Goal: Task Accomplishment & Management: Manage account settings

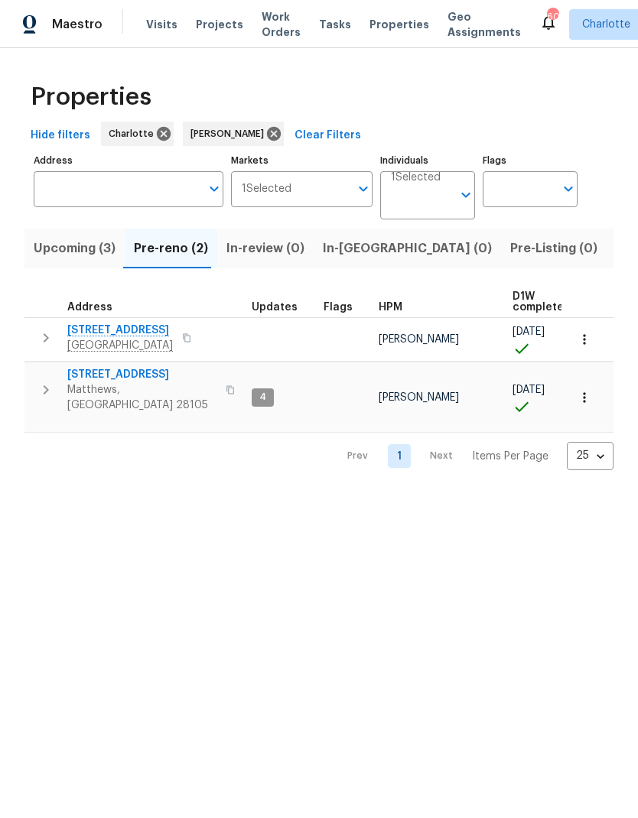
click at [463, 495] on html "Maestro Visits Projects Work Orders Tasks Properties Geo Assignments 60 Charlot…" at bounding box center [319, 247] width 638 height 495
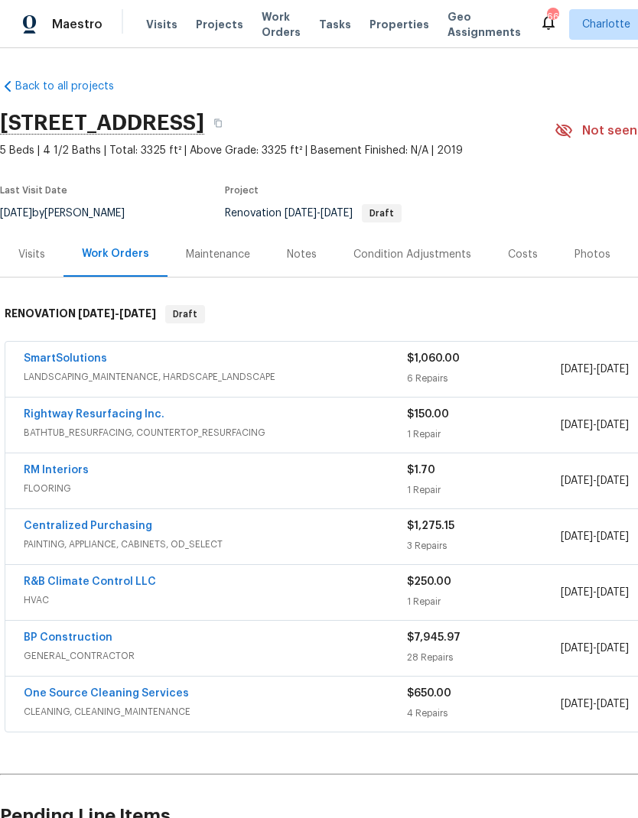
click at [38, 356] on link "SmartSolutions" at bounding box center [65, 358] width 83 height 11
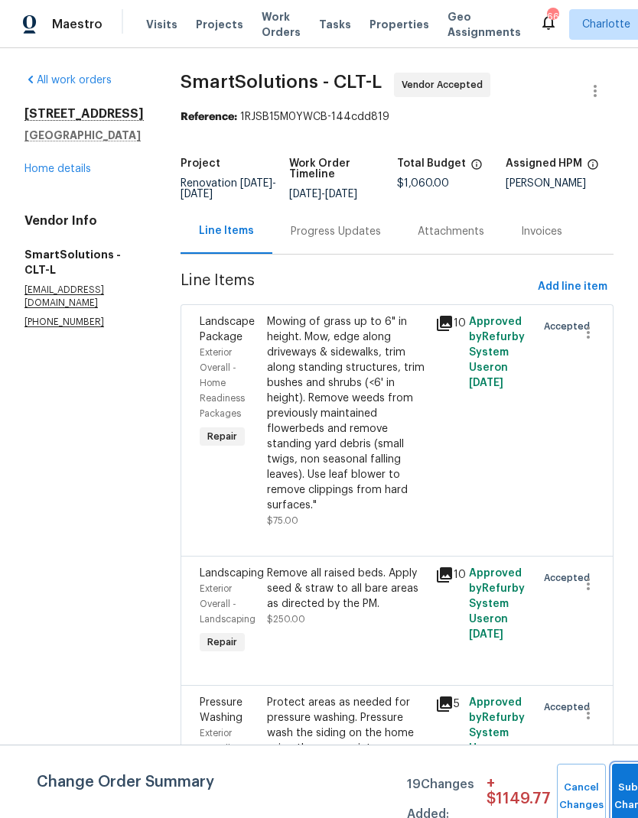
click at [617, 785] on button "Submit Changes" at bounding box center [636, 797] width 49 height 66
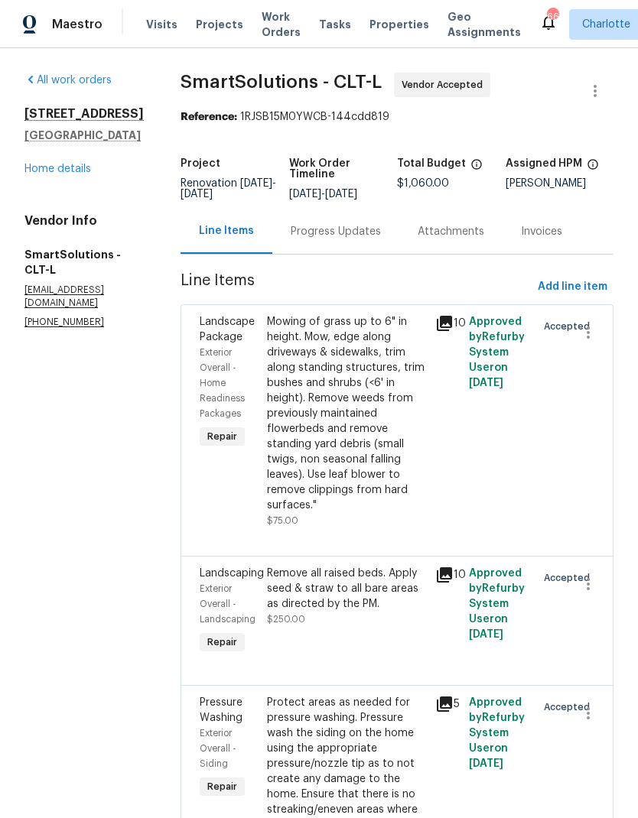
click at [365, 239] on div "Progress Updates" at bounding box center [336, 231] width 90 height 15
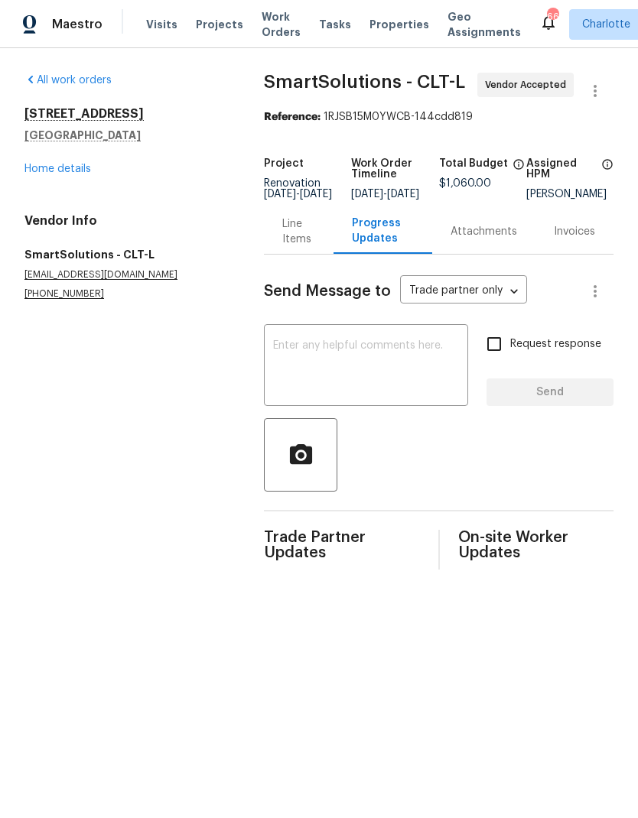
click at [352, 372] on textarea at bounding box center [366, 367] width 186 height 54
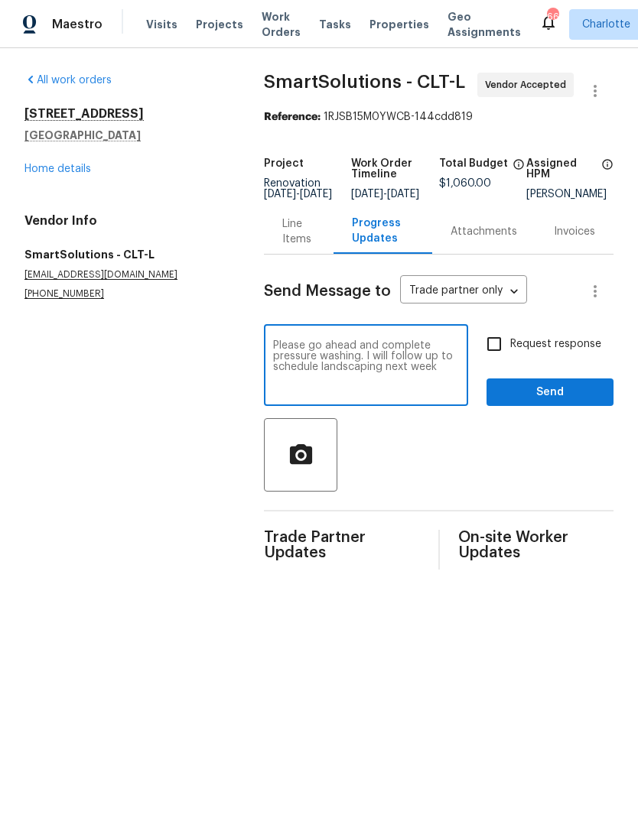
click at [273, 359] on textarea "Please go ahead and complete pressure washing. I will follow up to schedule lan…" at bounding box center [366, 367] width 186 height 54
type textarea "P"
click at [386, 368] on textarea "P" at bounding box center [366, 367] width 186 height 54
type textarea "Ready to start."
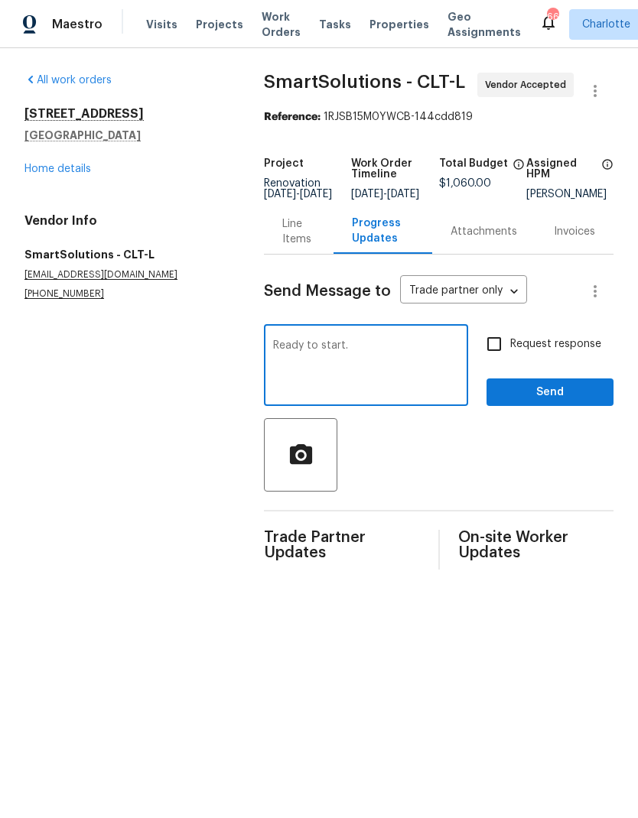
click at [491, 360] on input "Request response" at bounding box center [494, 344] width 32 height 32
checkbox input "true"
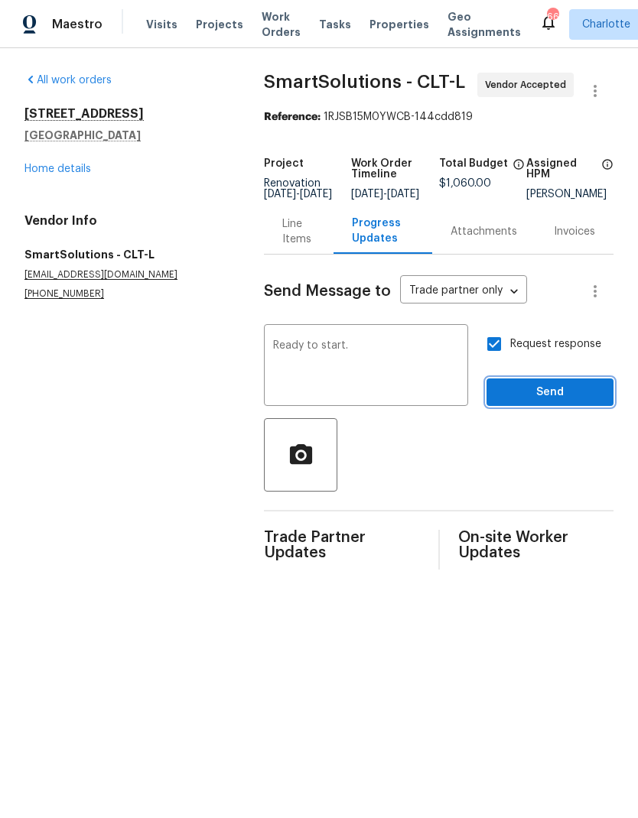
click at [556, 401] on span "Send" at bounding box center [549, 392] width 102 height 19
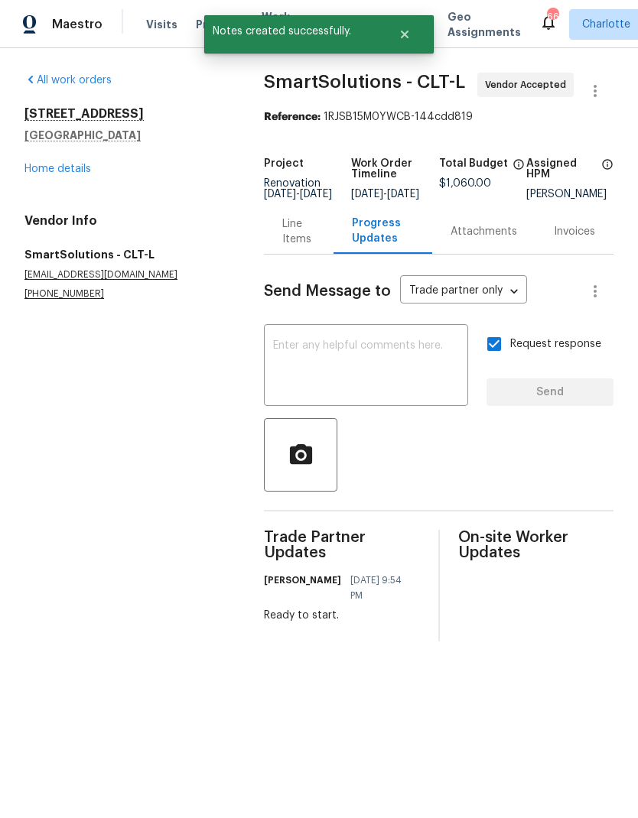
click at [47, 167] on link "Home details" at bounding box center [57, 169] width 67 height 11
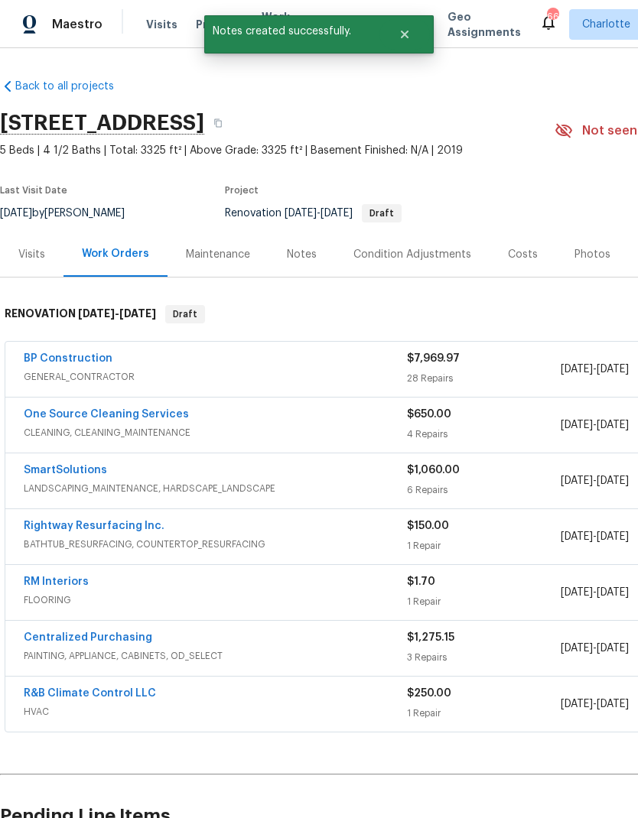
click at [39, 362] on link "BP Construction" at bounding box center [68, 358] width 89 height 11
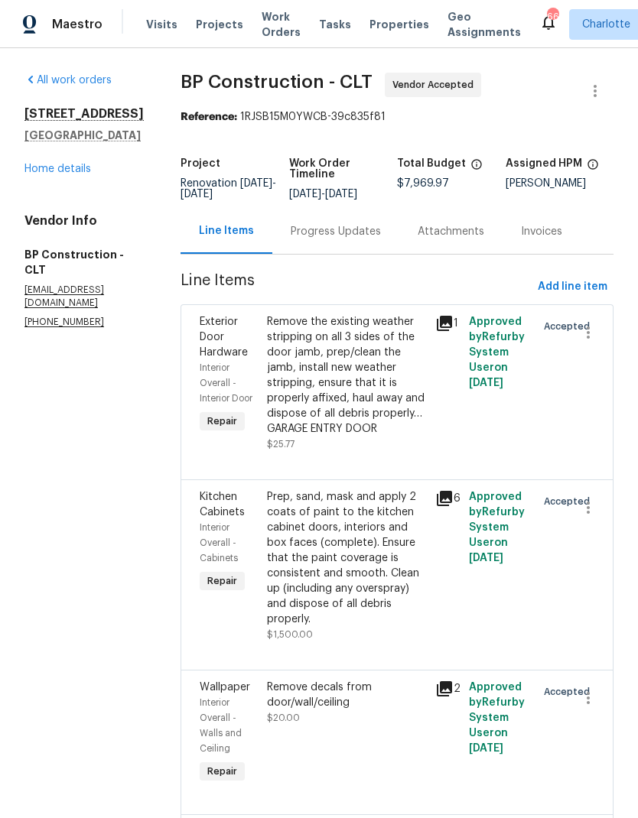
click at [340, 242] on div "Progress Updates" at bounding box center [335, 231] width 127 height 45
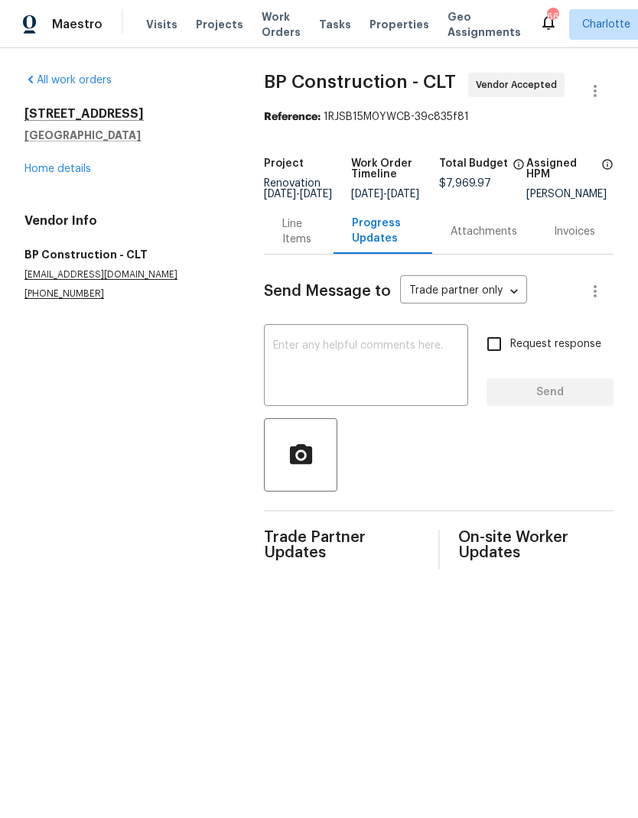
click at [331, 352] on textarea at bounding box center [366, 367] width 186 height 54
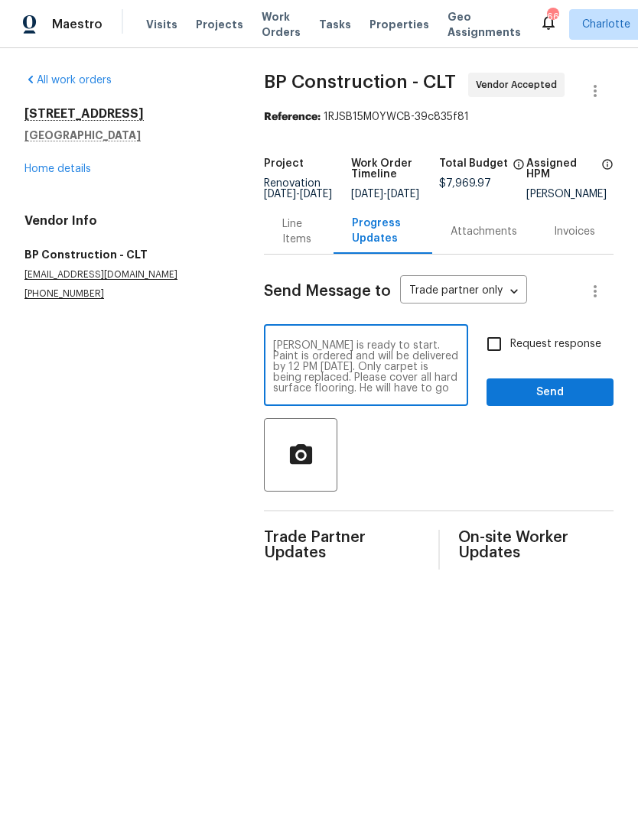
scroll to position [11, 0]
click at [315, 394] on textarea "Bruno is ready to start. Paint is ordered and will be delivered by 12 PM Wednes…" at bounding box center [366, 367] width 186 height 54
click at [356, 344] on div "Bruno is ready to start. Paint is ordered and will be delivered by 12 PM Wednes…" at bounding box center [366, 367] width 204 height 78
click at [330, 385] on textarea "Bruno is ready to start. Paint is ordered and will be delivered by 12 PM Wednes…" at bounding box center [366, 367] width 186 height 54
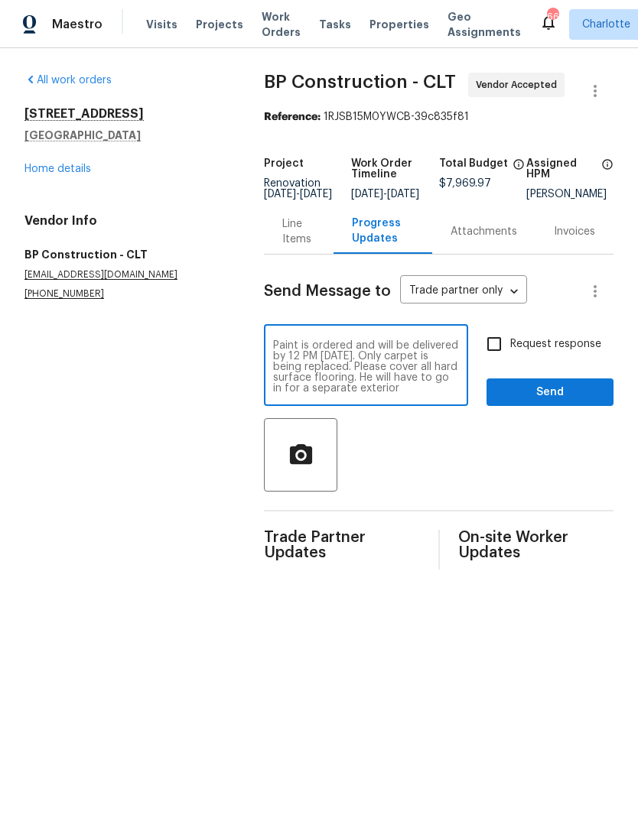
click at [281, 394] on textarea "Bruno is ready to start. Paint is ordered and will be delivered by 12 PM Wednes…" at bounding box center [366, 367] width 186 height 54
click at [313, 394] on textarea "Bruno is ready to start. Paint is ordered and will be delivered by 12 PM Wednes…" at bounding box center [366, 367] width 186 height 54
click at [312, 394] on textarea "Bruno is ready to start. Paint is ordered and will be delivered by 12 PM Wednes…" at bounding box center [366, 367] width 186 height 54
click at [395, 394] on textarea "Bruno is ready to start. Paint is ordered and will be delivered by 12 PM Wednes…" at bounding box center [366, 367] width 186 height 54
click at [317, 390] on textarea "Bruno is ready to start. Paint is ordered and will be delivered by 12 PM Wednes…" at bounding box center [366, 367] width 186 height 54
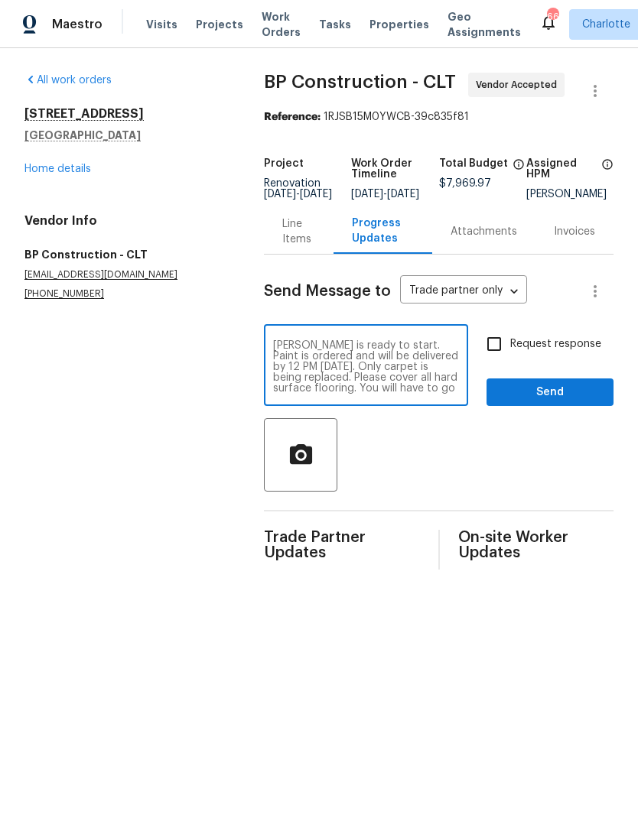
scroll to position [0, 0]
click at [279, 359] on textarea "Bruno is ready to start. Paint is ordered and will be delivered by 12 PM Wednes…" at bounding box center [366, 367] width 186 height 54
click at [280, 352] on textarea "Bruno is ready to start. Paint is ordered and will be delivered by 12 PM Wednes…" at bounding box center [366, 367] width 186 height 54
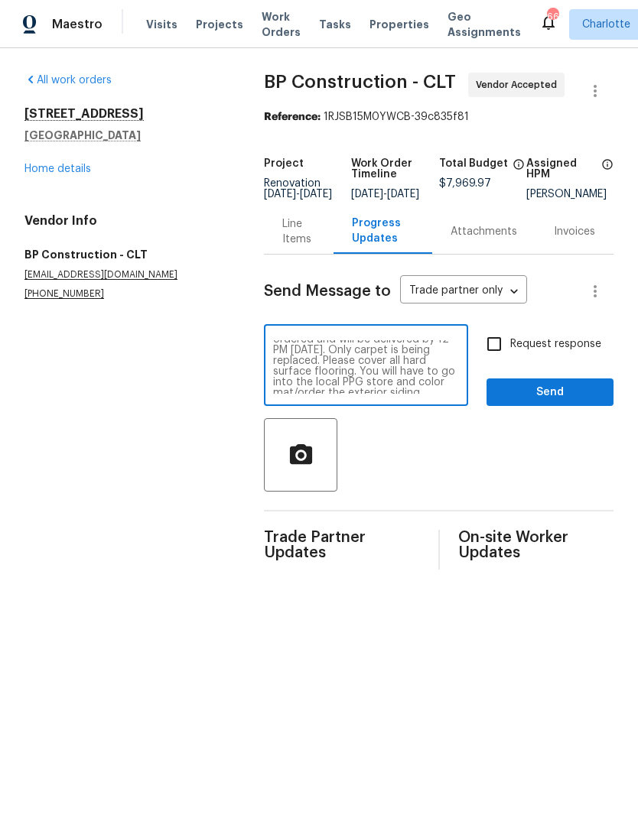
scroll to position [16, 0]
click at [353, 365] on textarea "Reno is ready to start. Paint is ordered and will be delivered by 12 PM Wednesd…" at bounding box center [366, 367] width 186 height 54
click at [339, 353] on textarea "Reno is ready to start. Paint is ordered and will be delivered by 12 PM Wednesd…" at bounding box center [366, 367] width 186 height 54
click at [341, 364] on textarea "Reno is ready to start. Paint is ordered and will be delivered by 12 PM Wednesd…" at bounding box center [366, 367] width 186 height 54
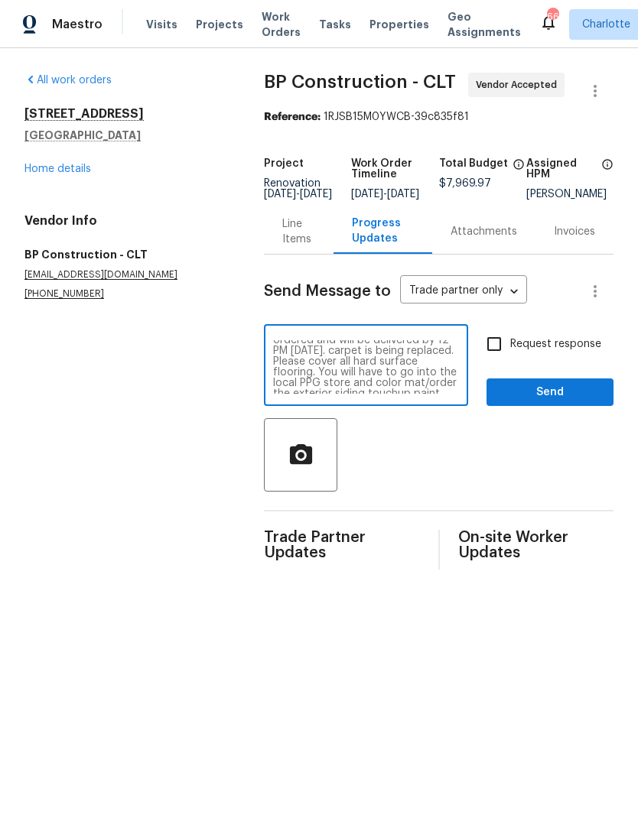
click at [341, 363] on textarea "Reno is ready to start. Paint is ordered and will be delivered by 12 PM Wednesd…" at bounding box center [366, 367] width 186 height 54
click at [318, 385] on textarea "Reno is ready to start. Paint is ordered and will be delivered by 12 PM Wednesd…" at bounding box center [366, 367] width 186 height 54
click at [319, 377] on textarea "Reno is ready to start. Paint is ordered and will be delivered by 12 PM Wednesd…" at bounding box center [366, 367] width 186 height 54
click at [351, 394] on textarea "Reno is ready to start. Paint is ordered and will be delivered by 12 PM Wednesd…" at bounding box center [366, 367] width 186 height 54
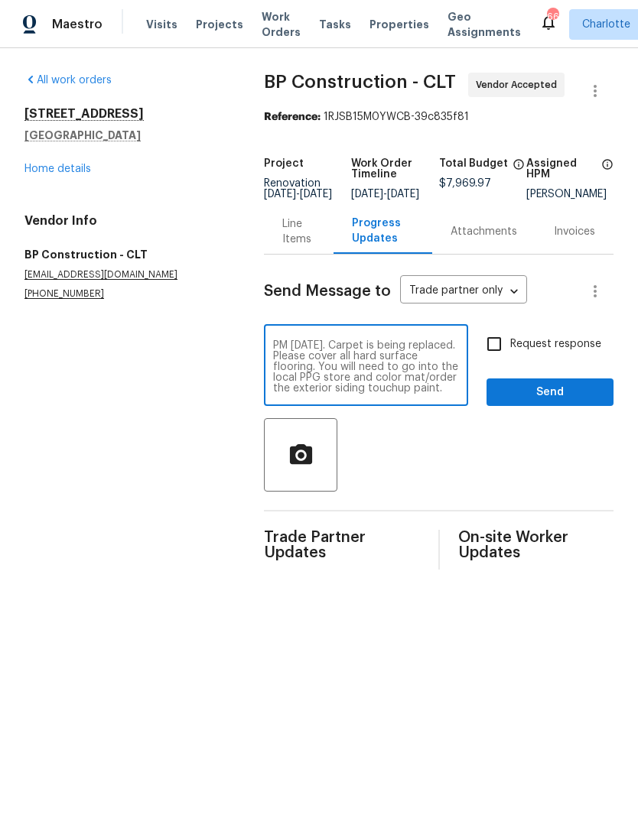
click at [356, 392] on textarea "Reno is ready to start. Paint is ordered and will be delivered by 12 PM Wednesd…" at bounding box center [366, 367] width 186 height 54
click at [433, 394] on textarea "Reno is ready to start. Paint is ordered and will be delivered by 12 PM Wednesd…" at bounding box center [366, 367] width 186 height 54
type textarea "Reno is ready to start. Paint is ordered and will be delivered by 12 PM Wednesd…"
click at [505, 355] on input "Request response" at bounding box center [494, 344] width 32 height 32
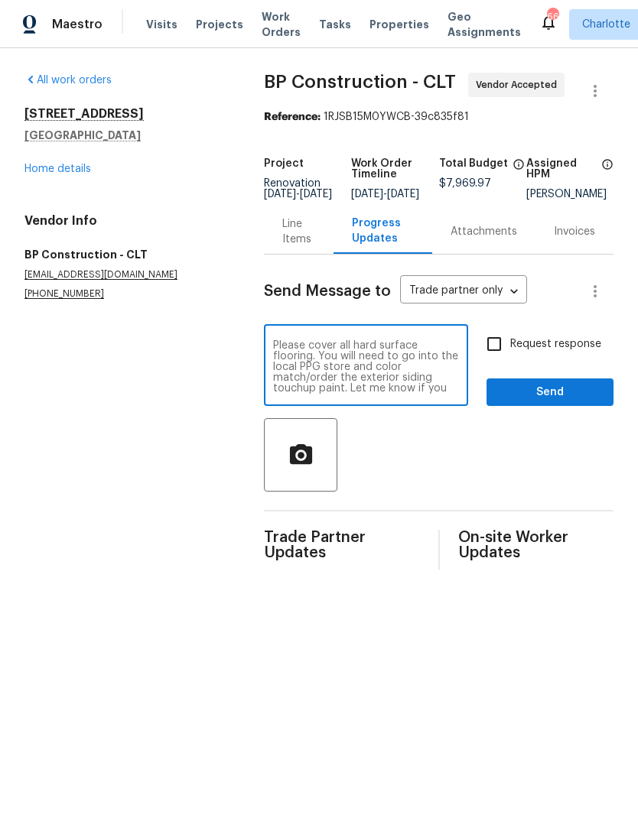
checkbox input "true"
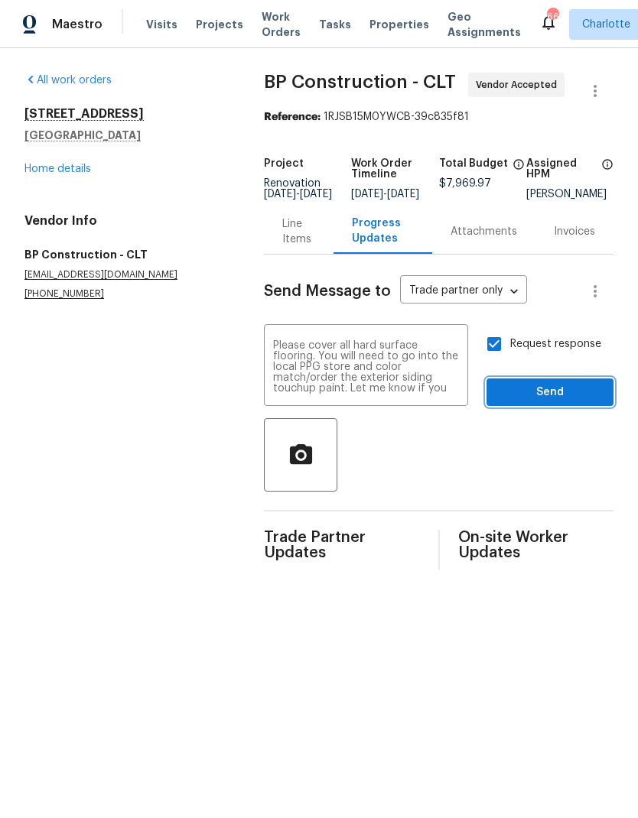
click at [571, 401] on span "Send" at bounding box center [549, 392] width 102 height 19
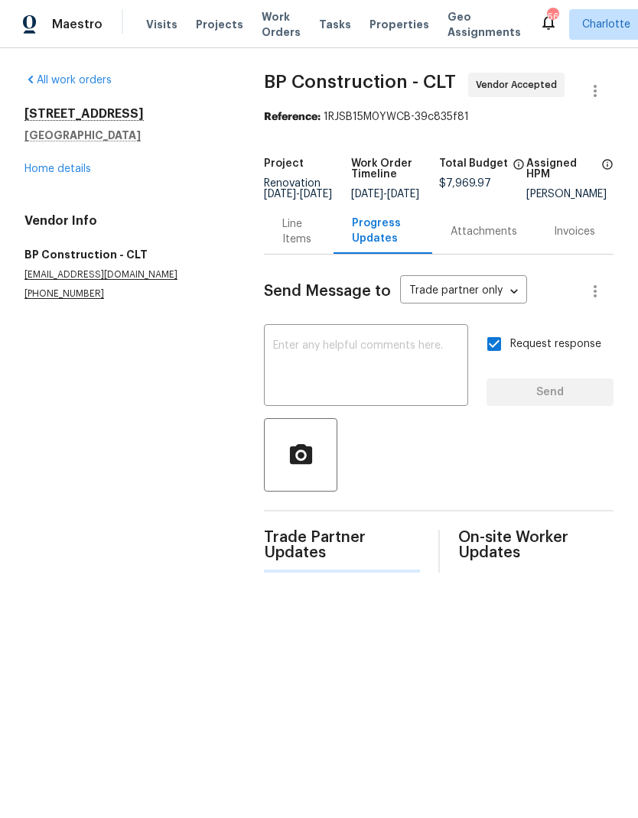
scroll to position [0, 0]
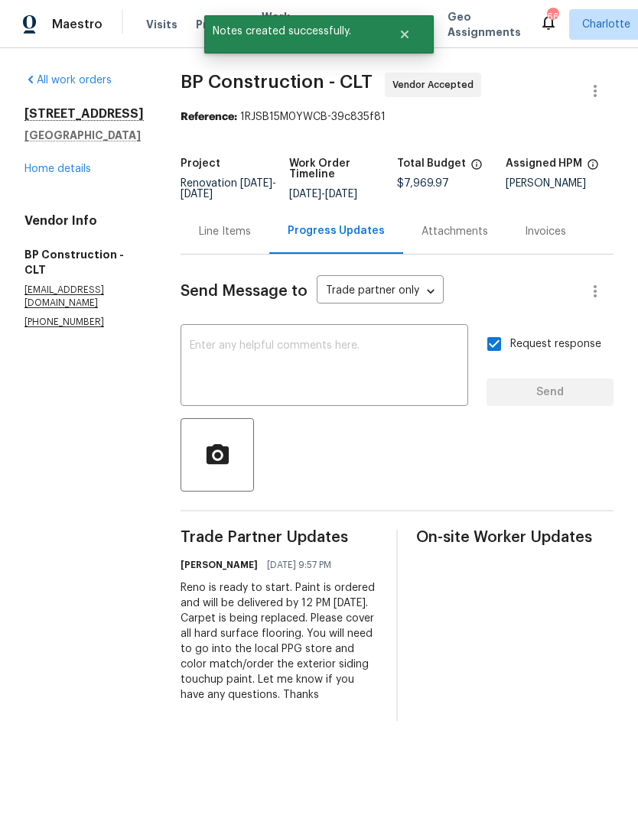
click at [38, 174] on link "Home details" at bounding box center [57, 169] width 67 height 11
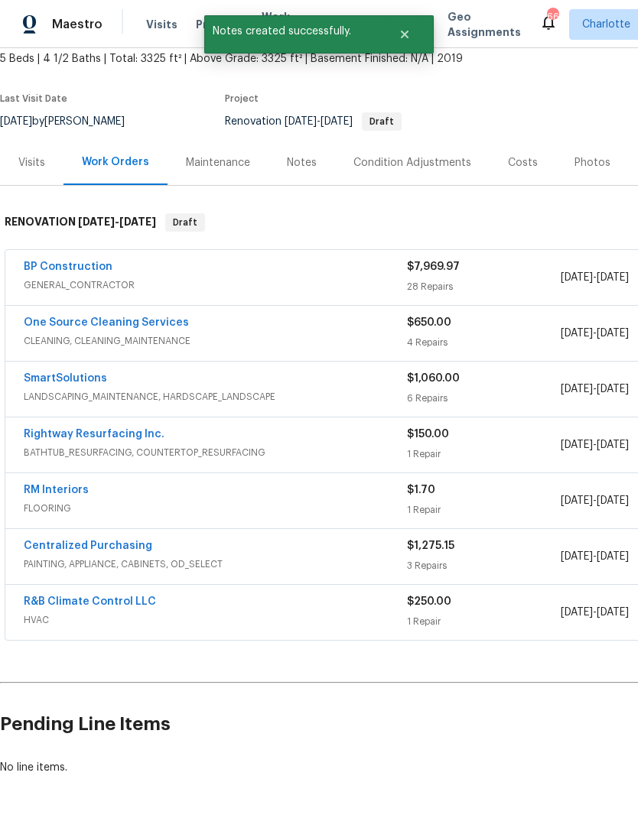
scroll to position [91, 0]
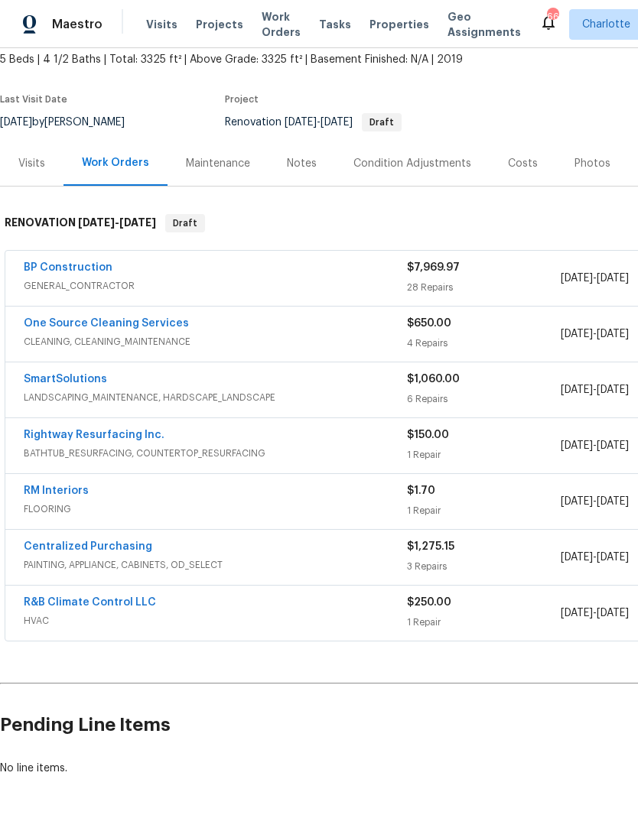
click at [45, 272] on link "BP Construction" at bounding box center [68, 267] width 89 height 11
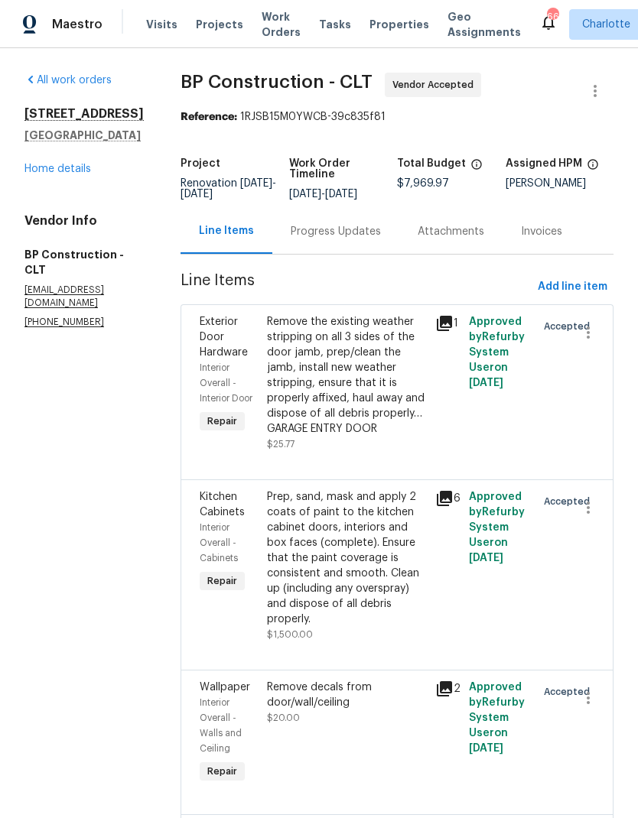
click at [333, 235] on div "Progress Updates" at bounding box center [336, 231] width 90 height 15
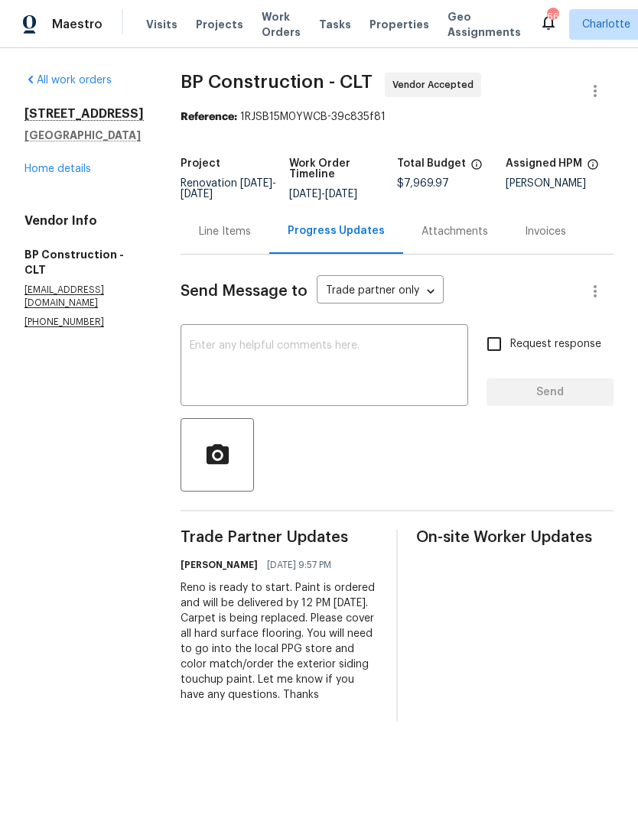
click at [34, 174] on link "Home details" at bounding box center [57, 169] width 67 height 11
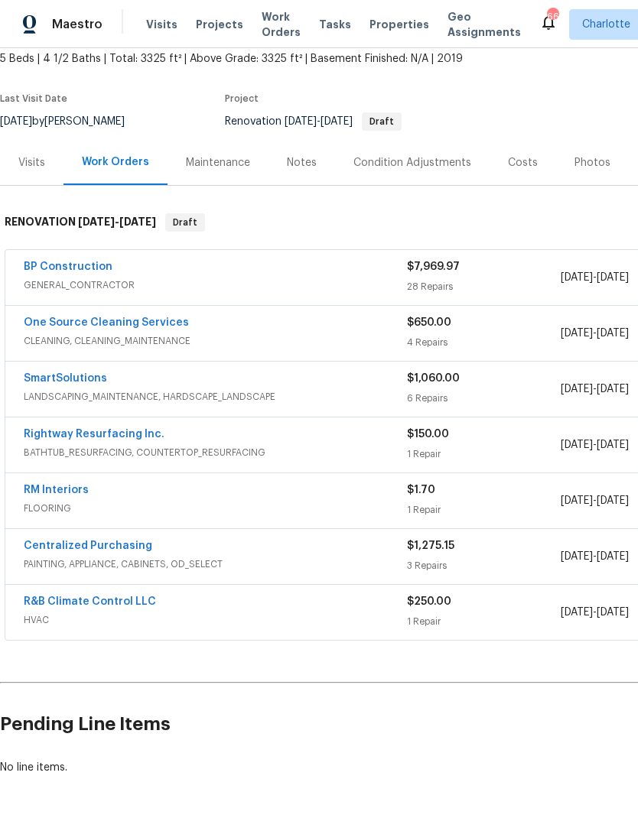
scroll to position [91, 0]
click at [37, 495] on link "RM Interiors" at bounding box center [56, 490] width 65 height 11
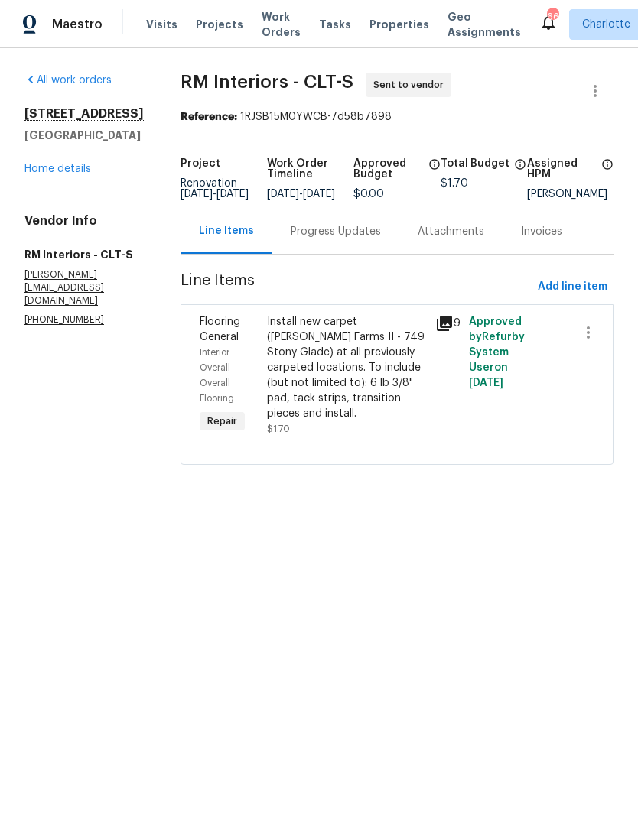
click at [349, 235] on div "Progress Updates" at bounding box center [336, 231] width 90 height 15
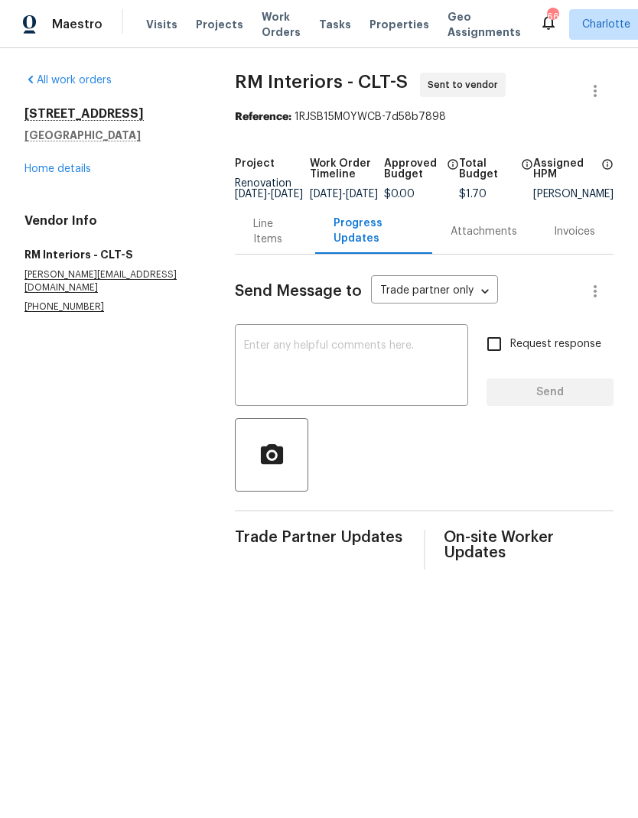
click at [330, 359] on textarea at bounding box center [351, 367] width 215 height 54
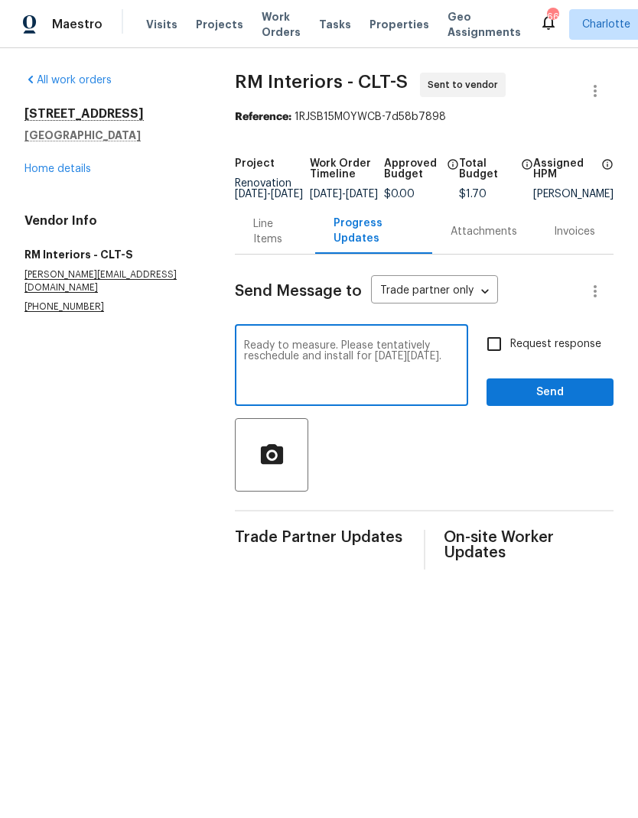
click at [258, 366] on textarea "Ready to measure. Please tentatively reschedule and install for next Friday 9/1…" at bounding box center [351, 367] width 215 height 54
click at [265, 366] on textarea "Ready to measure. Please tentatively reschedule and install for next Friday 9/1…" at bounding box center [351, 367] width 215 height 54
click at [257, 365] on textarea "Ready to measure. Please tentatively reschedule and install for next Friday 9/1…" at bounding box center [351, 367] width 215 height 54
click at [256, 365] on textarea "Ready to measure. Please tentatively reschedule and install for next Friday 9/1…" at bounding box center [351, 367] width 215 height 54
click at [303, 367] on textarea "Ready to measure. Please tentatively schedule and install for next Friday 9/19." at bounding box center [351, 367] width 215 height 54
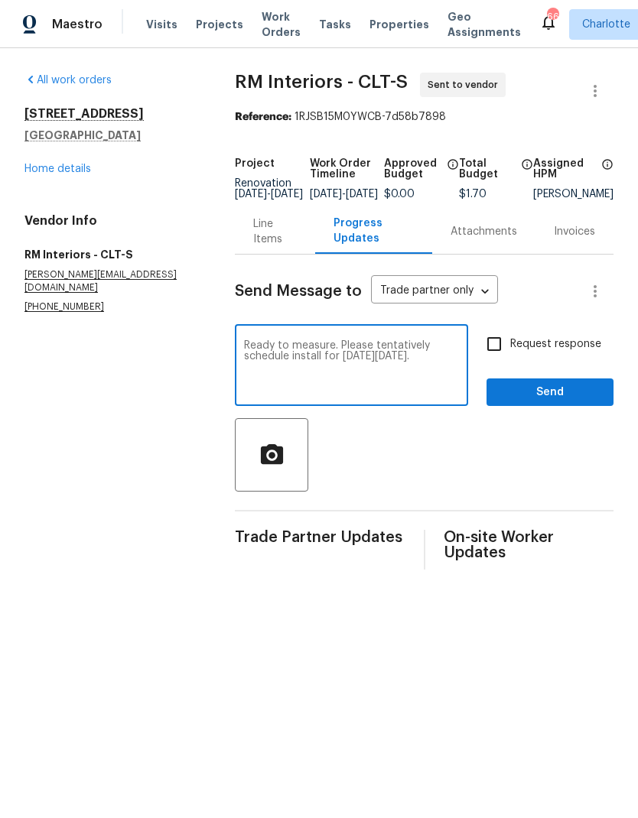
type textarea "Ready to measure. Please tentatively schedule install for next Friday 9/19."
click at [490, 358] on input "Request response" at bounding box center [494, 344] width 32 height 32
checkbox input "true"
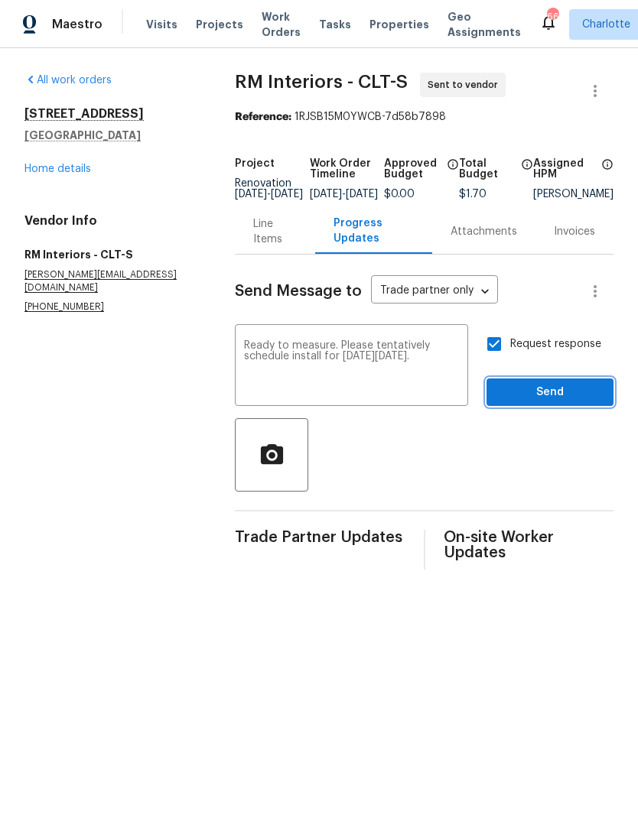
click at [563, 402] on span "Send" at bounding box center [549, 392] width 102 height 19
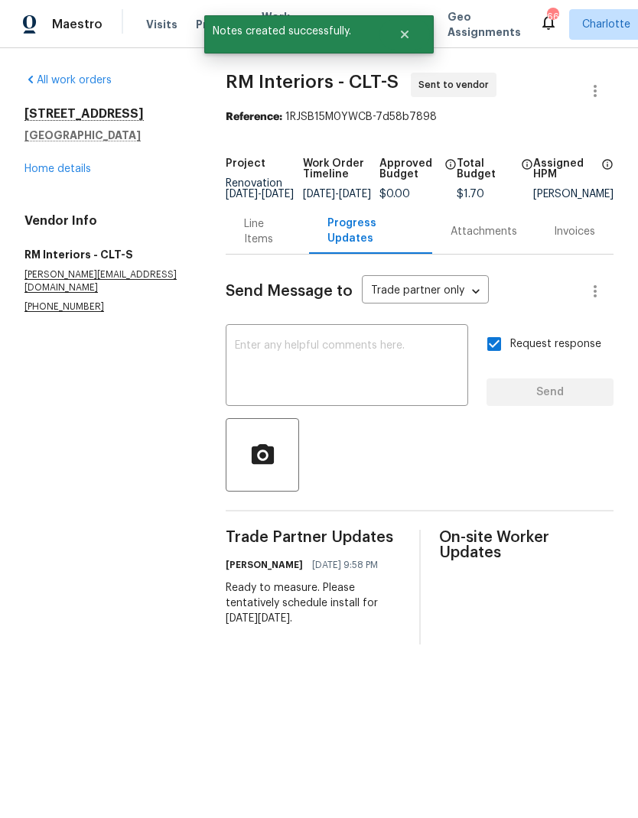
click at [43, 173] on link "Home details" at bounding box center [57, 169] width 67 height 11
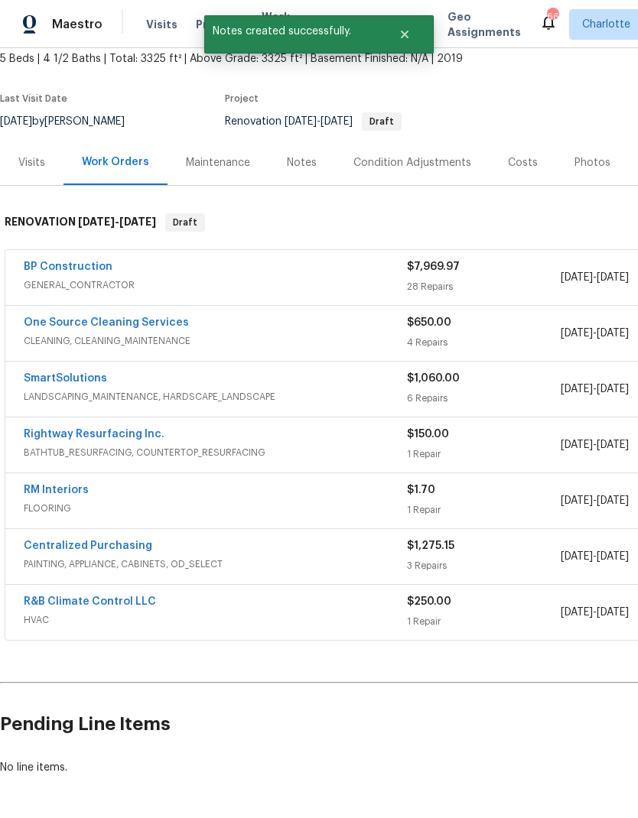
scroll to position [91, 0]
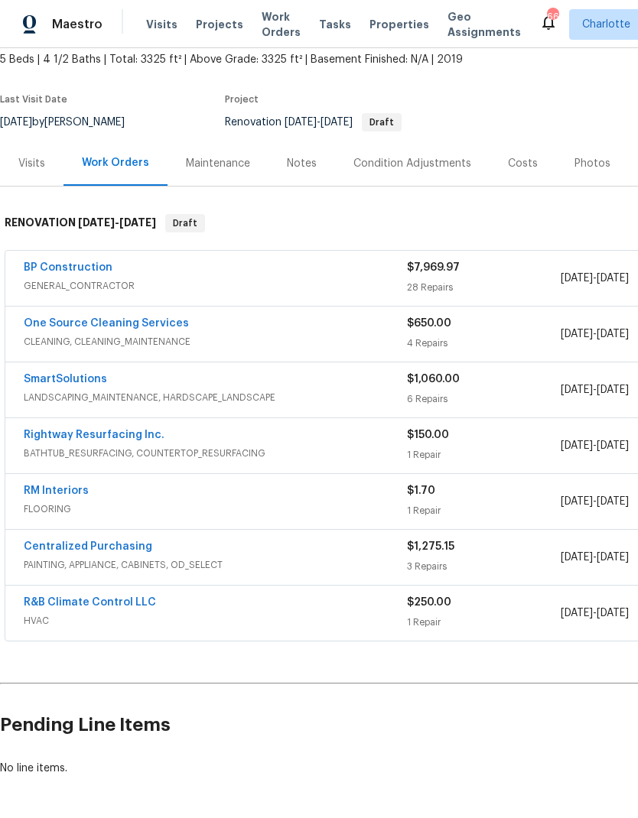
click at [40, 438] on link "Rightway Resurfacing Inc." at bounding box center [94, 435] width 141 height 11
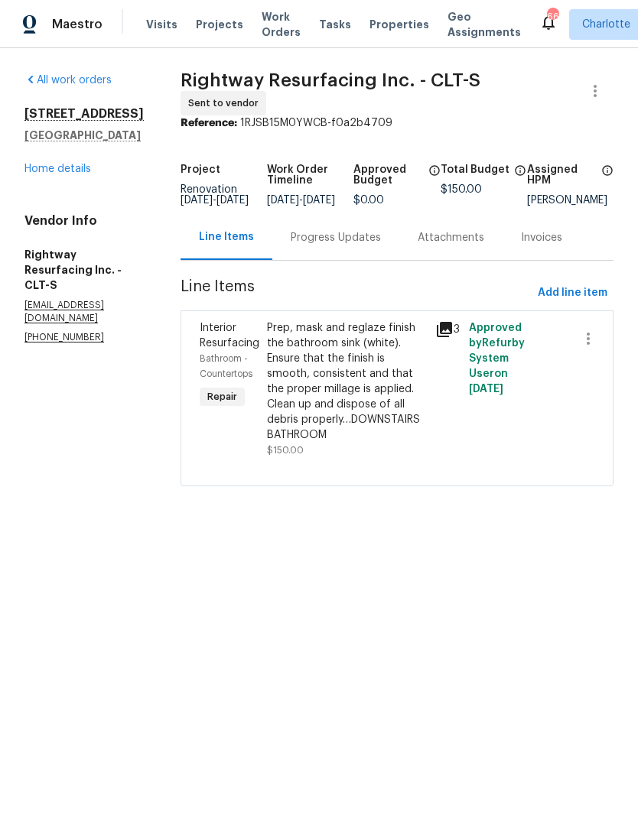
click at [381, 245] on div "Progress Updates" at bounding box center [336, 237] width 90 height 15
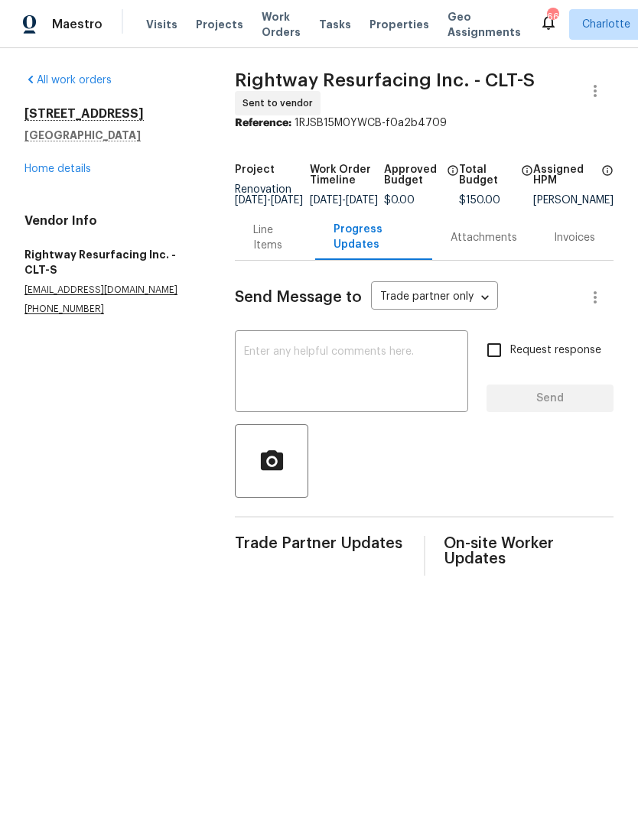
click at [352, 362] on textarea at bounding box center [351, 373] width 215 height 54
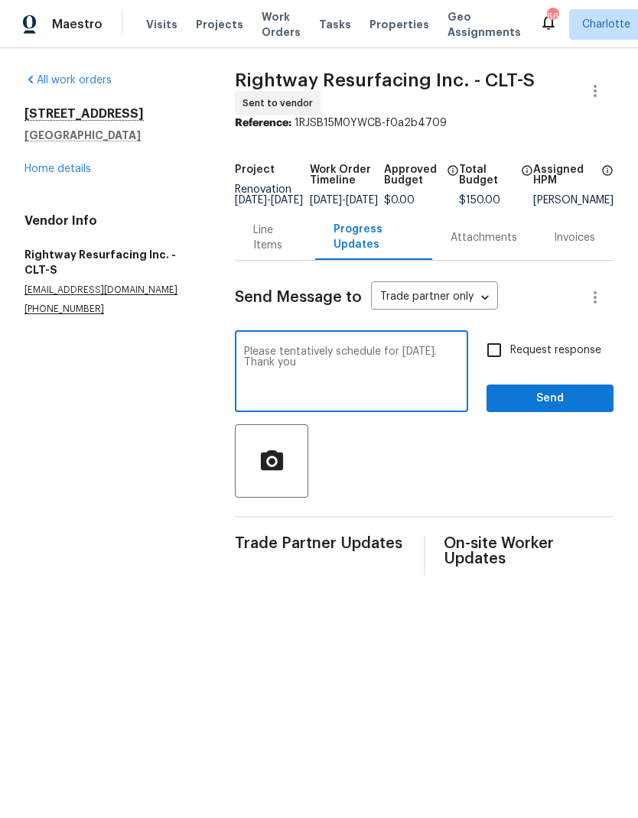
click at [430, 365] on textarea "Please tentatively schedule for Monday 9/22. Thank you" at bounding box center [351, 373] width 215 height 54
type textarea "Please tentatively schedule for Monday morning 9/22. Thank you"
click at [487, 362] on input "Request response" at bounding box center [494, 350] width 32 height 32
checkbox input "true"
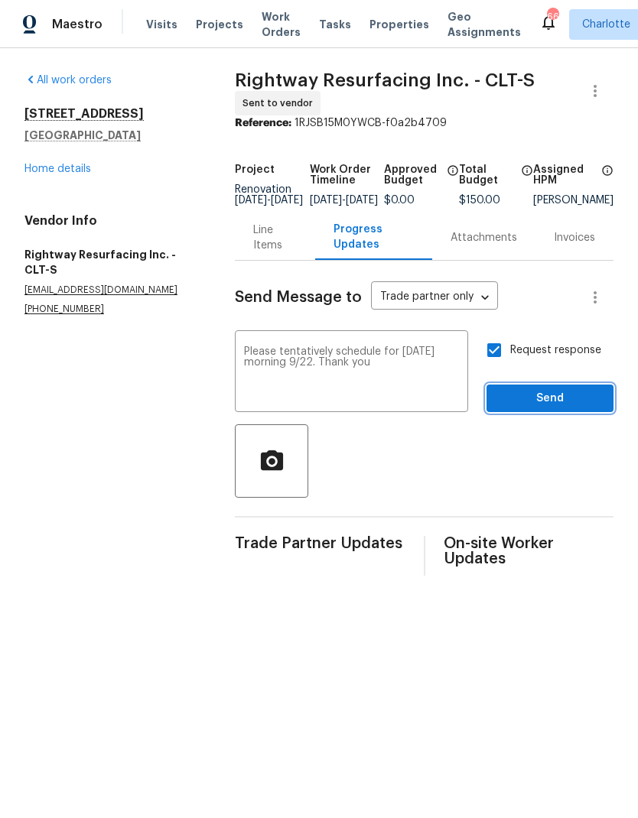
click at [546, 399] on button "Send" at bounding box center [549, 399] width 127 height 28
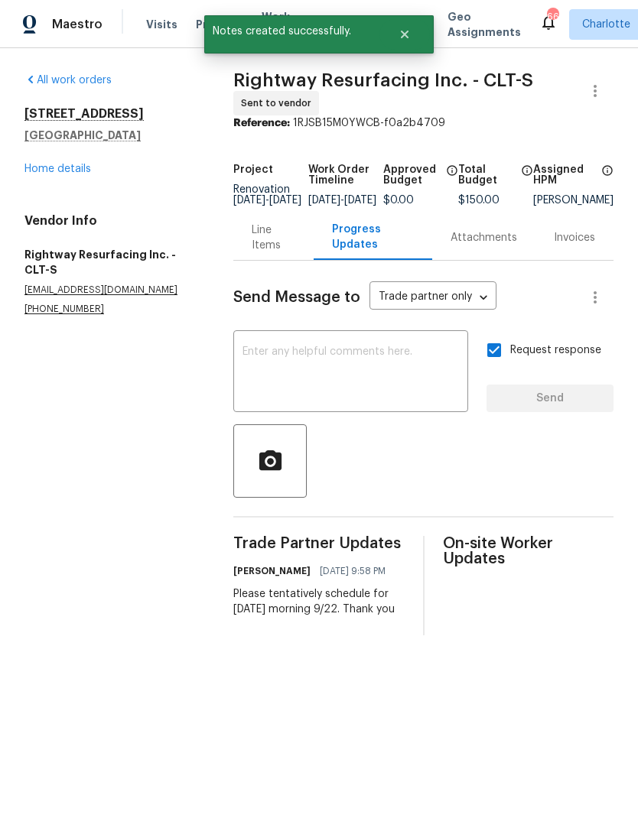
click at [38, 169] on link "Home details" at bounding box center [57, 169] width 67 height 11
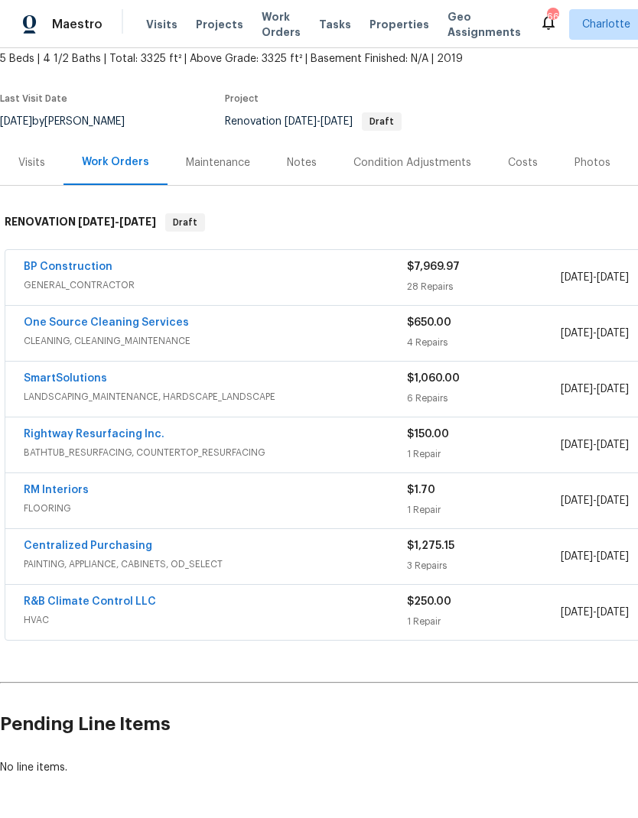
scroll to position [91, 0]
click at [122, 605] on link "R&B Climate Control LLC" at bounding box center [90, 602] width 132 height 11
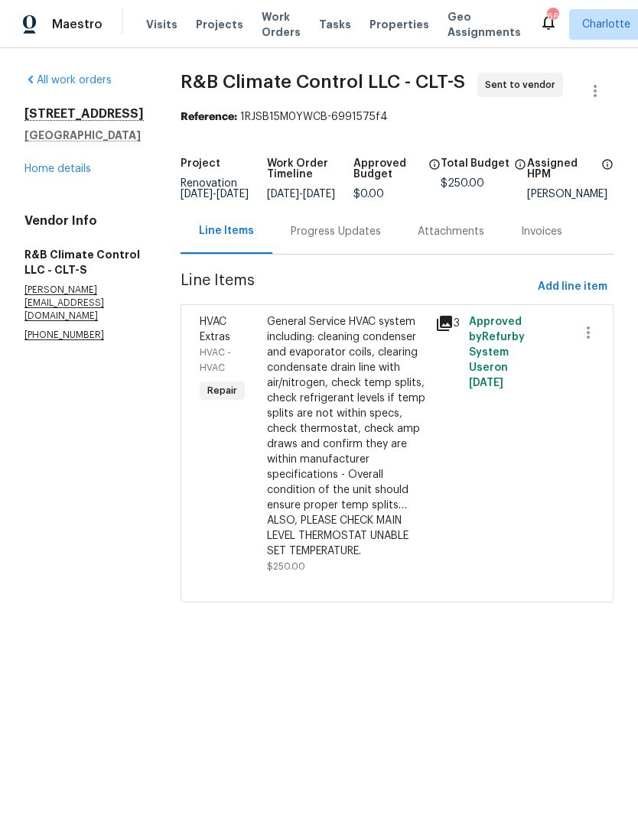
click at [70, 174] on link "Home details" at bounding box center [57, 169] width 67 height 11
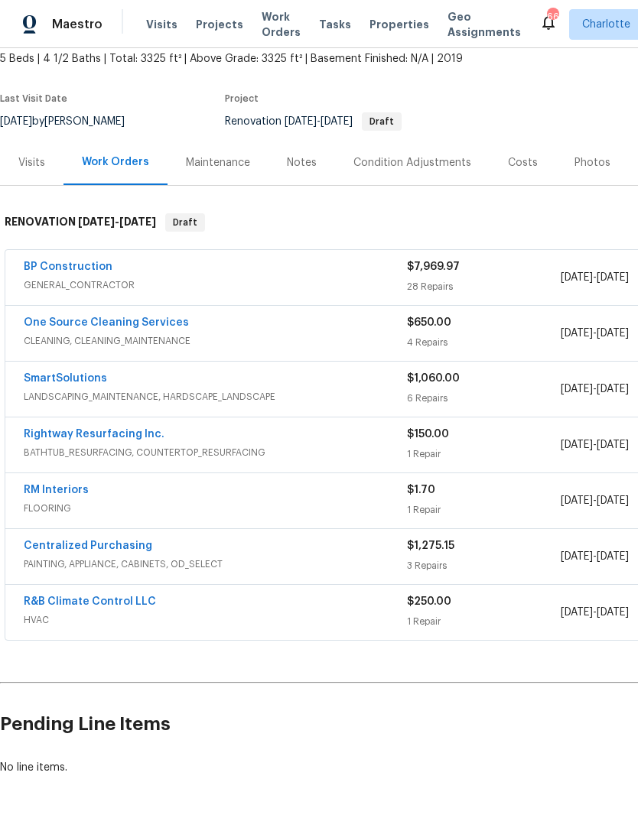
scroll to position [91, 0]
click at [167, 319] on link "One Source Cleaning Services" at bounding box center [106, 323] width 165 height 11
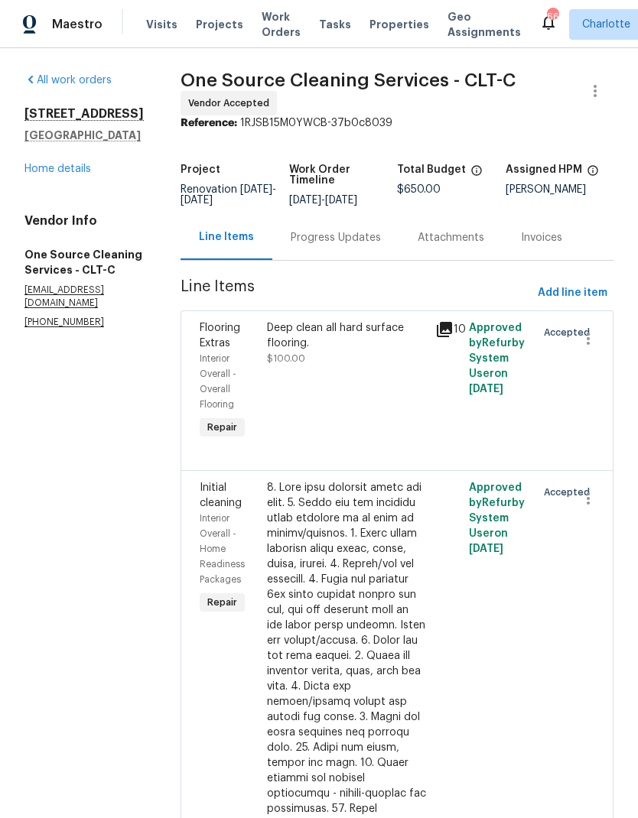
click at [354, 239] on div "Progress Updates" at bounding box center [335, 237] width 127 height 45
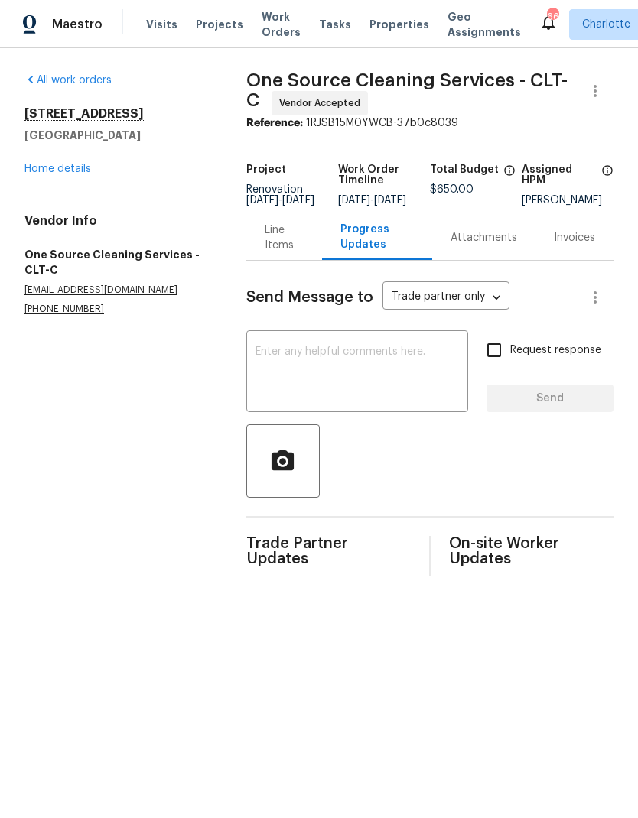
click at [358, 393] on textarea at bounding box center [356, 373] width 203 height 54
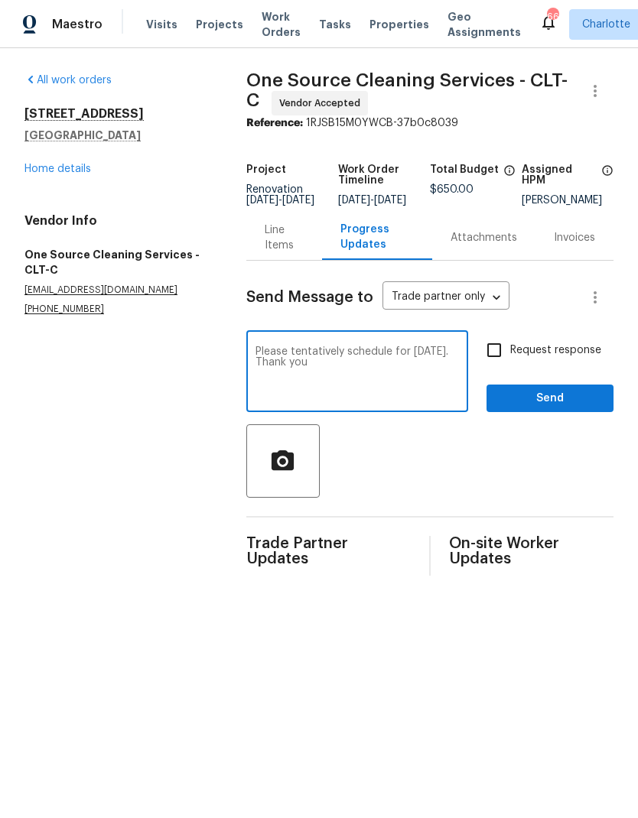
type textarea "Please tentatively schedule for Saturday 9/20. Thank you"
click at [496, 356] on input "Request response" at bounding box center [494, 350] width 32 height 32
checkbox input "true"
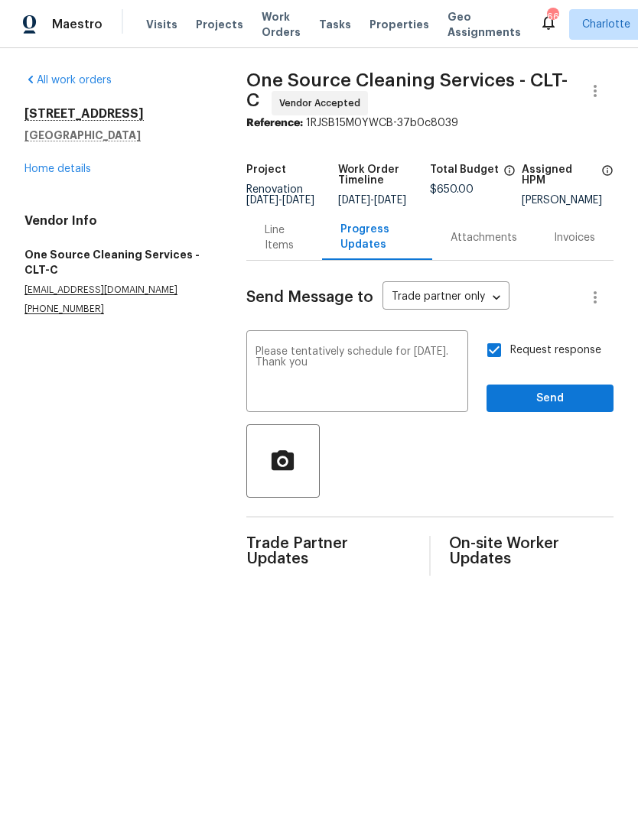
click at [536, 392] on div "Request response Send" at bounding box center [549, 373] width 127 height 78
click at [549, 408] on span "Send" at bounding box center [549, 398] width 102 height 19
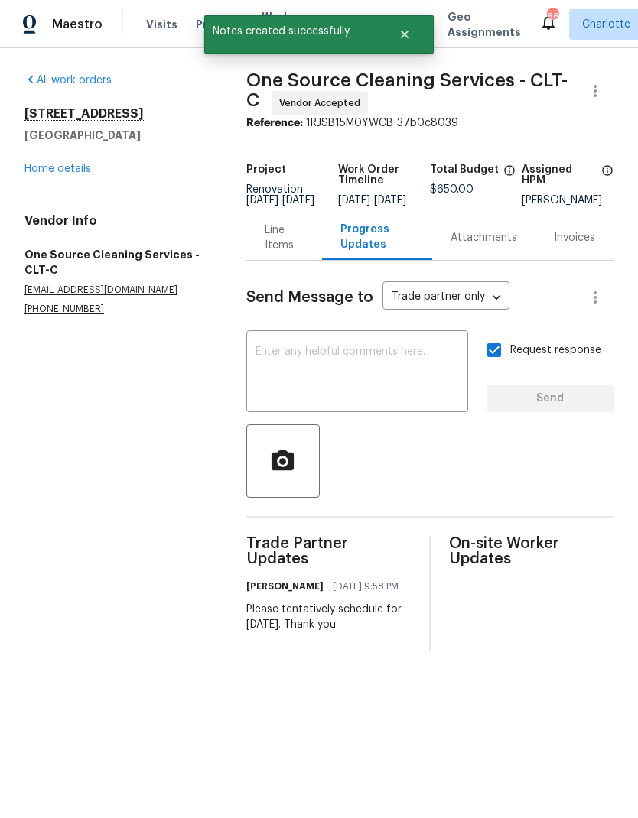
click at [33, 173] on link "Home details" at bounding box center [57, 169] width 67 height 11
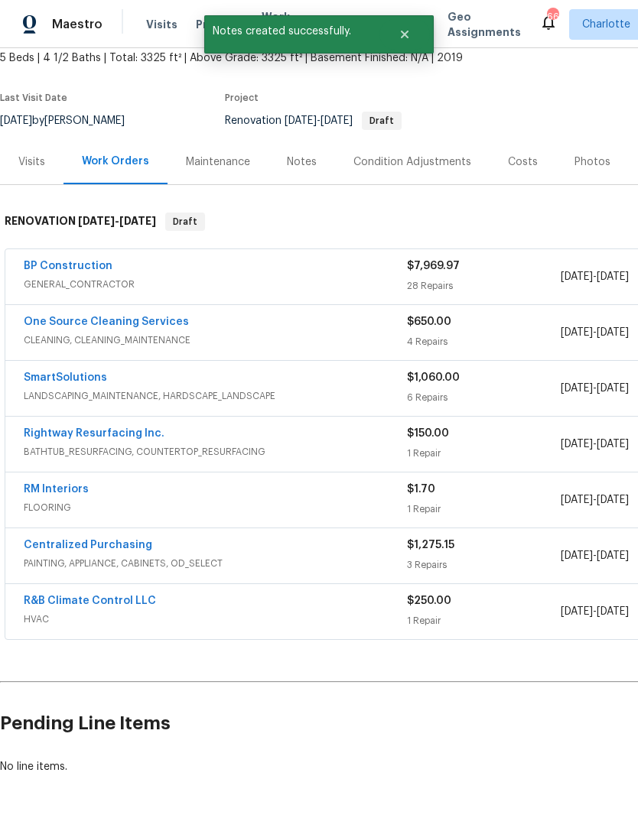
scroll to position [91, 0]
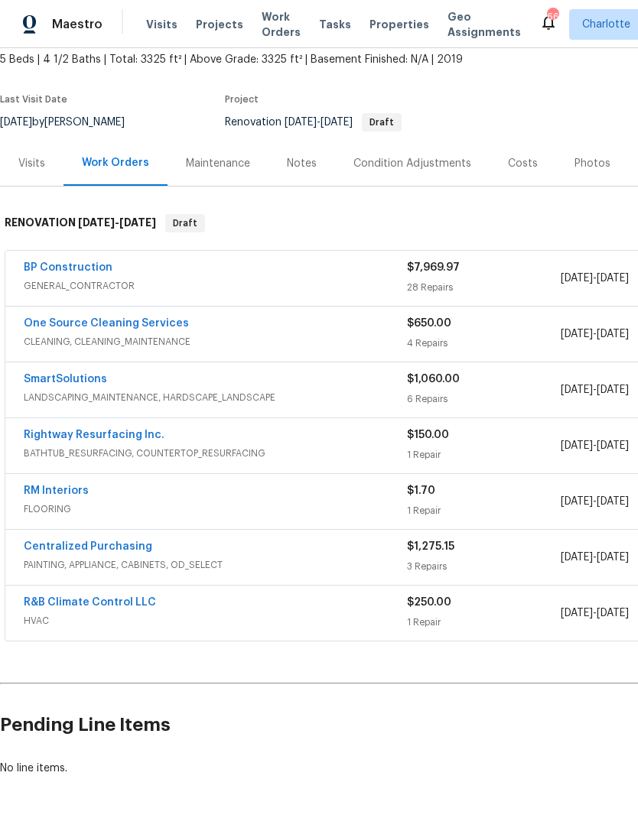
click at [37, 495] on link "RM Interiors" at bounding box center [56, 490] width 65 height 11
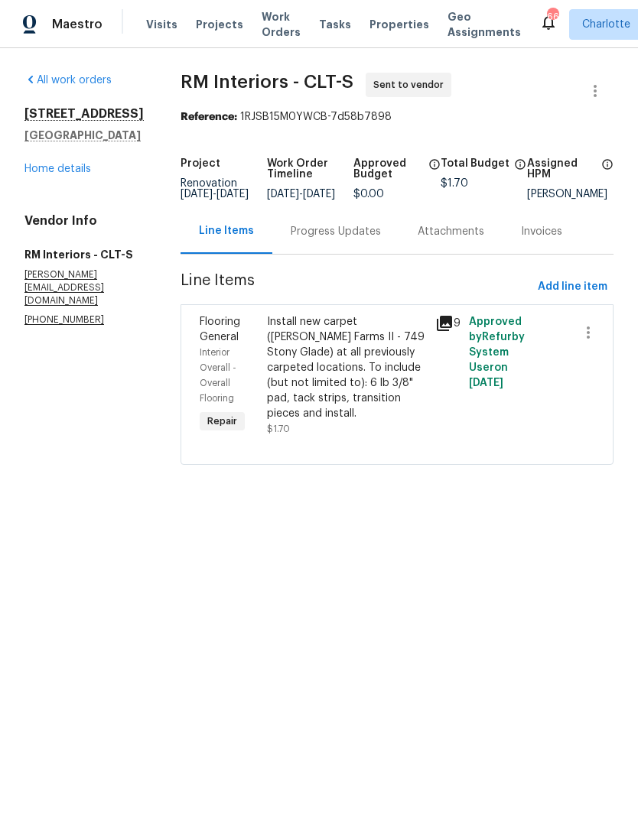
click at [330, 239] on div "Progress Updates" at bounding box center [336, 231] width 90 height 15
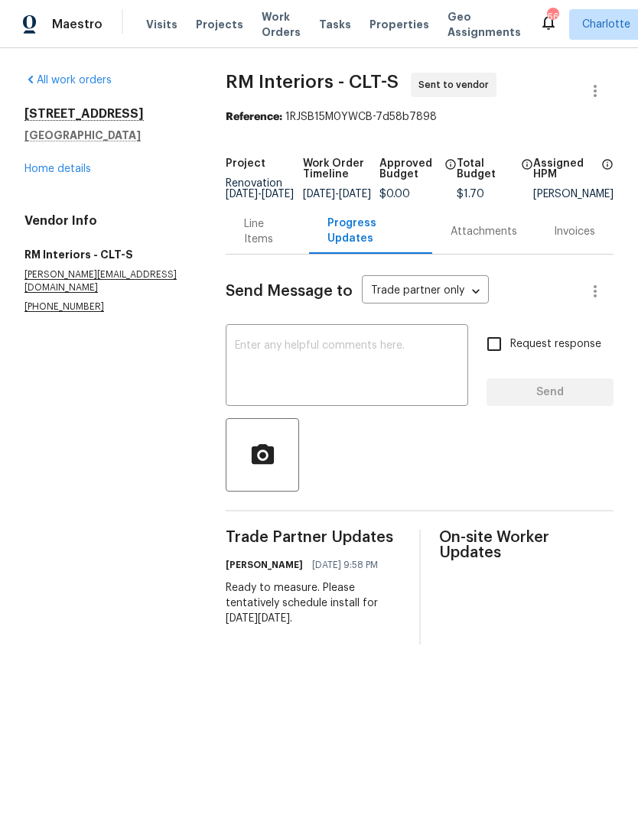
click at [39, 172] on link "Home details" at bounding box center [57, 169] width 67 height 11
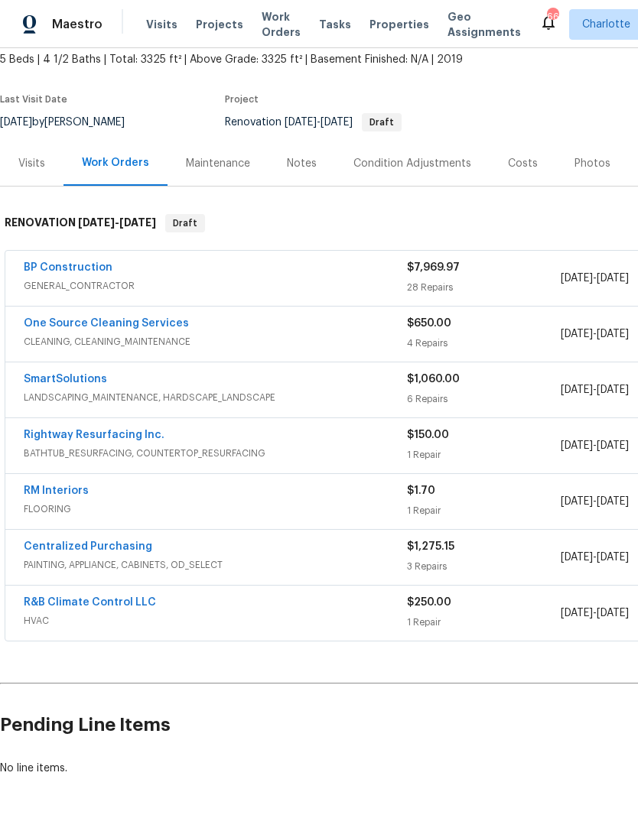
scroll to position [91, 0]
click at [141, 588] on div "R&B Climate Control LLC HVAC $250.00 1 Repair 9/10/2025 - 9/15/2025 Sent to ven…" at bounding box center [431, 613] width 853 height 55
click at [119, 606] on link "R&B Climate Control LLC" at bounding box center [90, 602] width 132 height 11
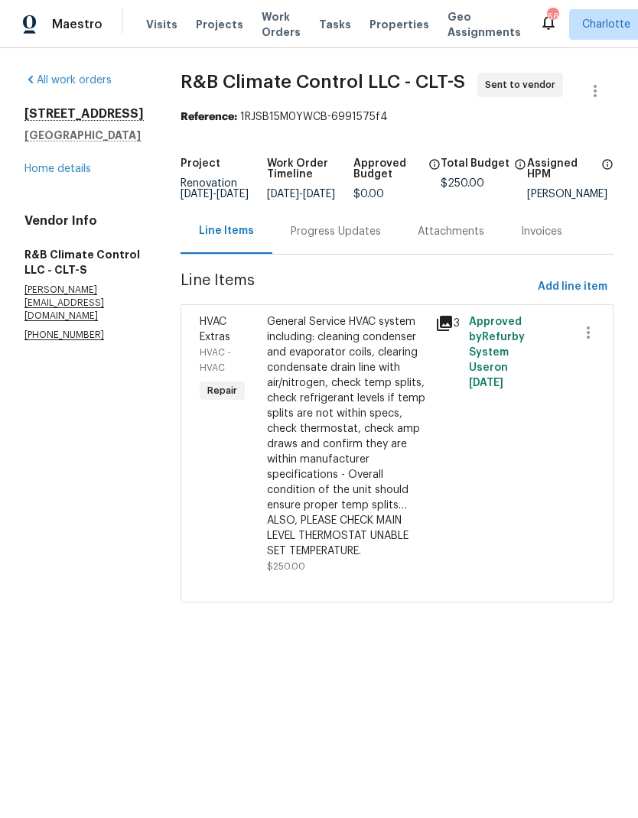
click at [318, 239] on div "Progress Updates" at bounding box center [336, 231] width 90 height 15
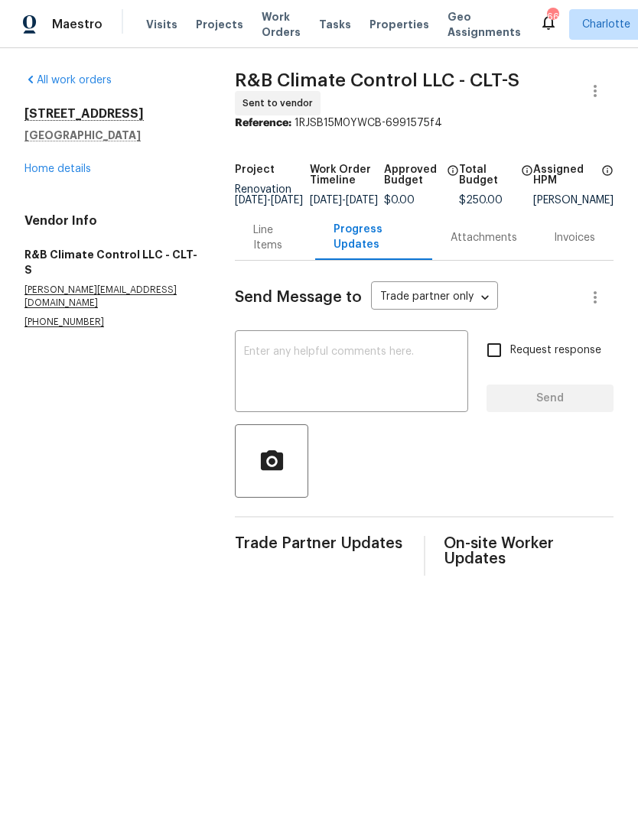
click at [336, 383] on textarea at bounding box center [351, 373] width 215 height 54
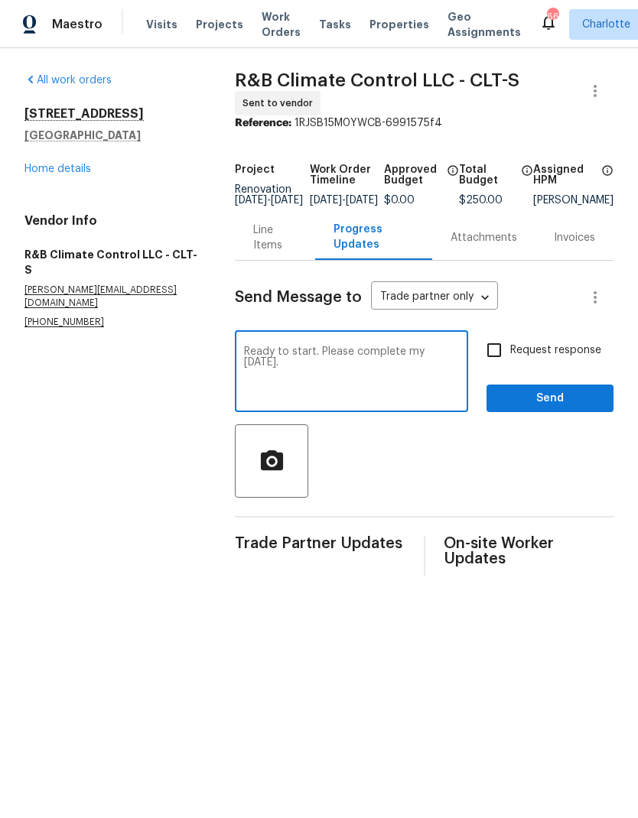
click at [401, 362] on textarea "Ready to start. Please complete my Monday." at bounding box center [351, 373] width 215 height 54
type textarea "Ready to start. Please complete by Monday."
click at [495, 356] on input "Request response" at bounding box center [494, 350] width 32 height 32
checkbox input "true"
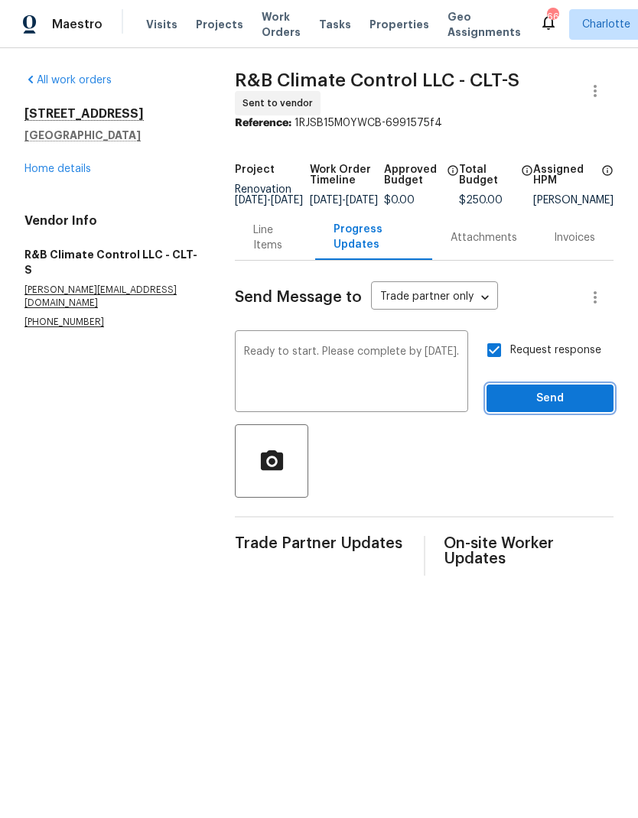
click at [560, 403] on span "Send" at bounding box center [549, 398] width 102 height 19
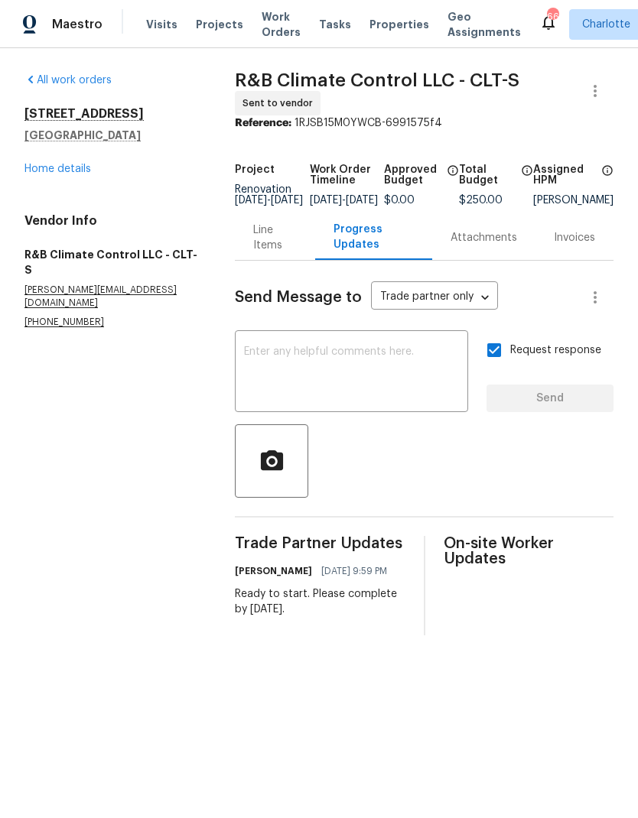
click at [38, 173] on link "Home details" at bounding box center [57, 169] width 67 height 11
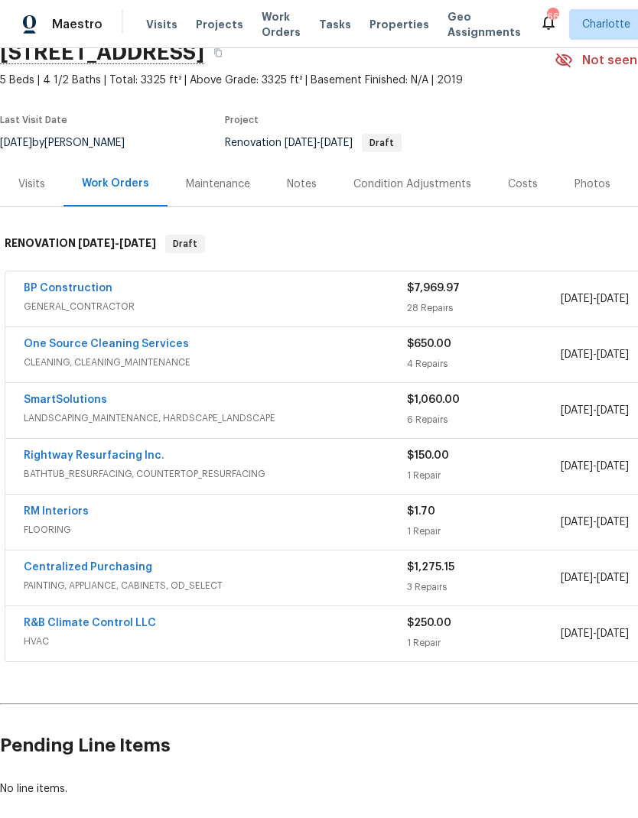
scroll to position [70, 0]
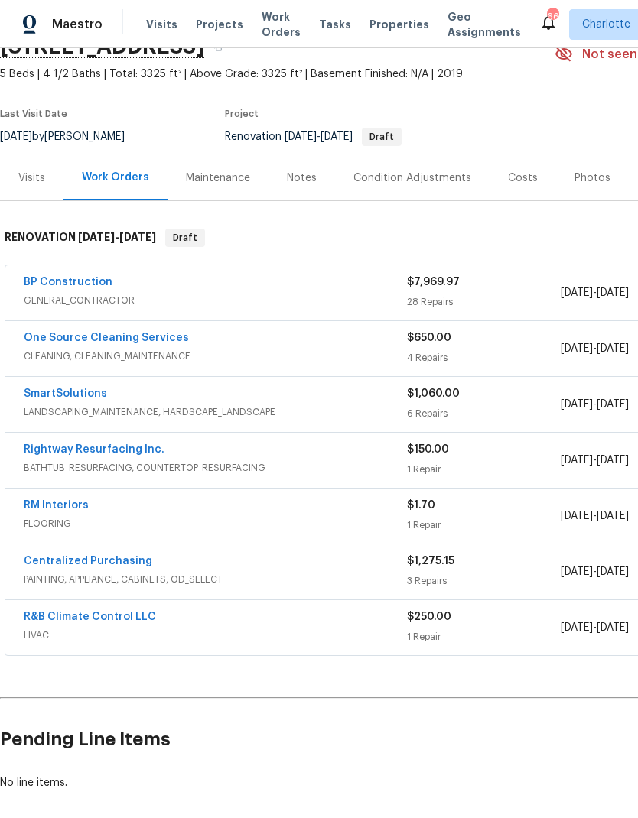
scroll to position [76, 0]
click at [518, 158] on div "Costs" at bounding box center [522, 177] width 67 height 45
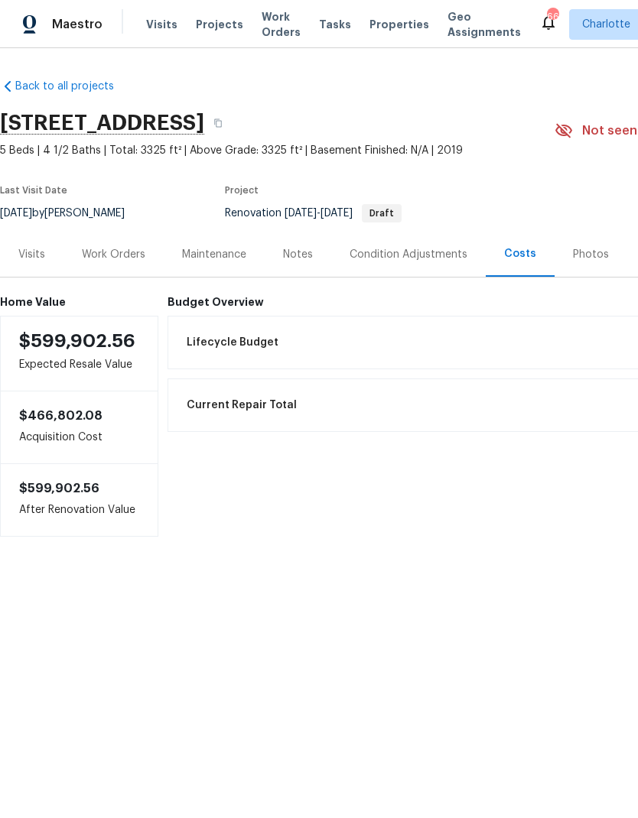
click at [92, 265] on div "Work Orders" at bounding box center [113, 254] width 100 height 45
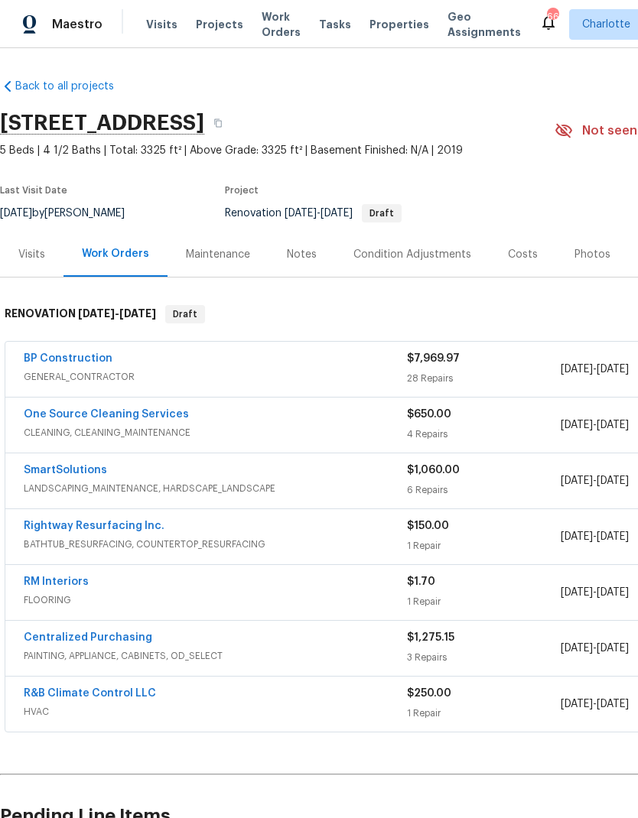
click at [560, 180] on section "947 Pecan Tree Ln, Fort Mill, SC 29715 5 Beds | 4 1/2 Baths | Total: 3325 ft² |…" at bounding box center [432, 167] width 864 height 128
click at [556, 239] on div "Photos" at bounding box center [592, 254] width 73 height 45
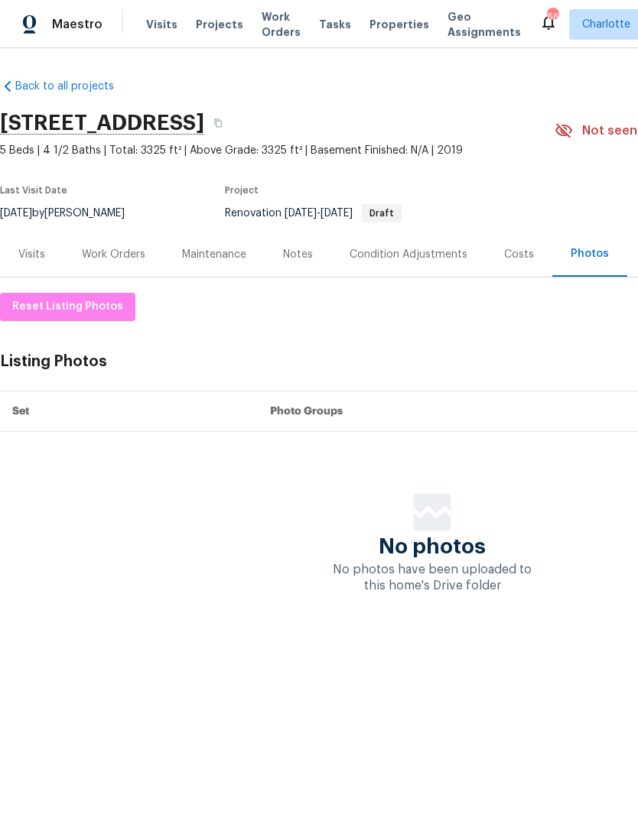
click at [522, 248] on div "Costs" at bounding box center [519, 254] width 30 height 15
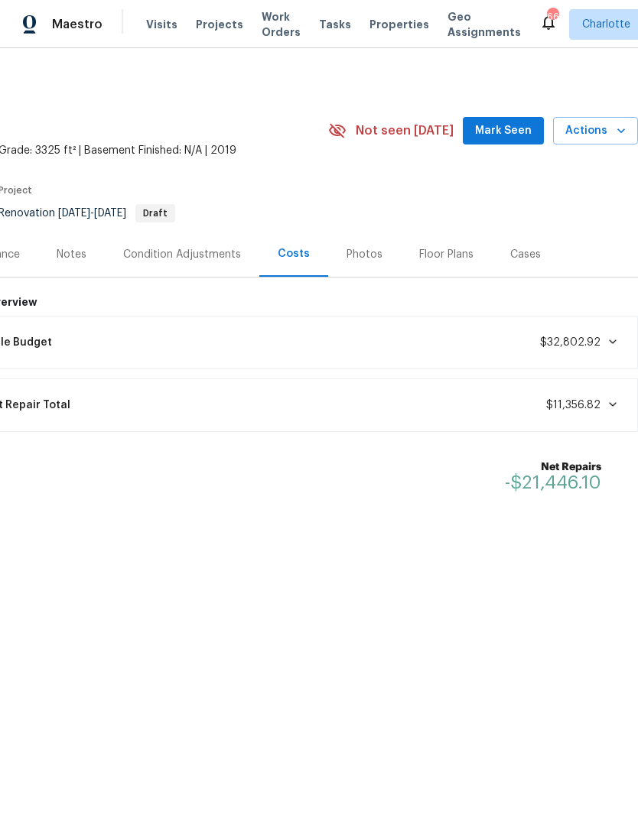
scroll to position [0, 226]
click at [593, 351] on div "Lifecycle Budget $32,802.92" at bounding box center [289, 343] width 677 height 34
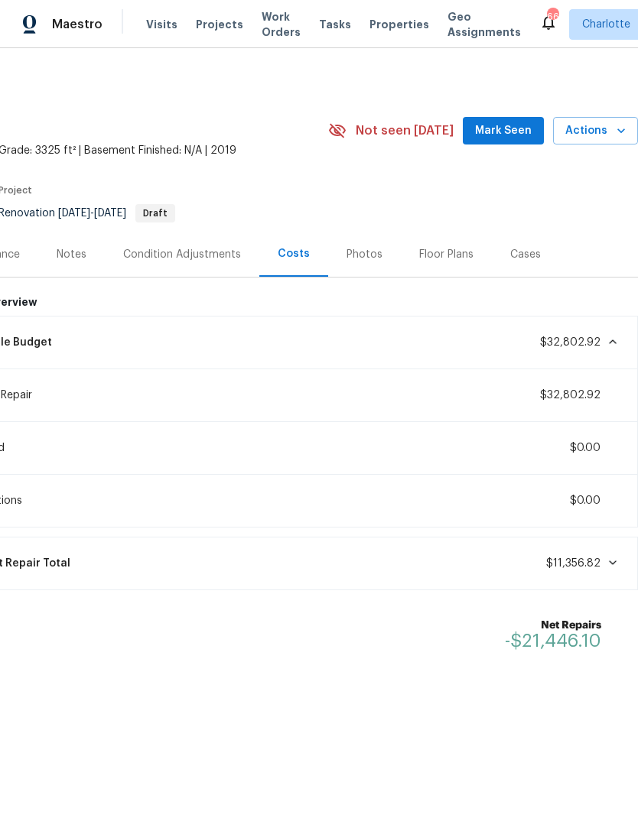
click at [590, 342] on span "$32,802.92" at bounding box center [570, 342] width 60 height 11
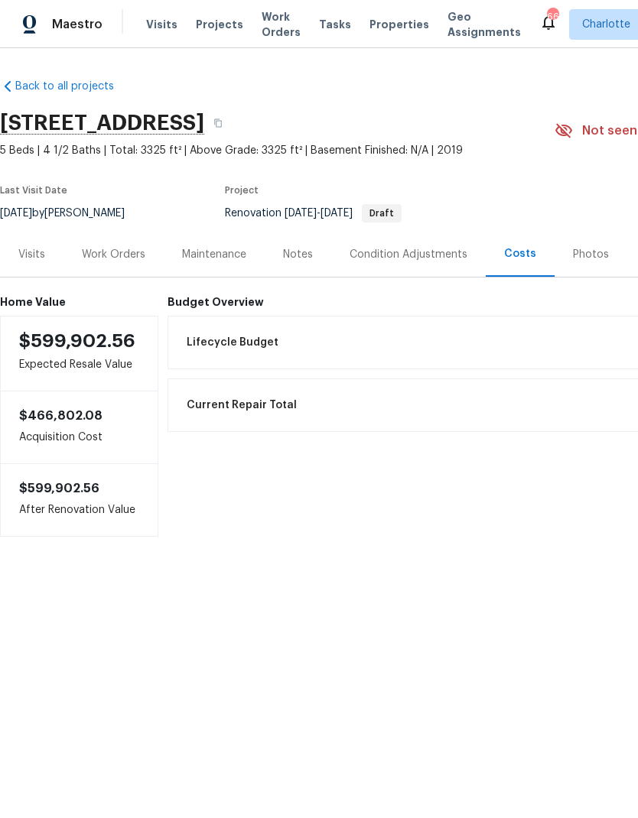
scroll to position [0, 0]
click at [111, 260] on div "Work Orders" at bounding box center [113, 254] width 63 height 15
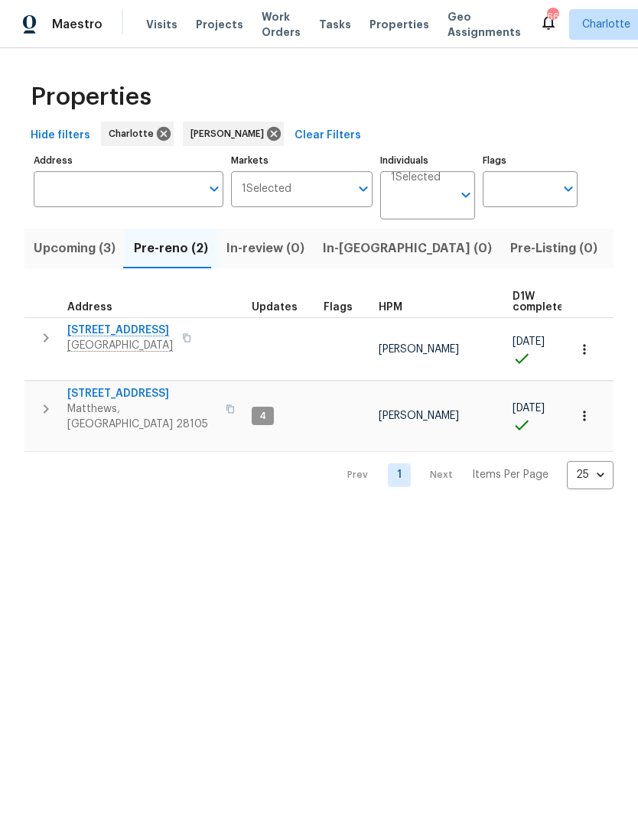
click at [55, 242] on span "Upcoming (3)" at bounding box center [75, 248] width 82 height 21
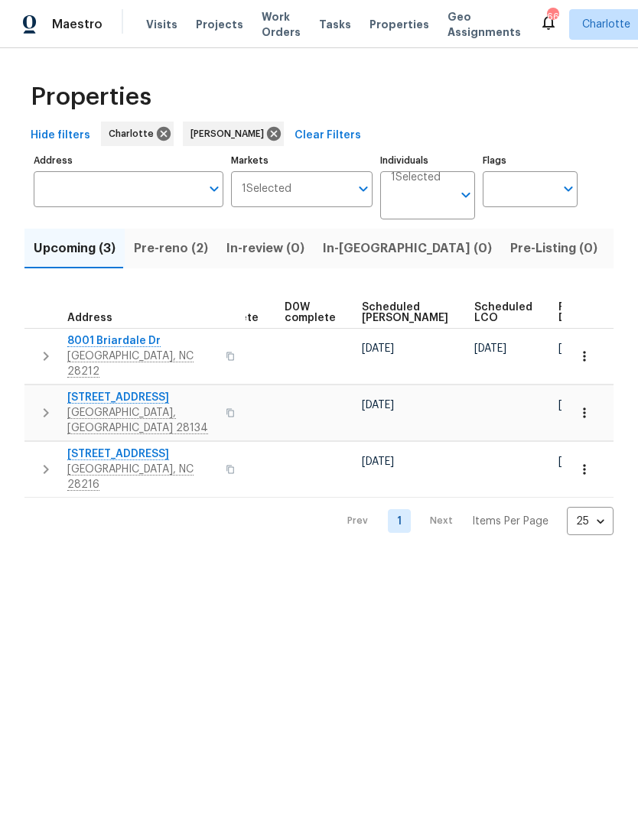
scroll to position [0, 383]
click at [559, 312] on span "Ready Date" at bounding box center [576, 312] width 34 height 21
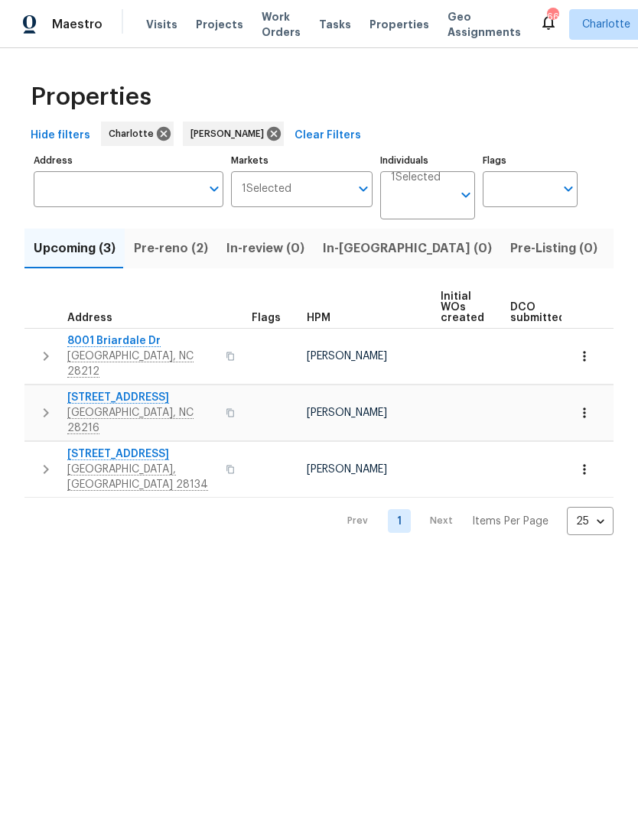
click at [54, 522] on div "Properties Hide filters Charlotte Ryan Craven Clear Filters Address Address Mar…" at bounding box center [319, 303] width 638 height 511
click at [41, 522] on div "Properties Hide filters Charlotte Ryan Craven Clear Filters Address Address Mar…" at bounding box center [319, 303] width 638 height 511
click at [47, 522] on div "Properties Hide filters Charlotte Ryan Craven Clear Filters Address Address Mar…" at bounding box center [319, 303] width 638 height 511
click at [172, 268] on button "Pre-reno (2)" at bounding box center [171, 249] width 93 height 40
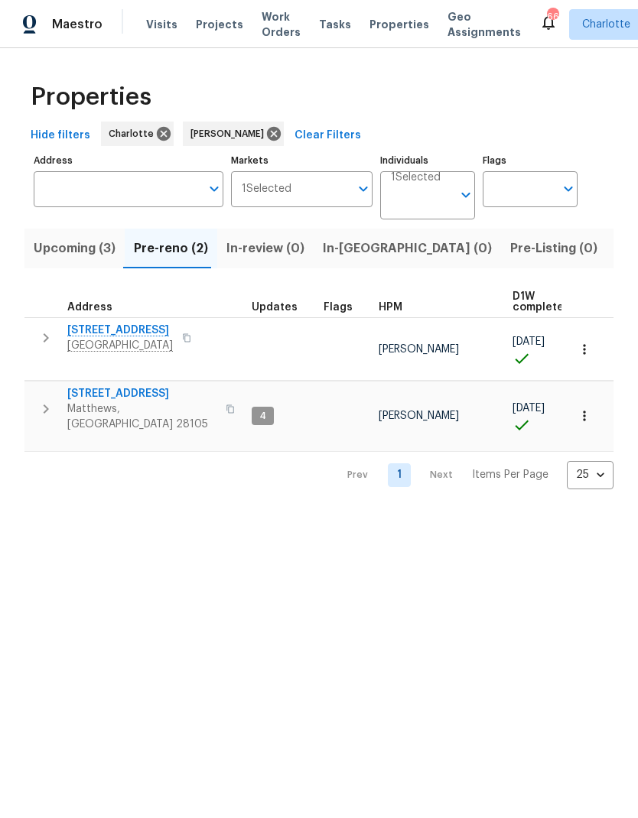
click at [148, 340] on span "Fort Mill, SC 29715" at bounding box center [120, 345] width 106 height 15
click at [487, 514] on html "Maestro Visits Projects Work Orders Tasks Properties Geo Assignments 66 Charlot…" at bounding box center [319, 257] width 638 height 514
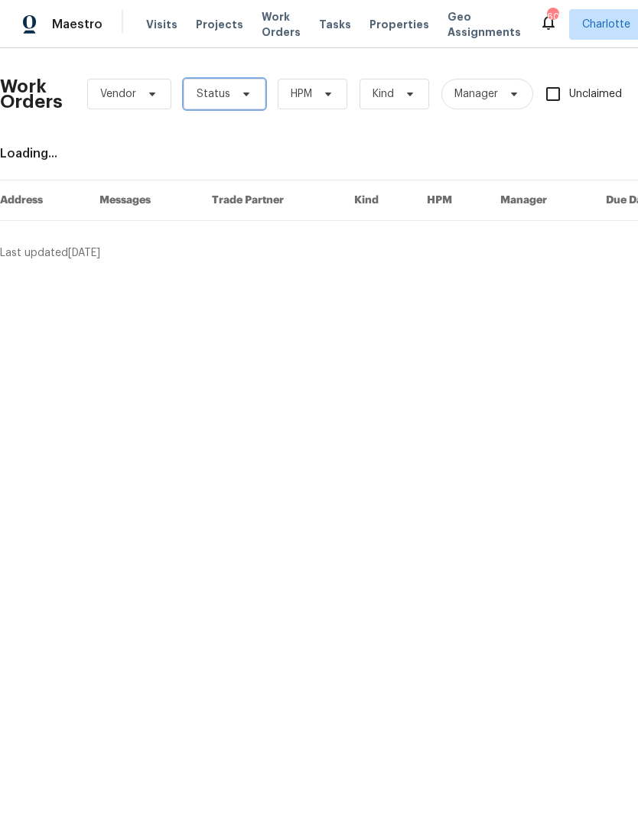
click at [235, 99] on span at bounding box center [243, 94] width 17 height 12
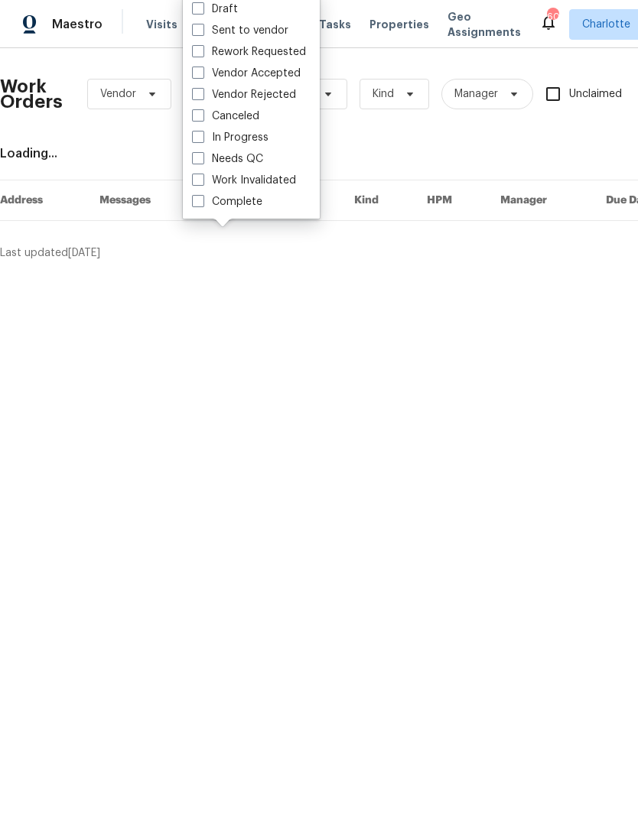
click at [258, 159] on label "Needs QC" at bounding box center [227, 158] width 71 height 15
click at [202, 159] on input "Needs QC" at bounding box center [197, 156] width 10 height 10
checkbox input "true"
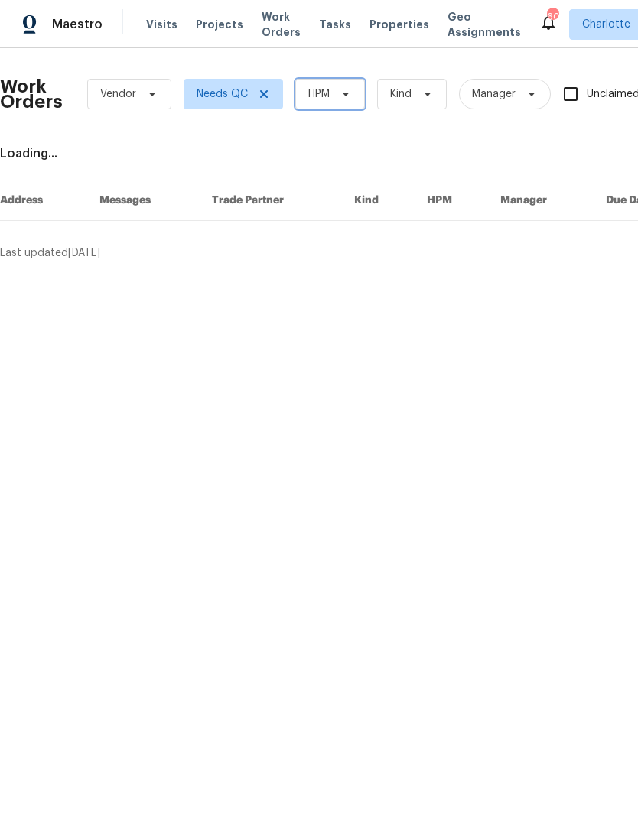
click at [335, 88] on span at bounding box center [343, 94] width 17 height 12
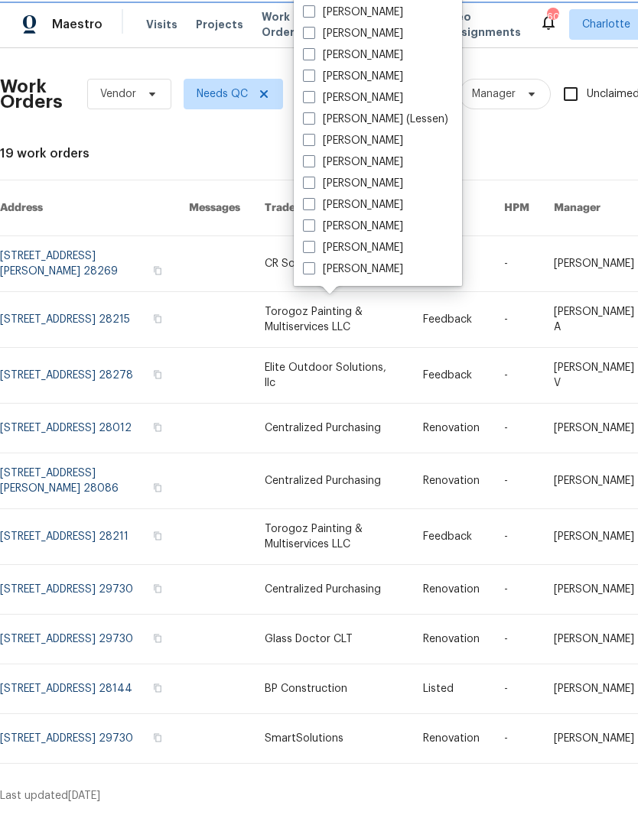
scroll to position [190, 0]
click at [358, 274] on label "[PERSON_NAME]" at bounding box center [353, 268] width 100 height 15
click at [313, 271] on input "[PERSON_NAME]" at bounding box center [308, 266] width 10 height 10
checkbox input "true"
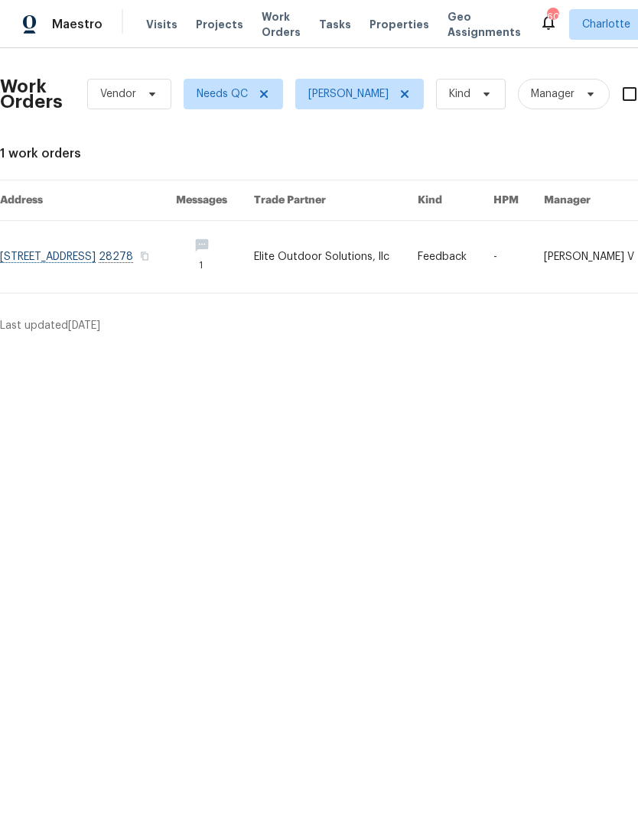
click at [109, 23] on div "Maestro Visits Projects Work Orders Tasks Properties Geo Assignments" at bounding box center [269, 24] width 539 height 31
click at [73, 37] on div "Maestro" at bounding box center [51, 24] width 102 height 31
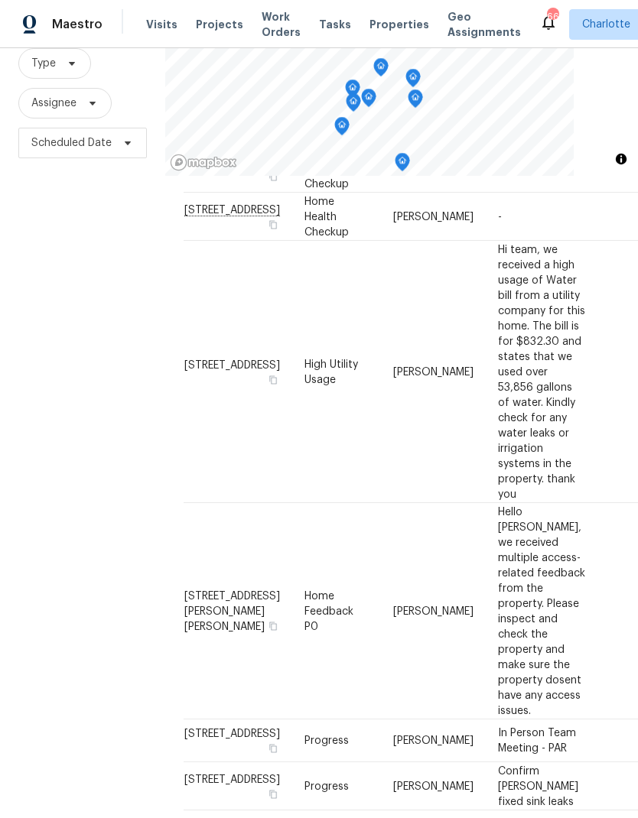
scroll to position [141, 0]
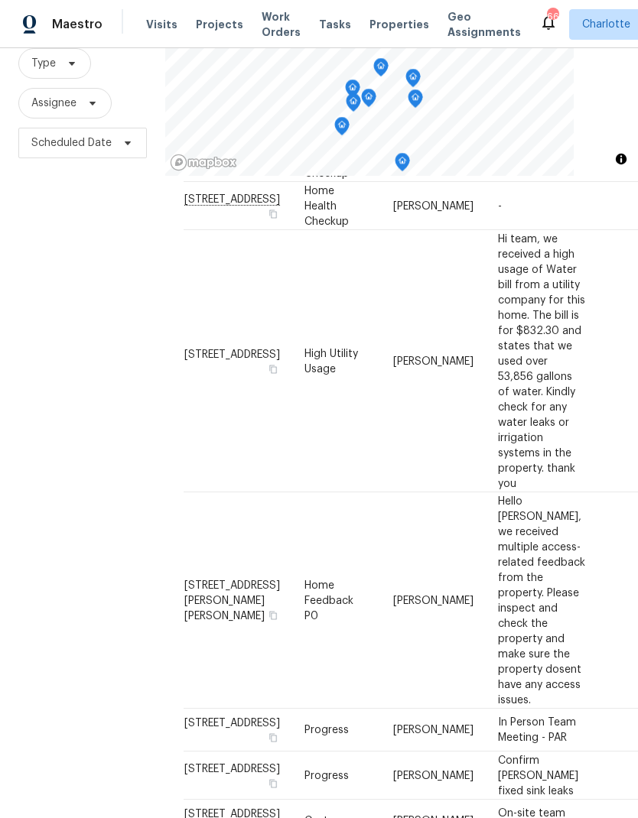
click at [60, 482] on div "Filters Reset ​ Type Assignee Scheduled Date" at bounding box center [82, 388] width 165 height 884
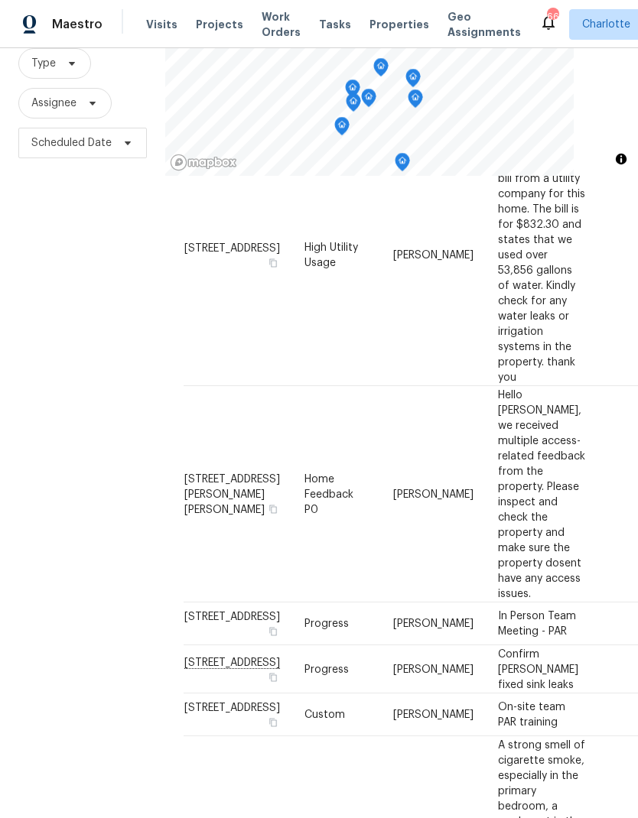
scroll to position [256, 0]
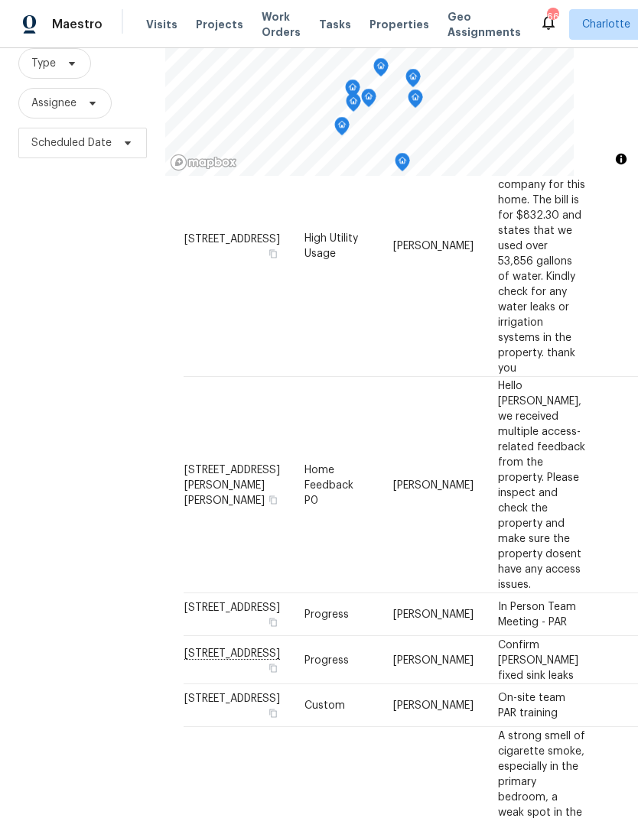
click at [58, 482] on div "Filters Reset ​ Type Assignee Scheduled Date" at bounding box center [82, 388] width 165 height 884
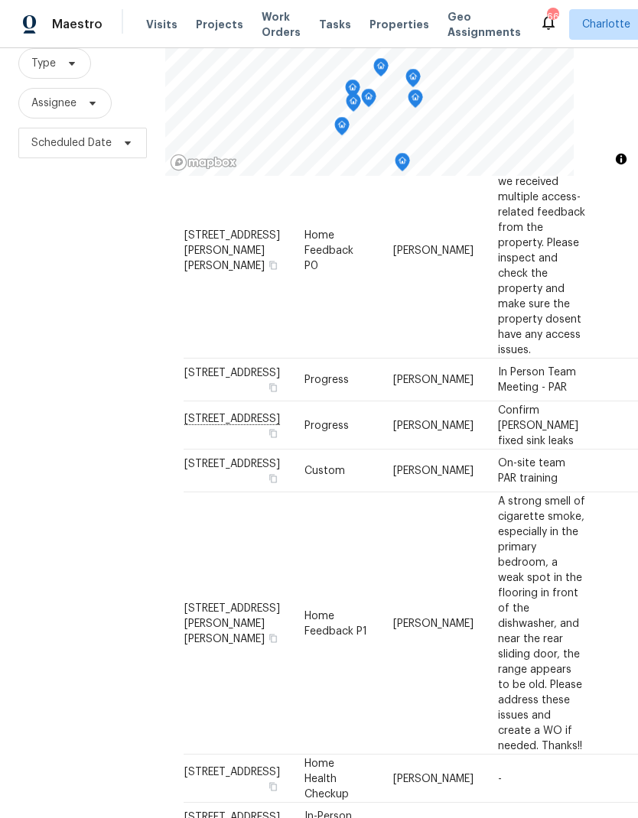
click at [52, 304] on div "Filters Reset ​ Type Assignee Scheduled Date" at bounding box center [82, 388] width 165 height 884
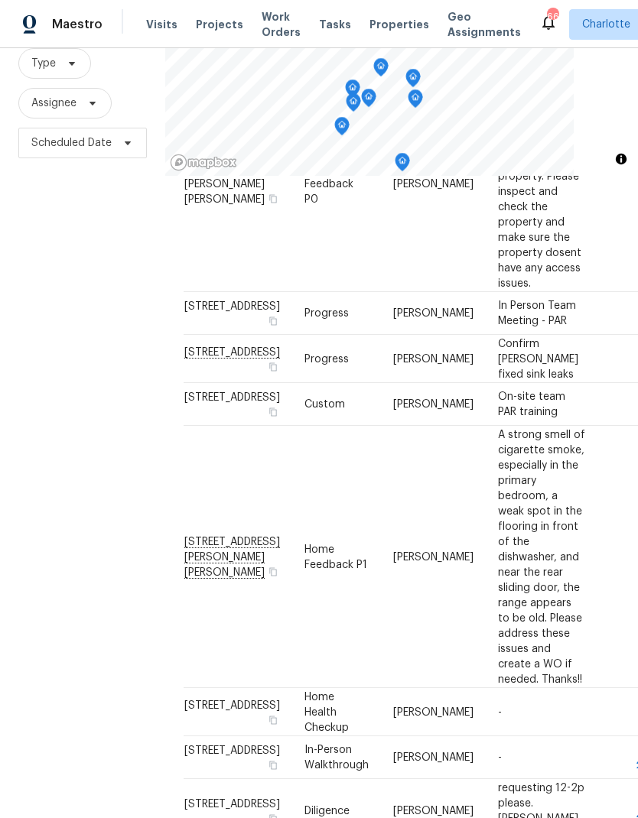
scroll to position [558, 0]
click at [52, 311] on div "Filters Reset ​ Type Assignee Scheduled Date" at bounding box center [82, 388] width 165 height 884
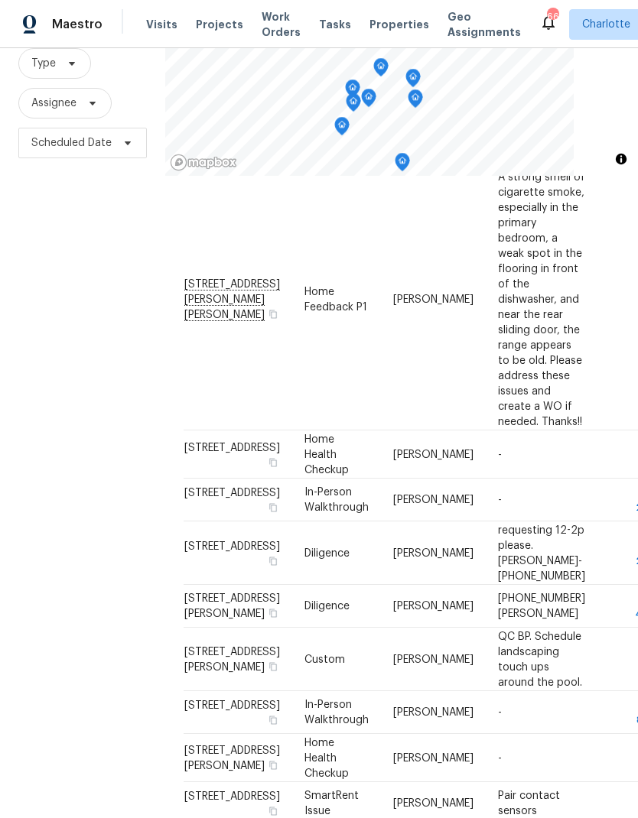
click at [56, 336] on div "Filters Reset ​ Type Assignee Scheduled Date" at bounding box center [82, 388] width 165 height 884
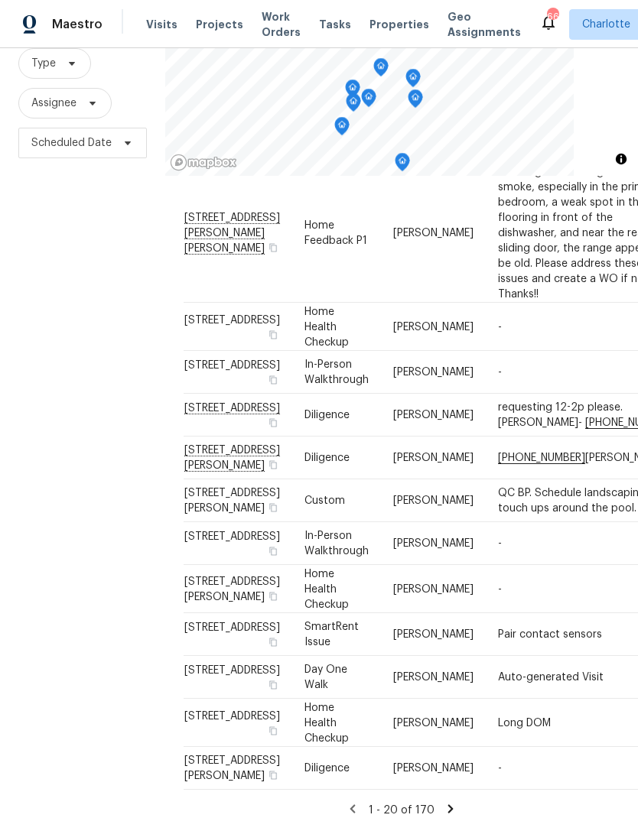
scroll to position [855, 0]
click at [62, 307] on div "Filters Reset ​ Type Assignee Scheduled Date" at bounding box center [82, 388] width 165 height 884
click at [83, 309] on div "Filters Reset ​ Type Assignee Scheduled Date" at bounding box center [82, 388] width 165 height 884
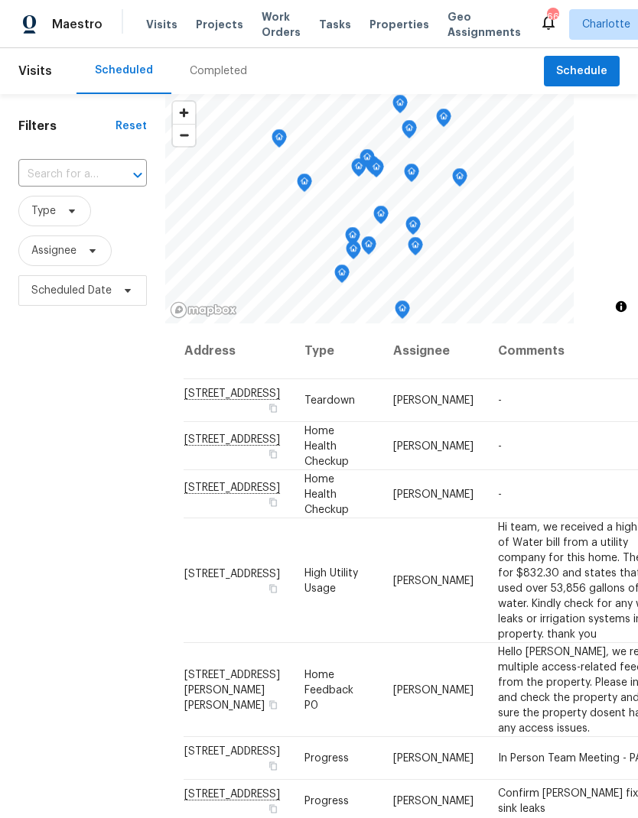
scroll to position [0, 0]
click at [57, 424] on div "Filters Reset ​ Type Assignee Scheduled Date" at bounding box center [82, 536] width 165 height 884
click at [102, 263] on span "Assignee" at bounding box center [64, 250] width 93 height 31
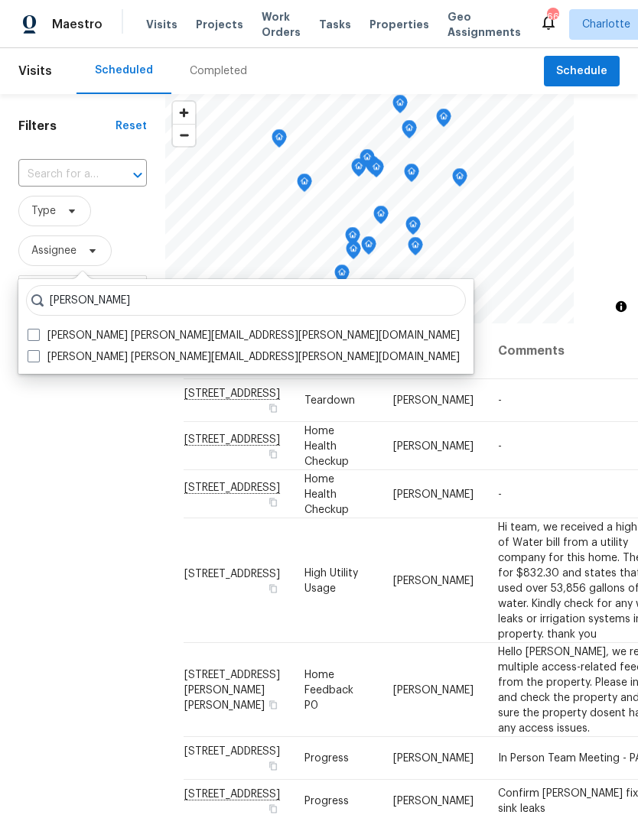
type input "Matthew barnhart"
click at [34, 330] on span at bounding box center [34, 335] width 12 height 12
click at [34, 330] on input "Matthew Barnhart matthew.barnhart@opendoor.com" at bounding box center [33, 333] width 10 height 10
checkbox input "true"
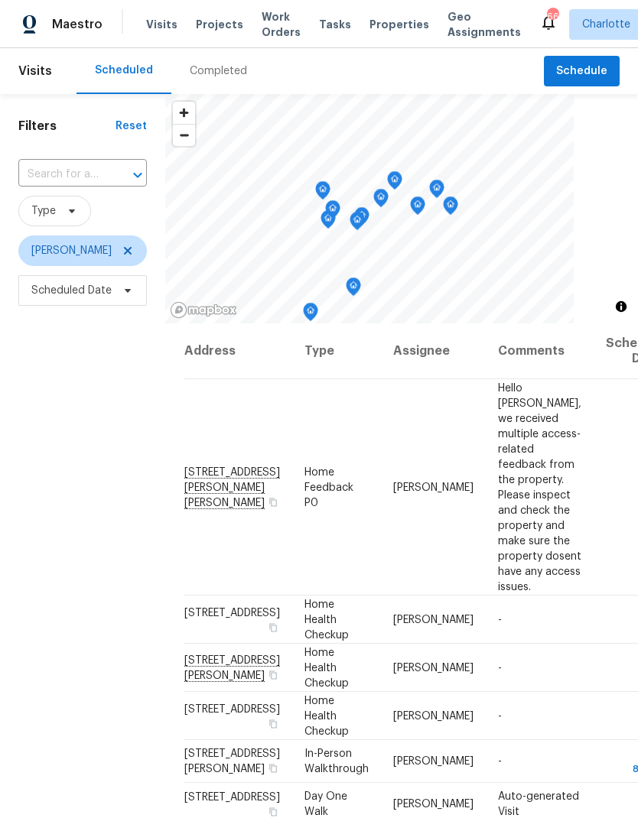
click at [64, 457] on div "Filters Reset ​ Type Matthew Barnhart Scheduled Date" at bounding box center [82, 536] width 165 height 884
click at [134, 257] on icon at bounding box center [128, 251] width 12 height 12
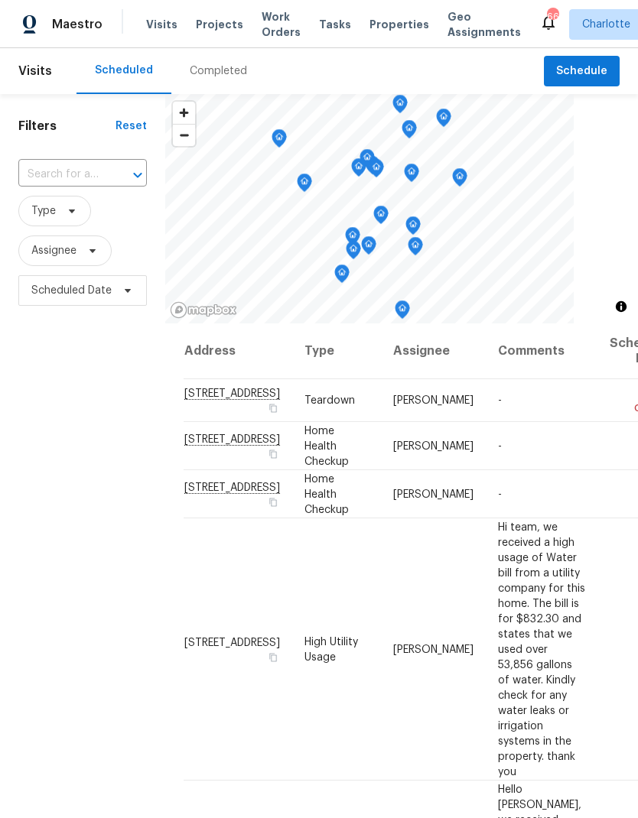
click at [60, 388] on div "Filters Reset ​ Type Assignee Scheduled Date" at bounding box center [82, 536] width 165 height 884
click at [86, 248] on span at bounding box center [90, 251] width 17 height 12
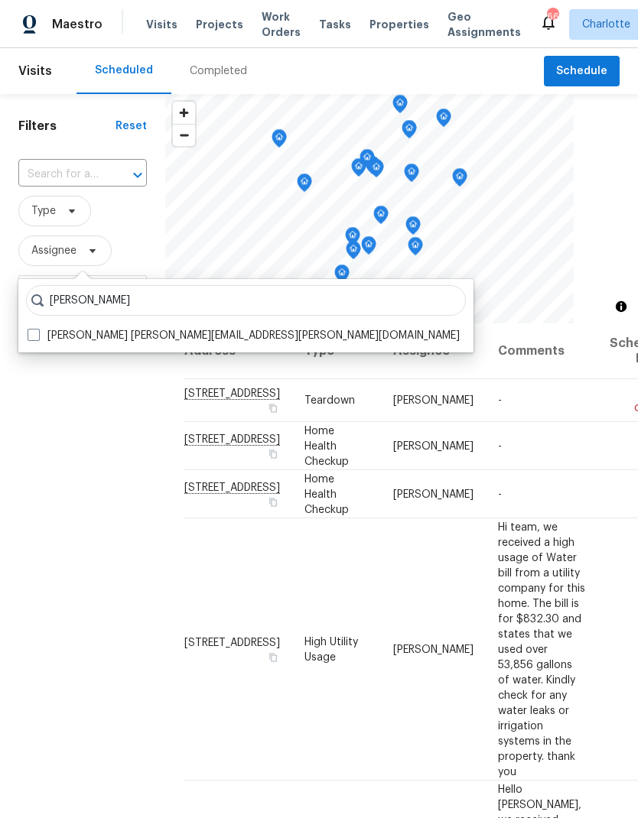
type input "Jason bouque"
click at [34, 332] on span at bounding box center [34, 335] width 12 height 12
click at [34, 332] on input "Jason Bouque jason.bouque@opendoor.com" at bounding box center [33, 333] width 10 height 10
checkbox input "true"
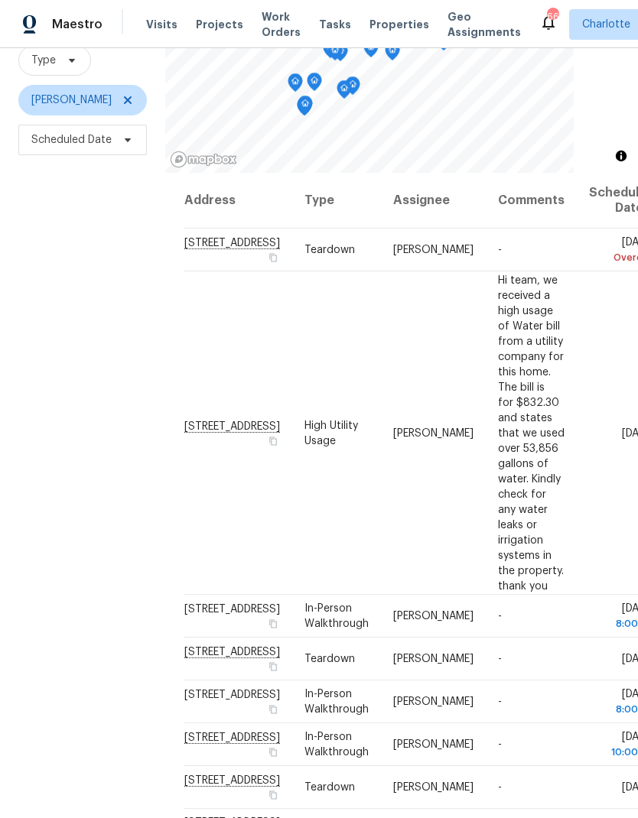
scroll to position [148, 0]
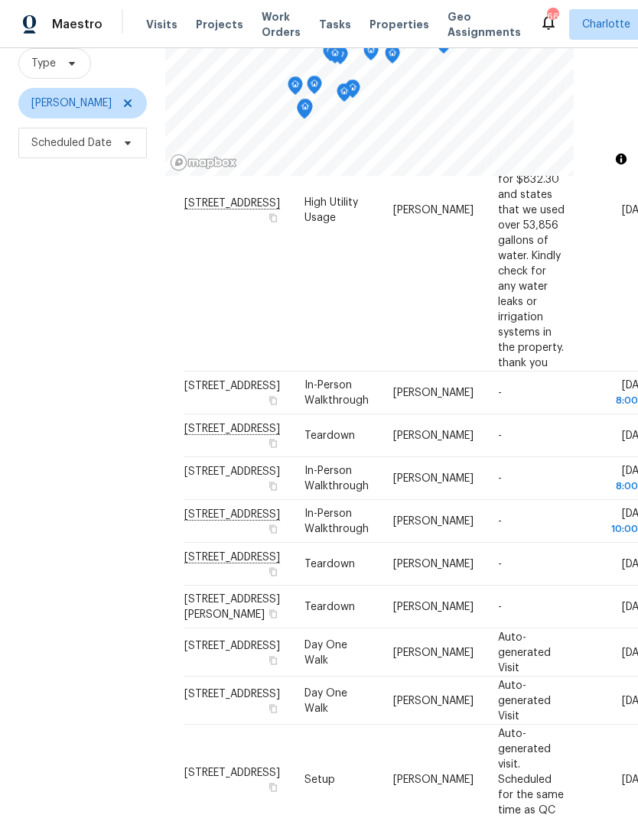
click at [150, 303] on div "Filters Reset ​ Type Jason Bouque Scheduled Date" at bounding box center [82, 388] width 165 height 884
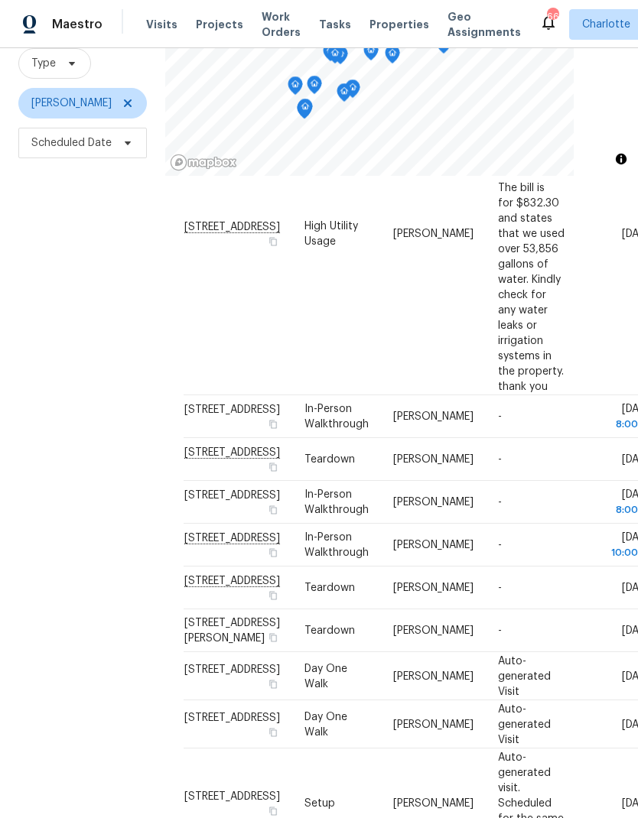
scroll to position [202, 0]
click at [148, 325] on div "Filters Reset ​ Type Jason Bouque Scheduled Date" at bounding box center [82, 388] width 165 height 884
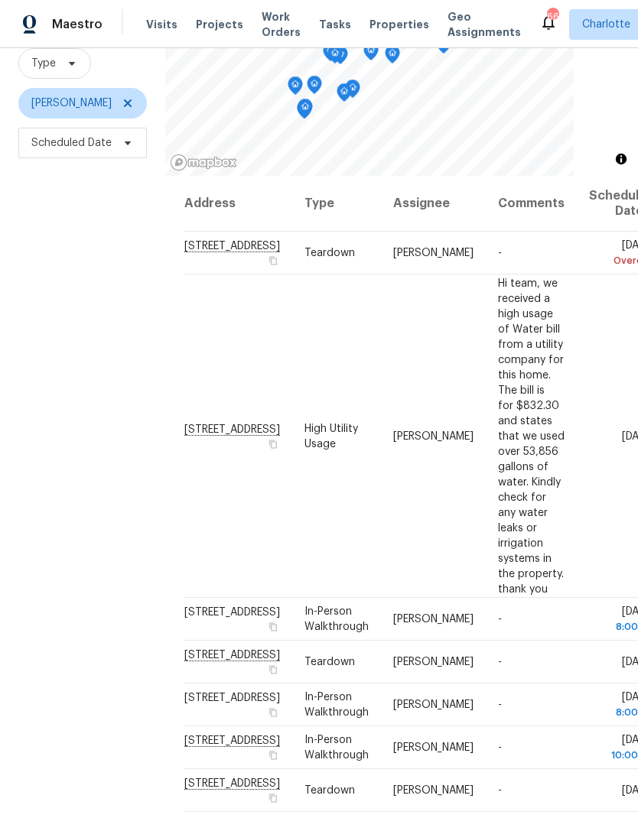
click at [67, 440] on div "Filters Reset ​ Type Jason Bouque Scheduled Date" at bounding box center [82, 388] width 165 height 884
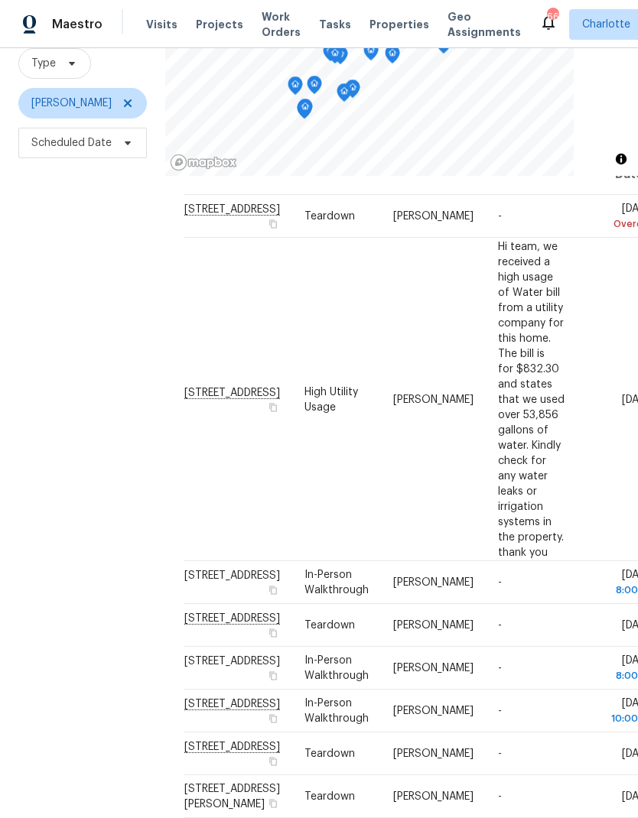
scroll to position [42, 0]
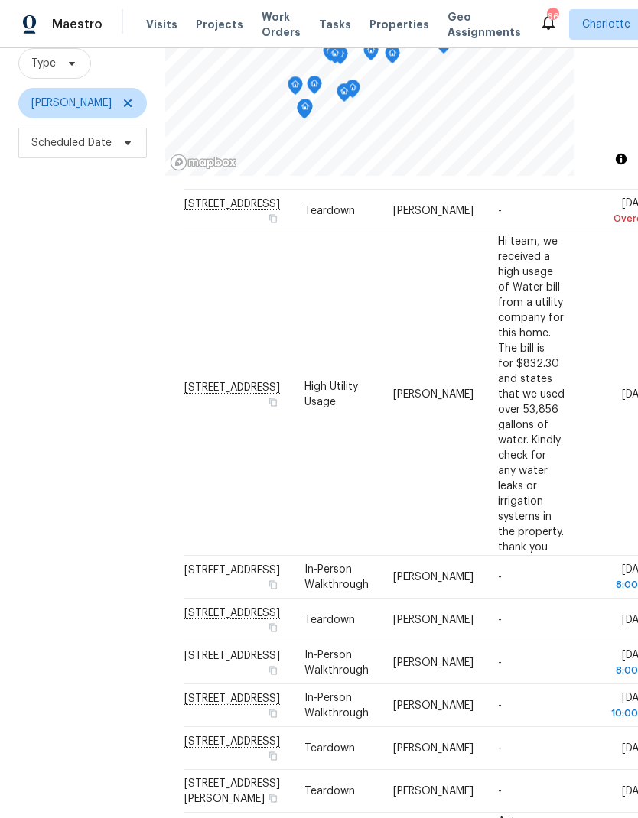
click at [63, 441] on div "Filters Reset ​ Type Jason Bouque Scheduled Date" at bounding box center [82, 388] width 165 height 884
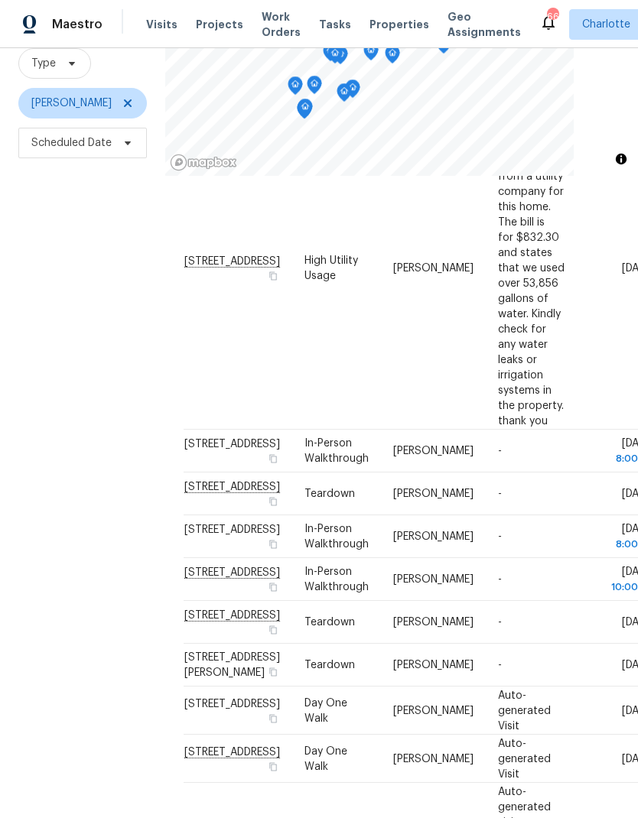
click at [67, 461] on div "Filters Reset ​ Type Jason Bouque Scheduled Date" at bounding box center [82, 388] width 165 height 884
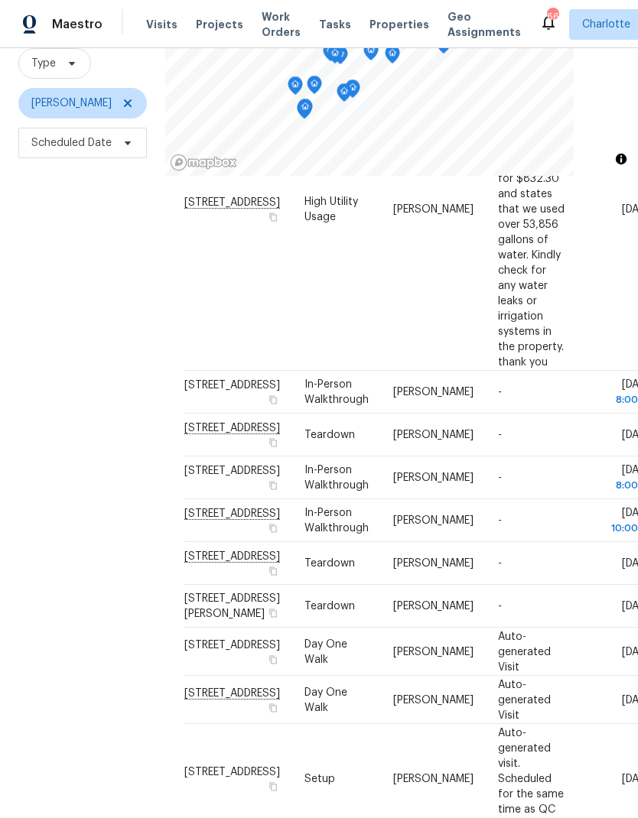
scroll to position [240, 0]
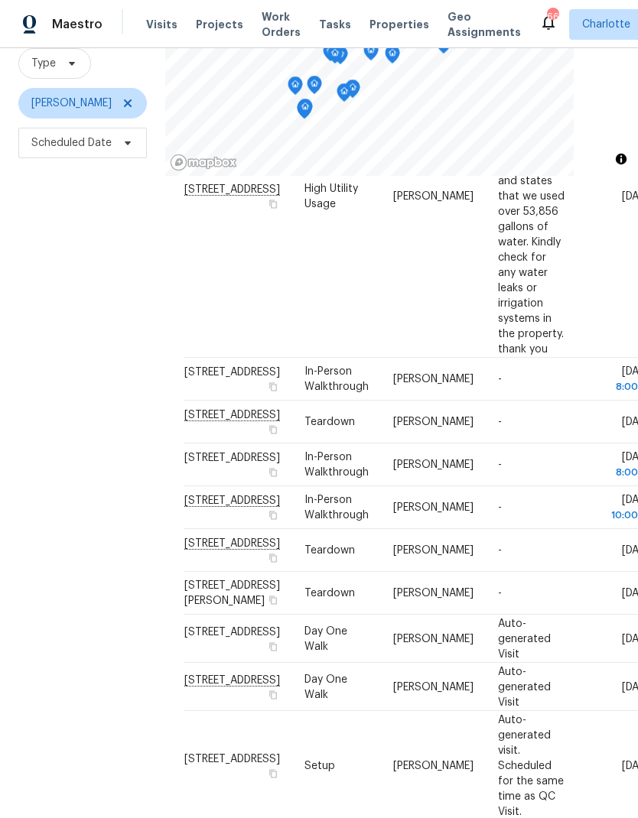
click at [67, 451] on div "Filters Reset ​ Type Jason Bouque Scheduled Date" at bounding box center [82, 388] width 165 height 884
click at [63, 433] on div "Filters Reset ​ Type Jason Bouque Scheduled Date" at bounding box center [82, 388] width 165 height 884
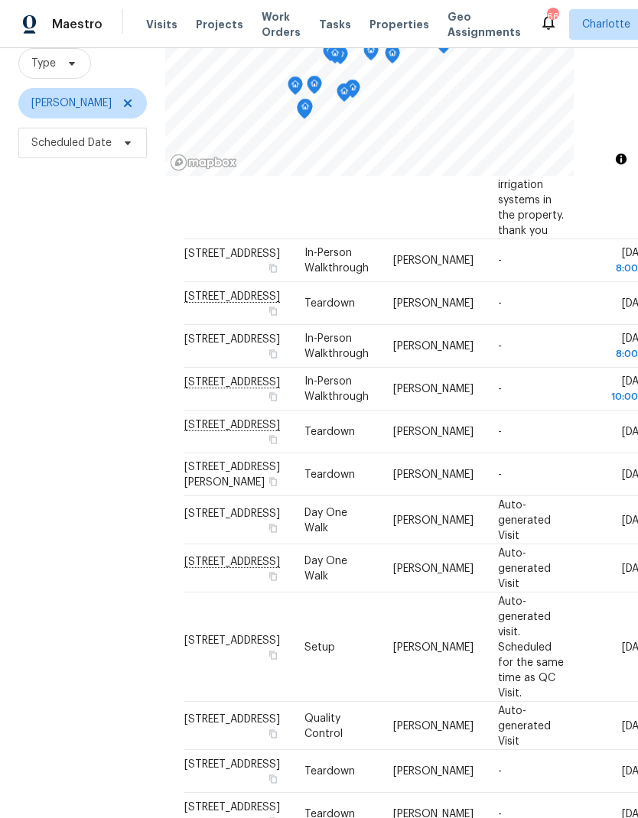
scroll to position [383, 0]
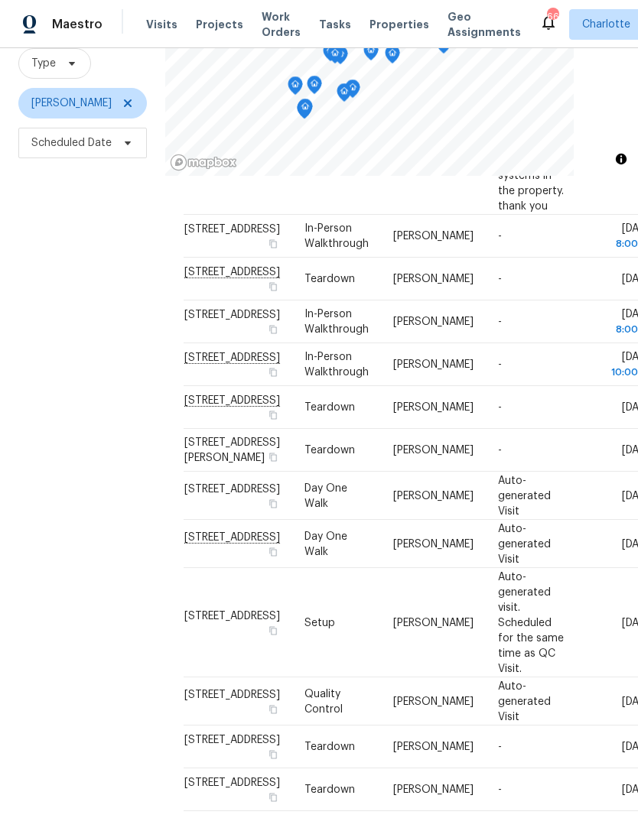
click at [43, 302] on div "Filters Reset ​ Type Jason Bouque Scheduled Date" at bounding box center [82, 388] width 165 height 884
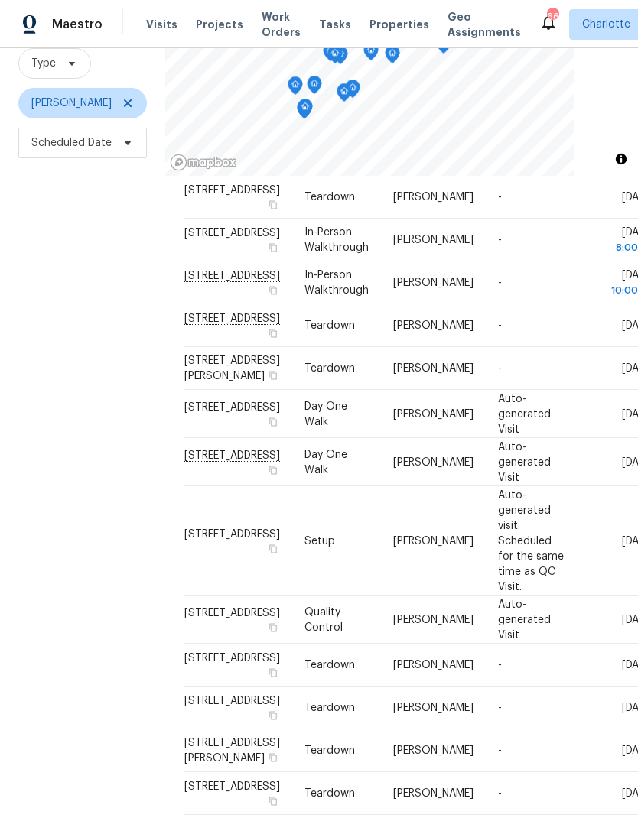
click at [50, 289] on div "Filters Reset ​ Type Jason Bouque Scheduled Date" at bounding box center [82, 388] width 165 height 884
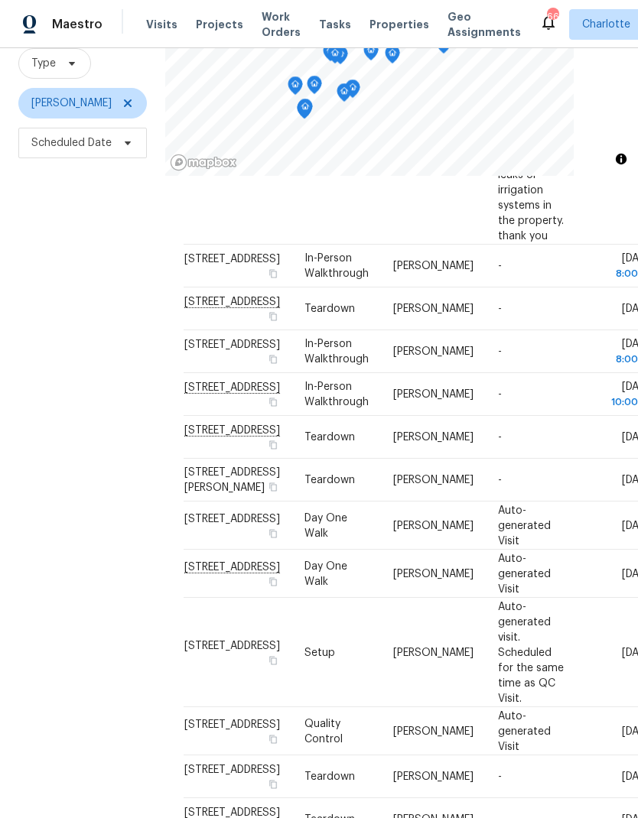
click at [51, 281] on div "Filters Reset ​ Type Jason Bouque Scheduled Date" at bounding box center [82, 388] width 165 height 884
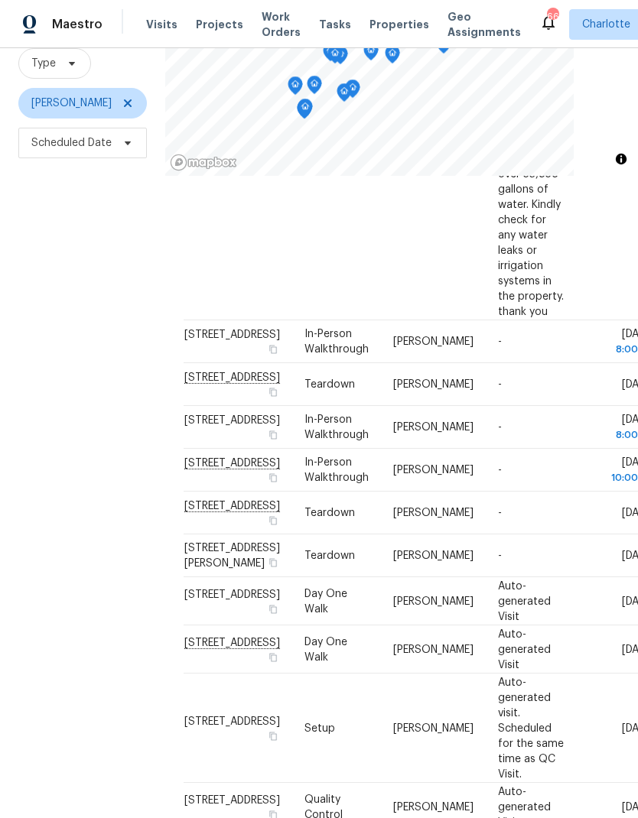
scroll to position [270, 0]
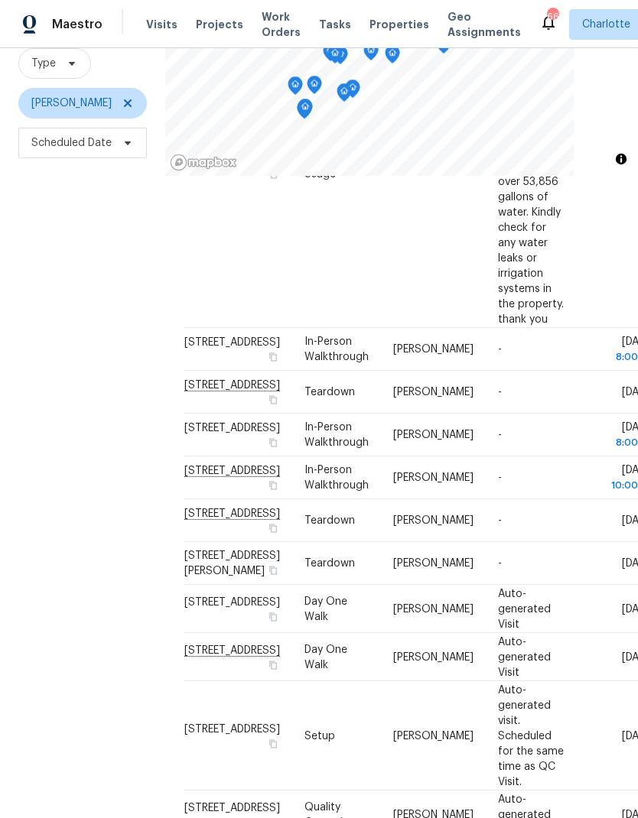
click at [49, 280] on div "Filters Reset ​ Type Jason Bouque Scheduled Date" at bounding box center [82, 388] width 165 height 884
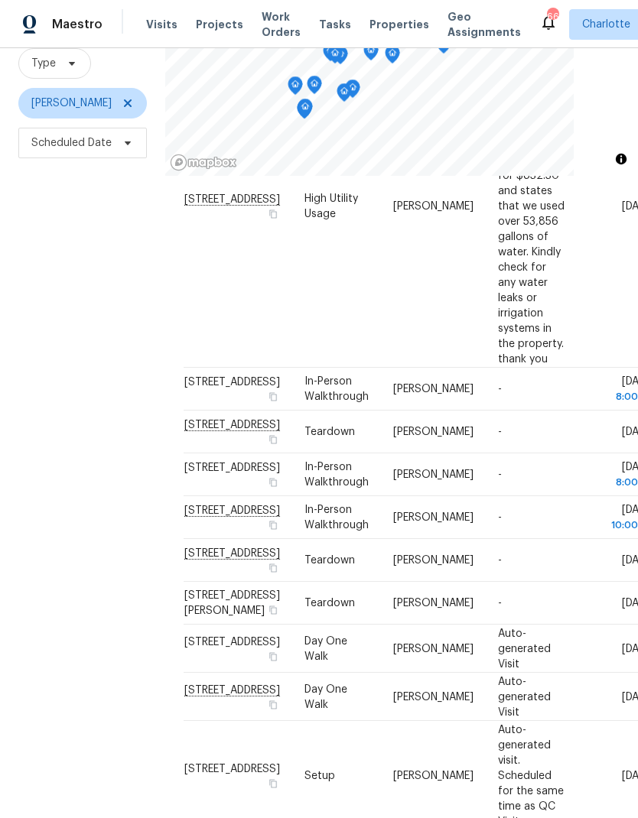
scroll to position [228, 0]
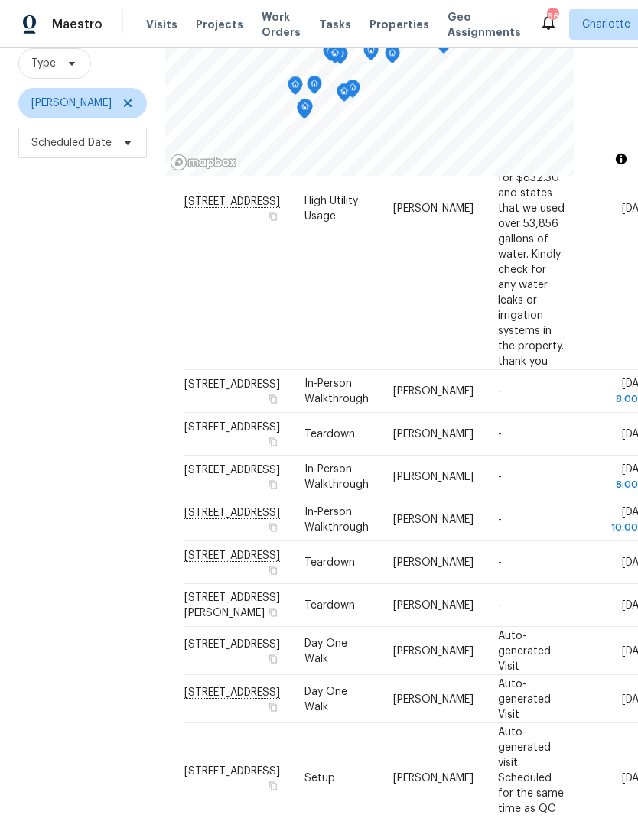
click at [61, 451] on div "Filters Reset ​ Type Jason Bouque Scheduled Date" at bounding box center [82, 388] width 165 height 884
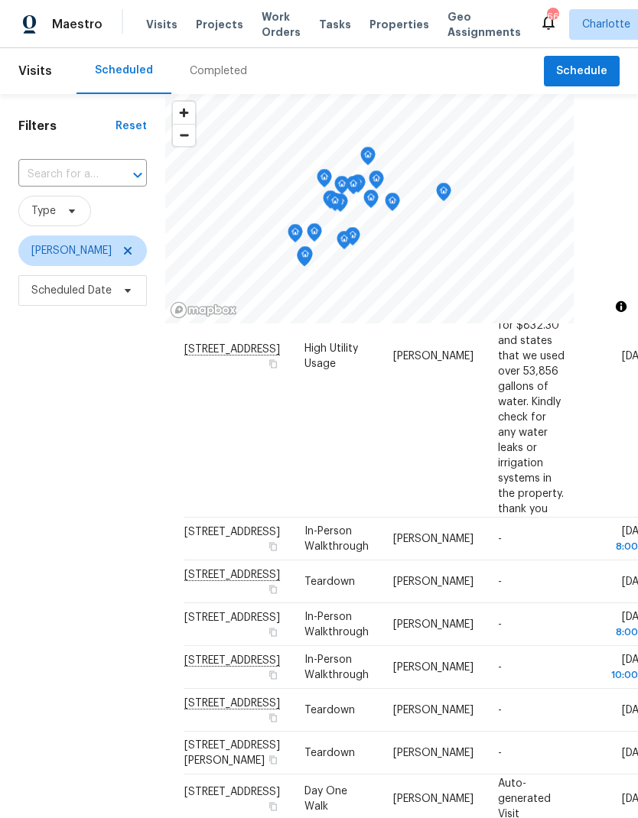
scroll to position [0, 0]
click at [117, 257] on span at bounding box center [125, 251] width 17 height 12
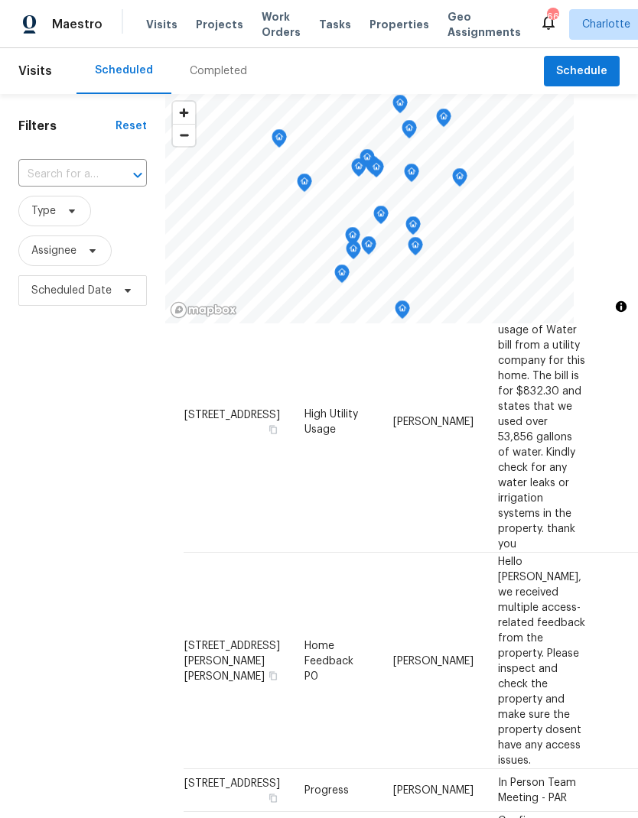
click at [61, 401] on div "Filters Reset ​ Type Assignee Scheduled Date" at bounding box center [82, 536] width 165 height 884
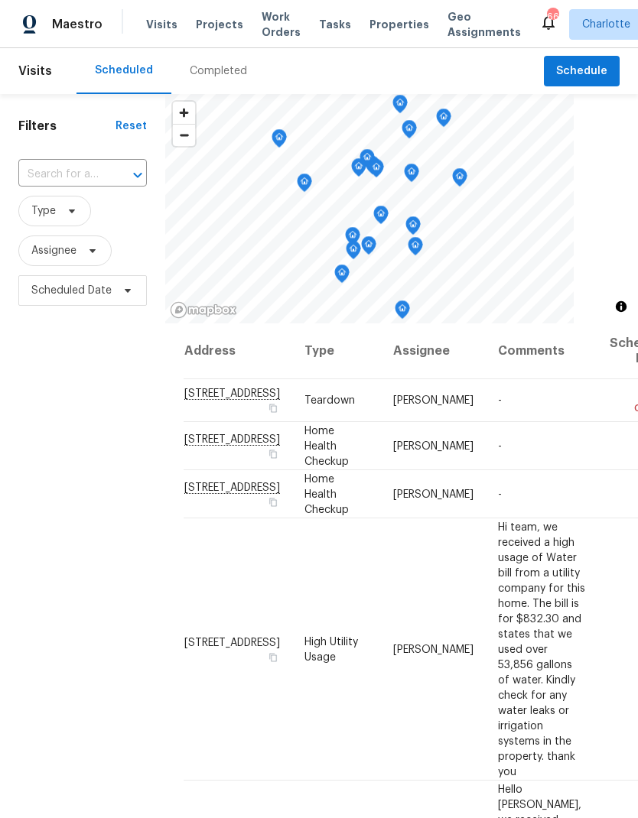
scroll to position [-1, 0]
click at [53, 399] on div "Filters Reset ​ Type Assignee Scheduled Date" at bounding box center [82, 536] width 165 height 884
click at [218, 24] on span "Projects" at bounding box center [219, 24] width 47 height 15
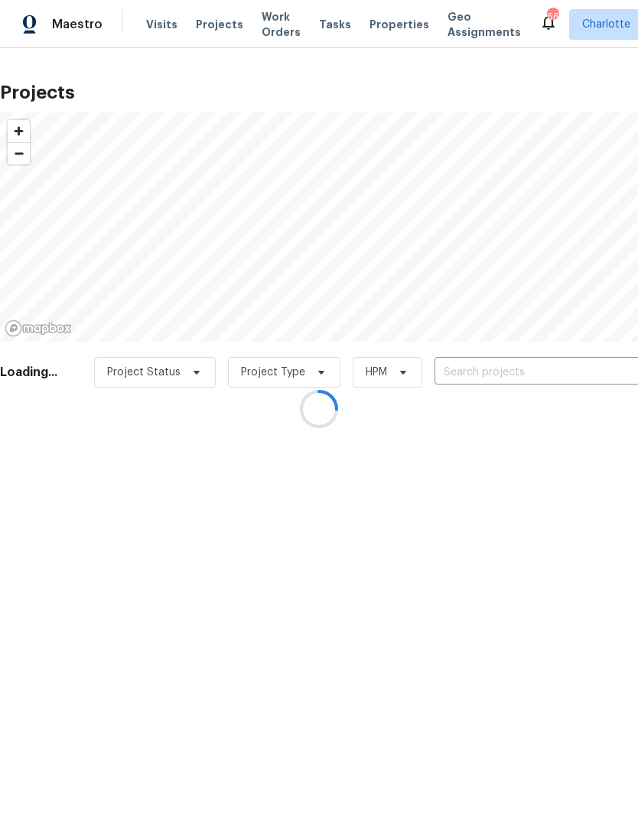
click at [521, 365] on input "text" at bounding box center [521, 373] width 175 height 24
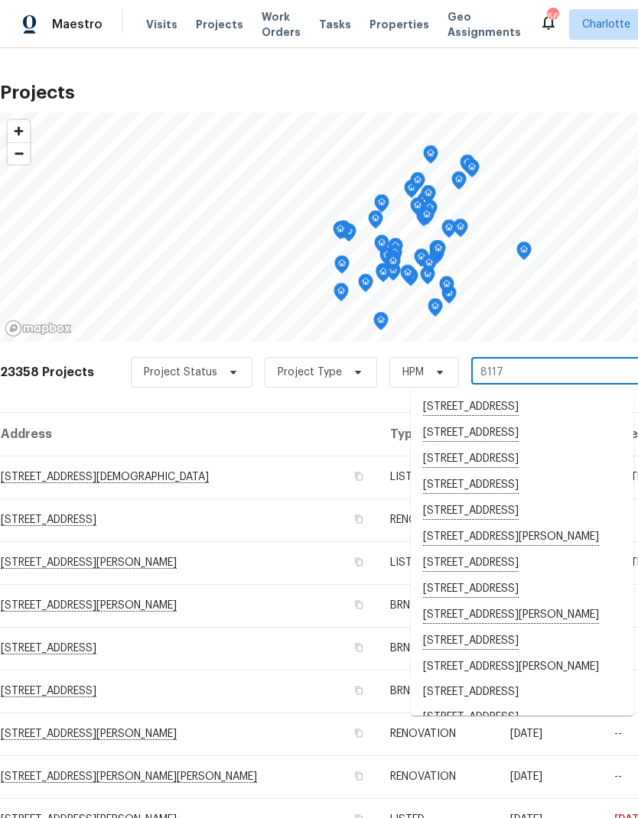
type input "8117 s"
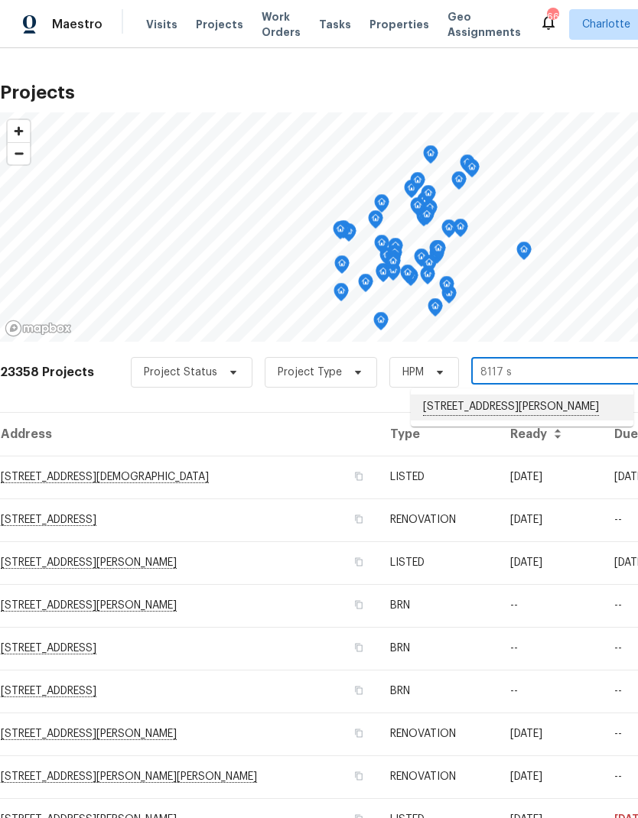
click at [510, 404] on li "[STREET_ADDRESS][PERSON_NAME]" at bounding box center [522, 407] width 222 height 26
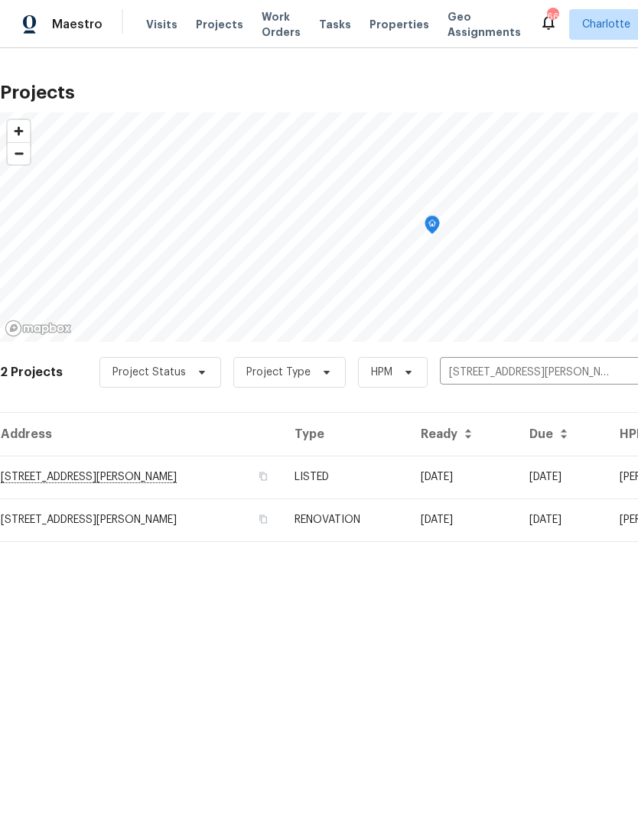
click at [193, 472] on td "[STREET_ADDRESS][PERSON_NAME]" at bounding box center [141, 477] width 282 height 43
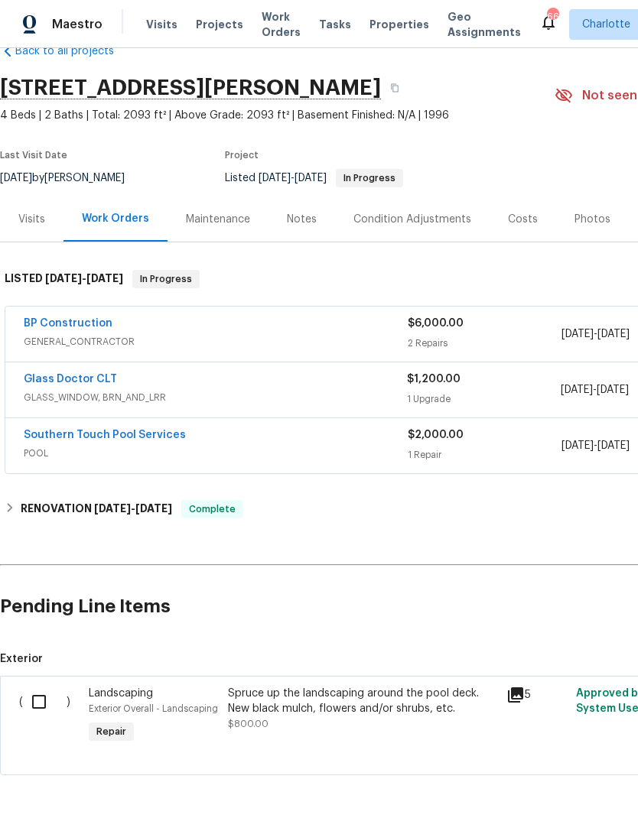
scroll to position [35, 0]
click at [46, 713] on input "checkbox" at bounding box center [45, 702] width 44 height 32
click at [580, 778] on span "Create Work Order" at bounding box center [550, 780] width 102 height 19
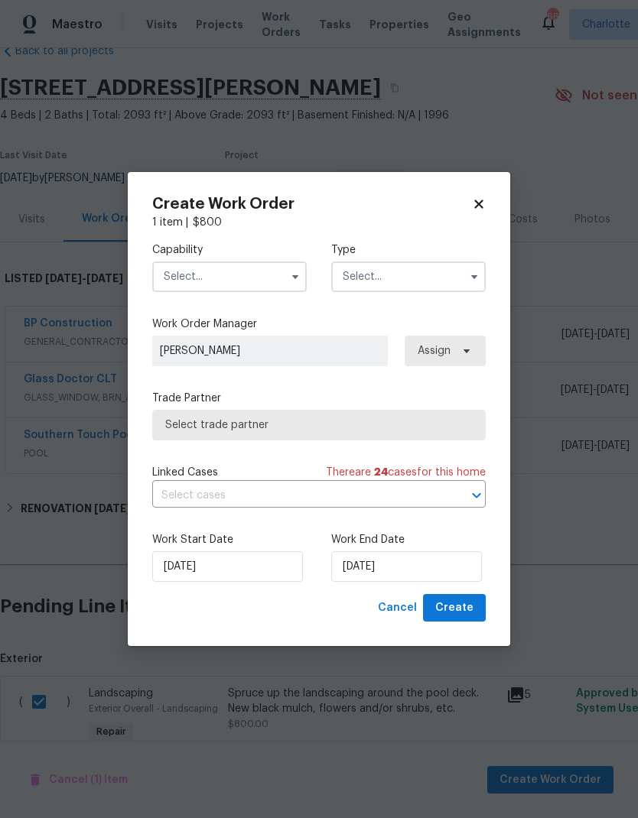
click at [253, 287] on input "text" at bounding box center [229, 276] width 154 height 31
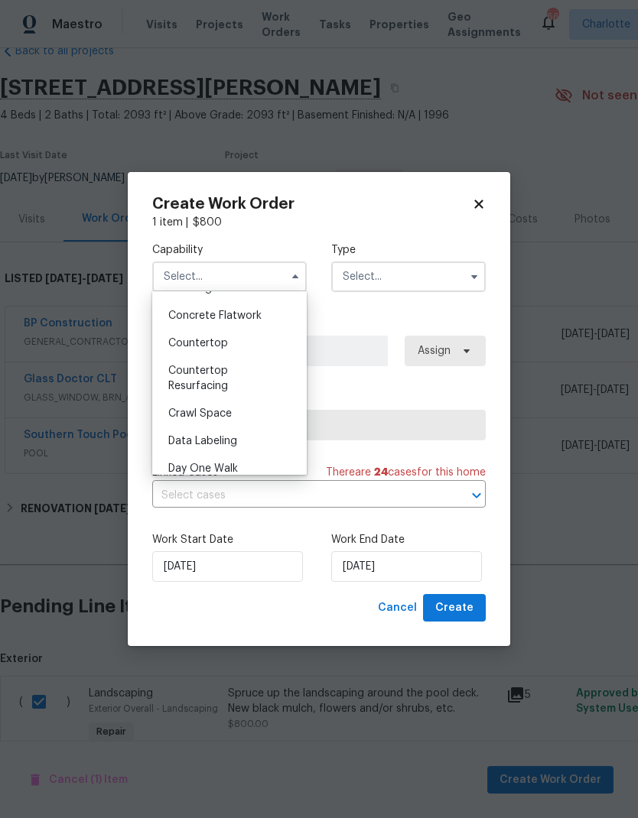
scroll to position [268, 0]
click at [491, 198] on div "Create Work Order 1 item | $ 800 Capability Agent Appliance Bathtub Resurfacing…" at bounding box center [319, 409] width 382 height 475
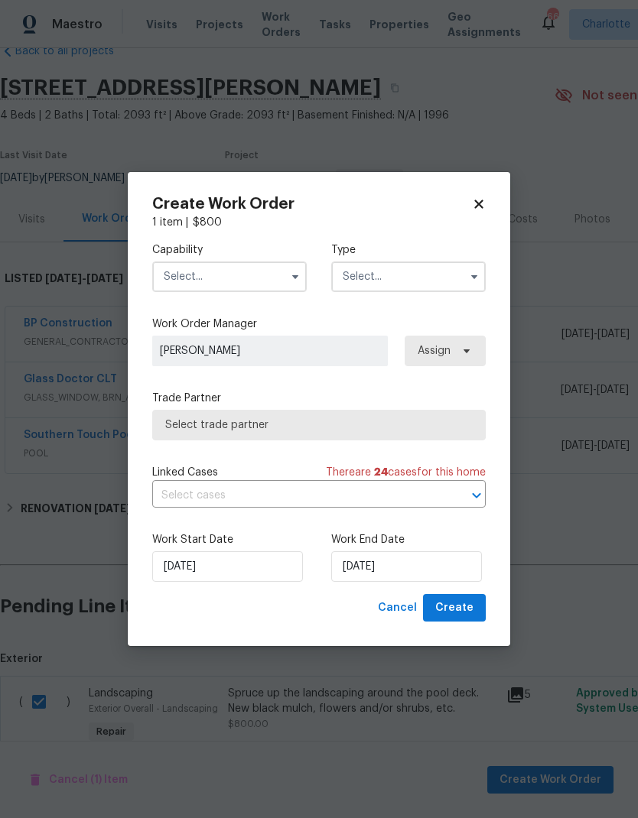
click at [487, 197] on div "Create Work Order 1 item | $ 800 Capability Type Work Order Manager Ryan Craven…" at bounding box center [319, 409] width 382 height 475
click at [482, 201] on icon at bounding box center [479, 204] width 14 height 14
checkbox input "false"
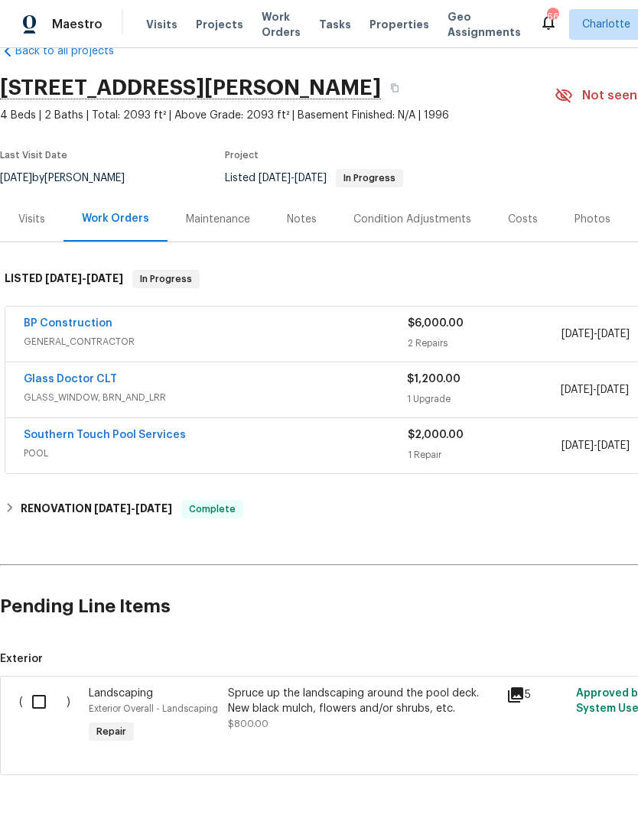
scroll to position [61, 0]
click at [441, 686] on div "Spruce up the landscaping around the pool deck. New black mulch, flowers and/or…" at bounding box center [362, 701] width 269 height 31
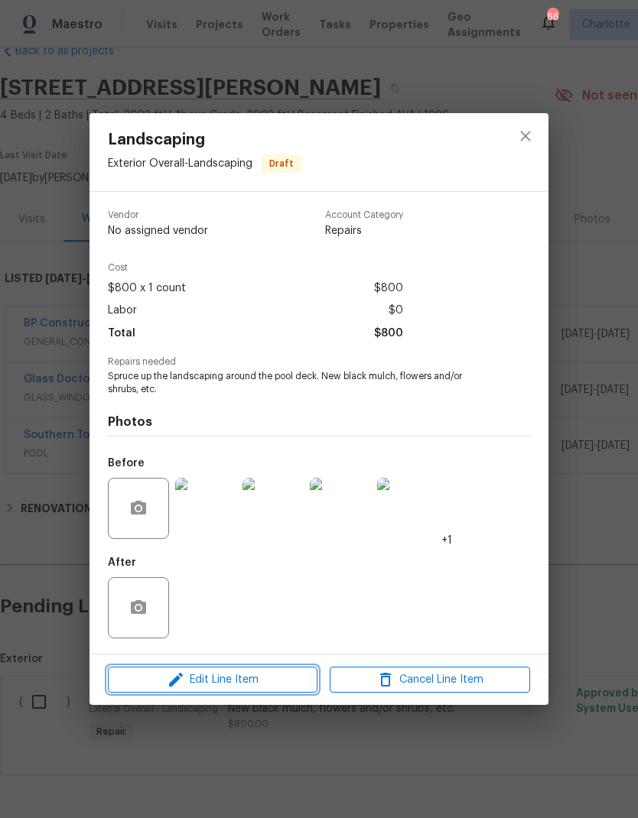
click at [267, 686] on span "Edit Line Item" at bounding box center [212, 679] width 200 height 19
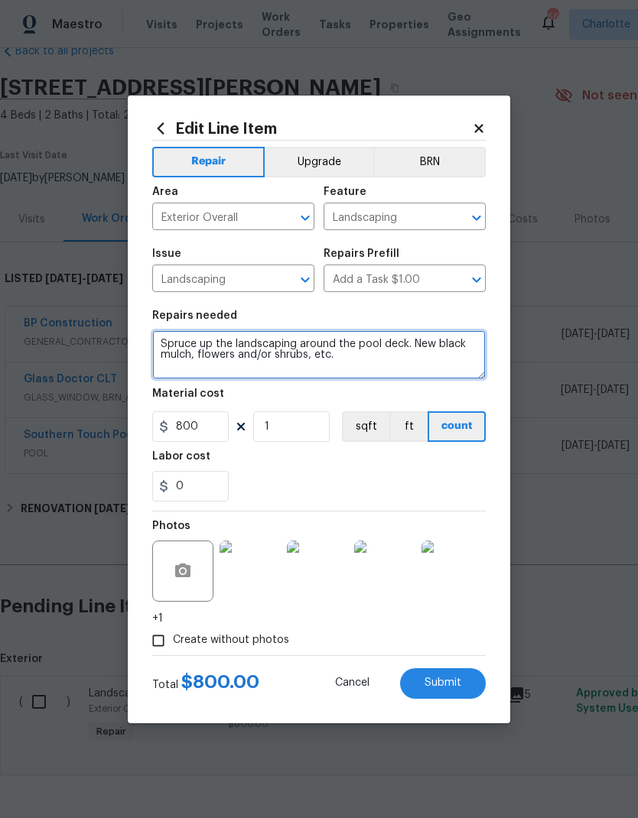
click at [370, 344] on textarea "Spruce up the landscaping around the pool deck. New black mulch, flowers and/or…" at bounding box center [318, 354] width 333 height 49
click at [358, 348] on textarea "Spruce up the landscaping around the pool deck. New black mulch, flowers and/or…" at bounding box center [318, 354] width 333 height 49
type textarea "Spruce up the landscaping around the interior/exterior of the pool deck. New bl…"
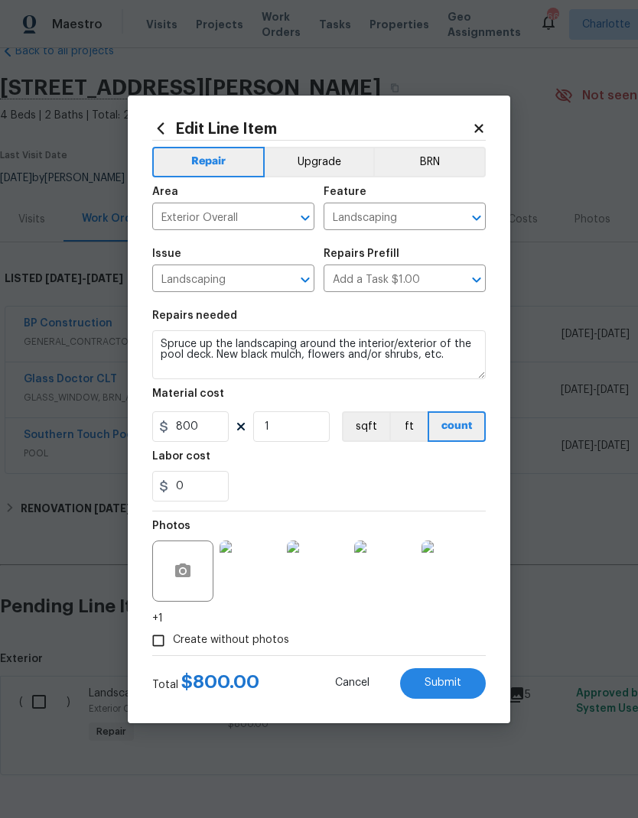
click at [454, 692] on button "Submit" at bounding box center [443, 683] width 86 height 31
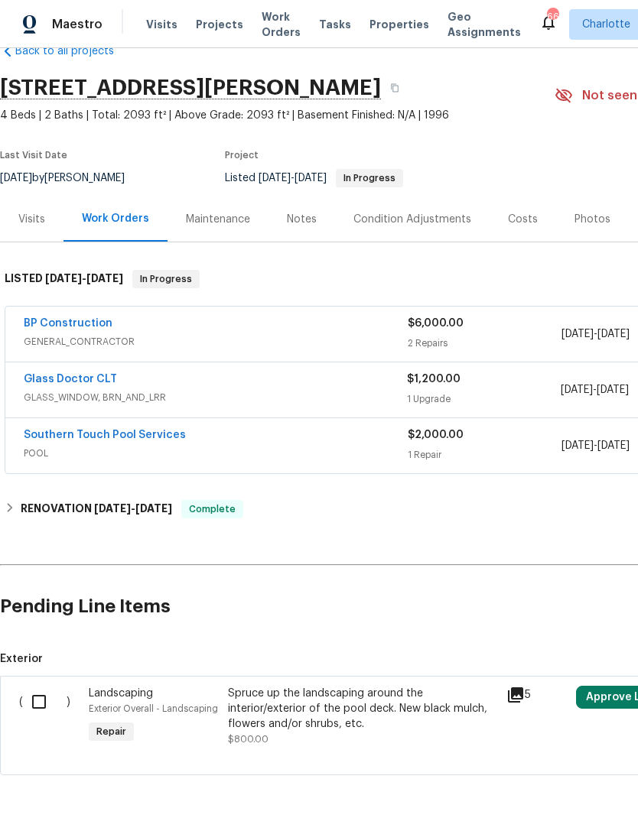
click at [42, 686] on input "checkbox" at bounding box center [45, 702] width 44 height 32
checkbox input "true"
click at [560, 774] on span "Create Work Order" at bounding box center [550, 780] width 102 height 19
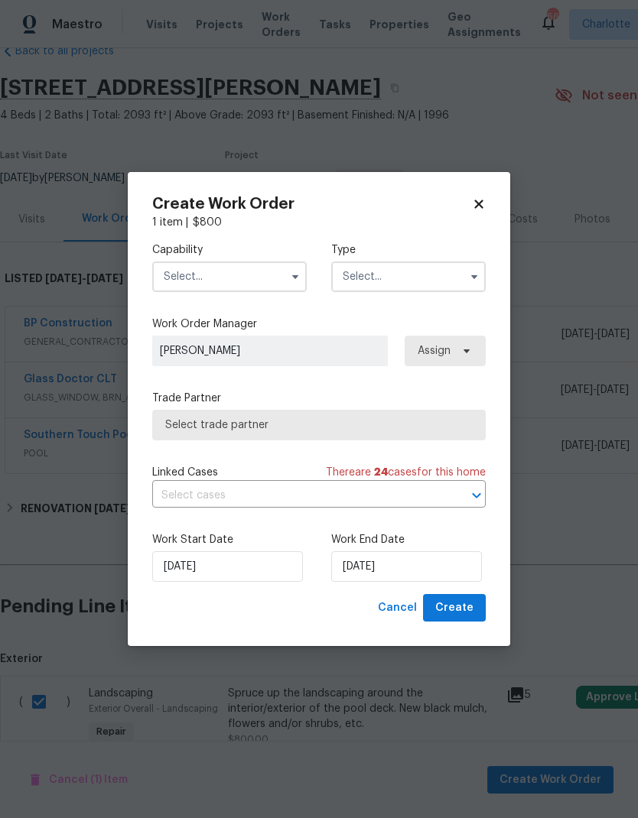
click at [247, 284] on input "text" at bounding box center [229, 276] width 154 height 31
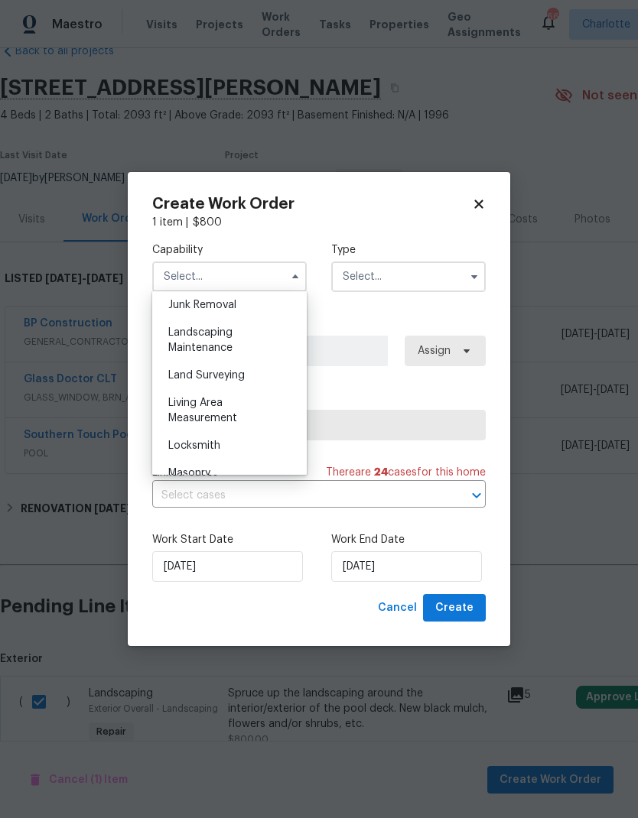
scroll to position [979, 0]
click at [256, 330] on div "Landscaping Maintenance" at bounding box center [229, 343] width 147 height 43
type input "Landscaping Maintenance"
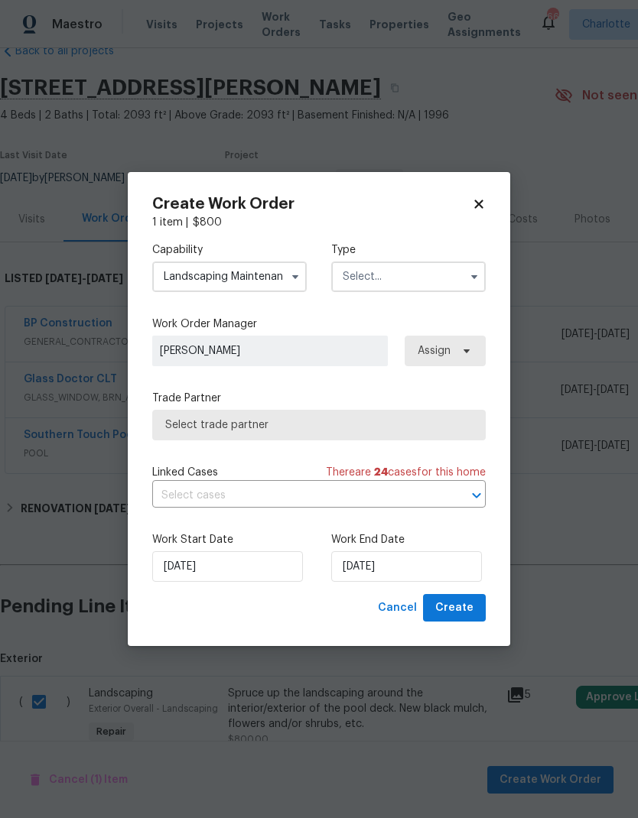
click at [411, 271] on input "text" at bounding box center [408, 276] width 154 height 31
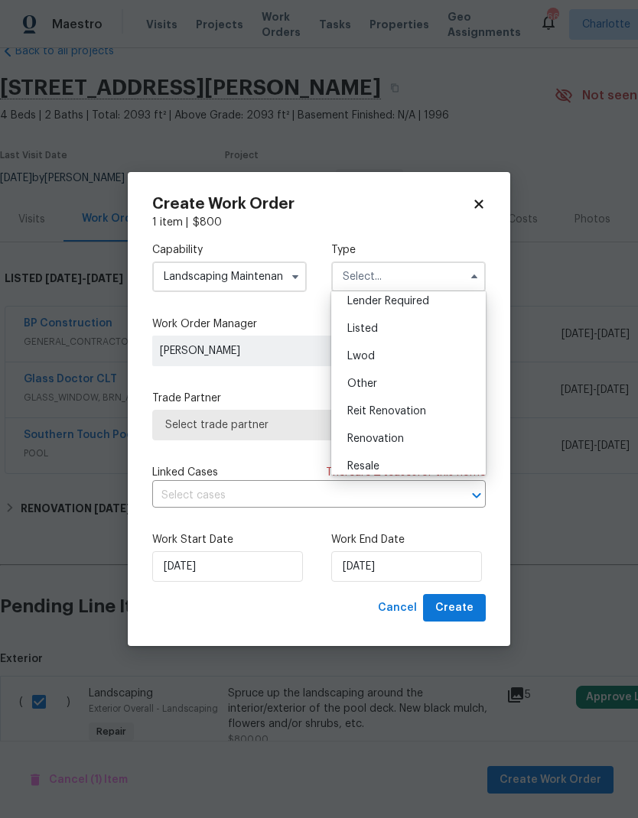
scroll to position [119, 0]
click at [384, 330] on div "Listed" at bounding box center [408, 328] width 147 height 28
type input "Listed"
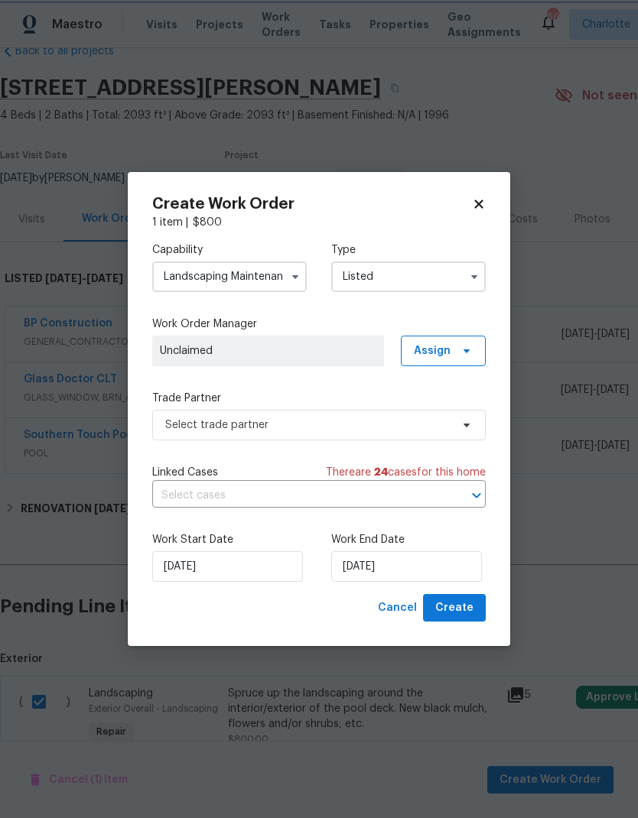
scroll to position [0, 0]
click at [469, 354] on icon at bounding box center [466, 351] width 12 height 12
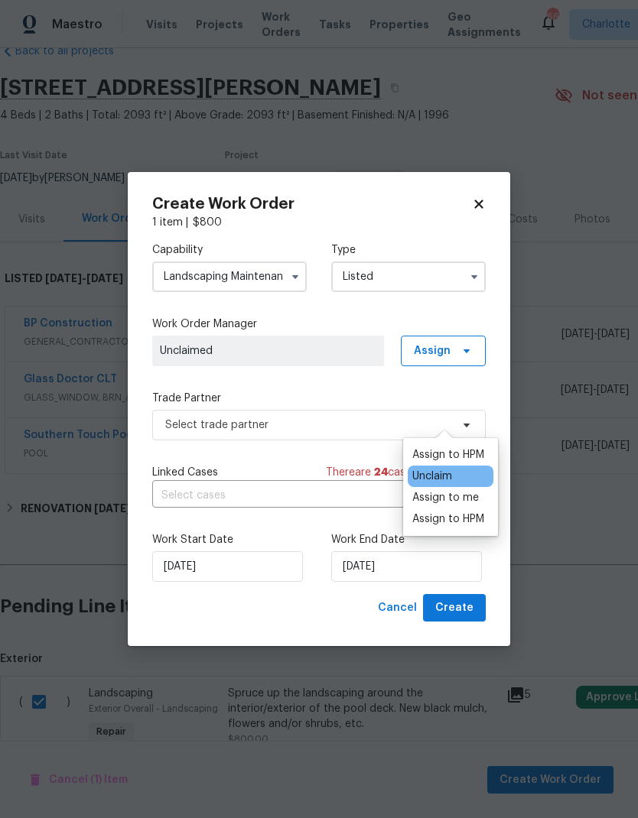
click at [470, 490] on div "Assign to me" at bounding box center [445, 497] width 67 height 15
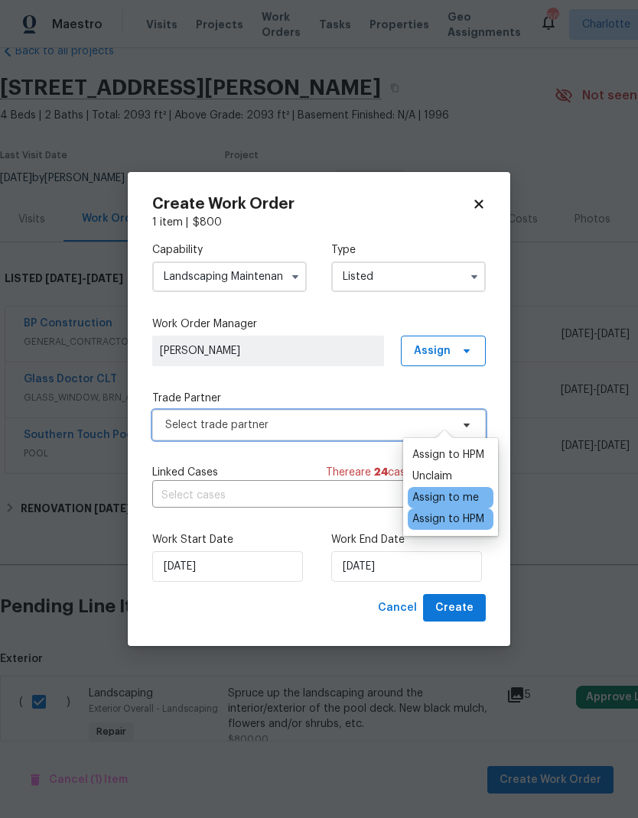
click at [331, 420] on span "Select trade partner" at bounding box center [307, 424] width 285 height 15
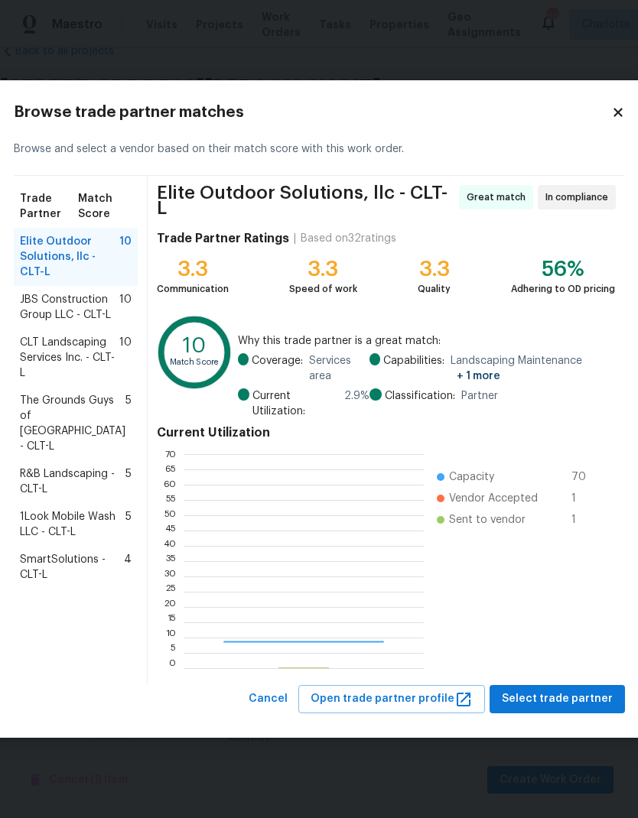
scroll to position [214, 240]
click at [104, 583] on span "SmartSolutions - CLT-L" at bounding box center [72, 567] width 104 height 31
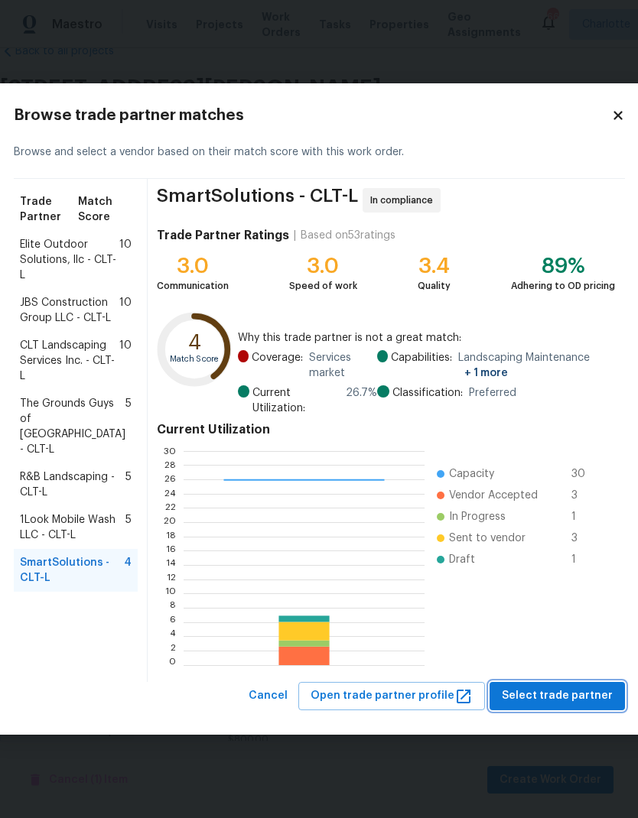
click at [562, 693] on span "Select trade partner" at bounding box center [557, 696] width 111 height 19
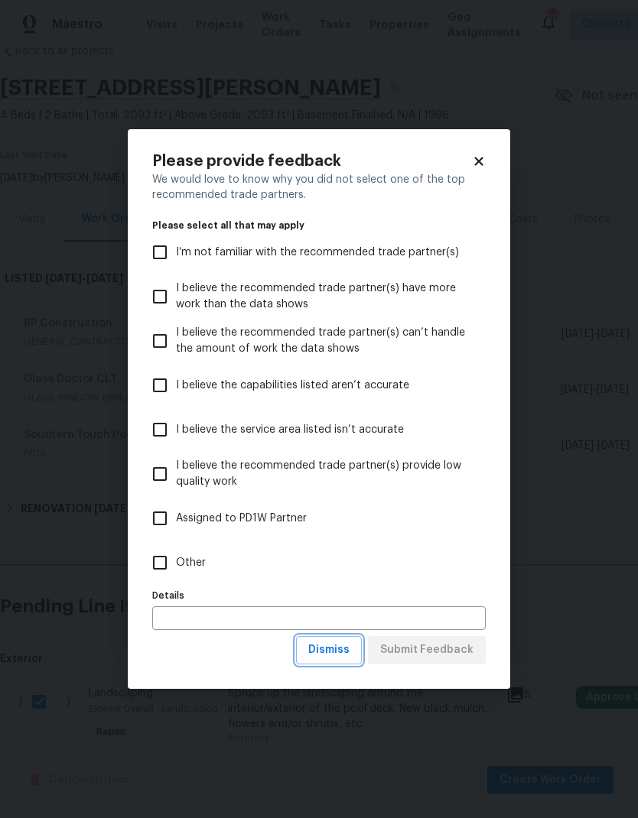
click at [339, 654] on span "Dismiss" at bounding box center [328, 650] width 41 height 19
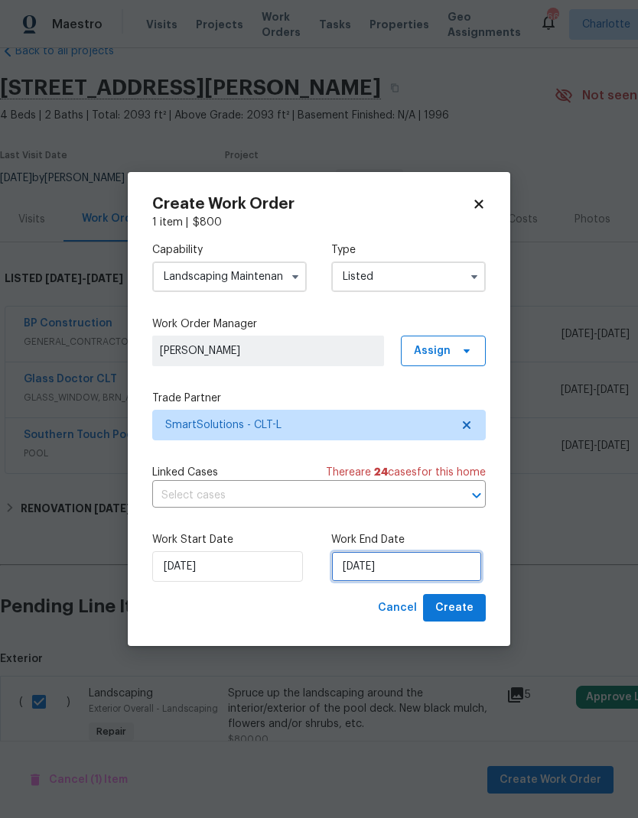
click at [394, 569] on input "9/9/2025" at bounding box center [406, 566] width 151 height 31
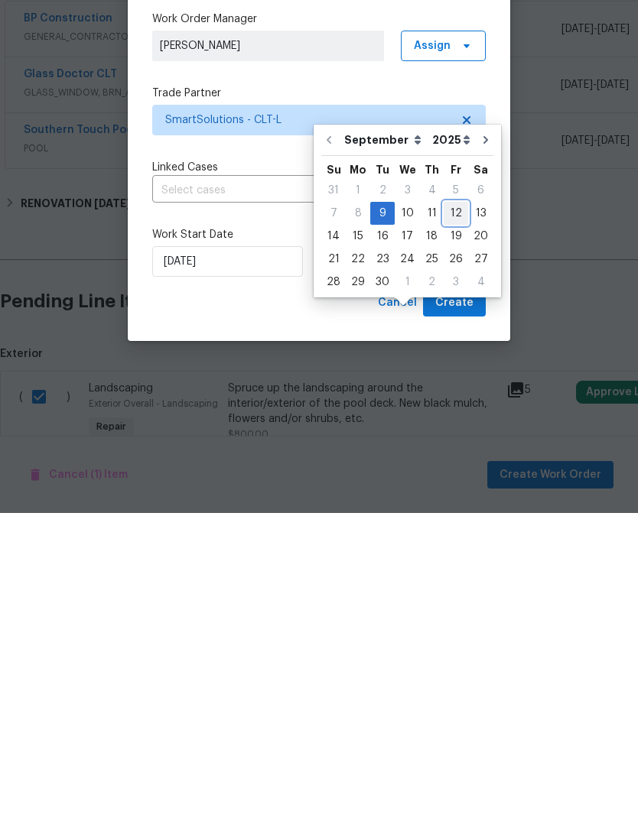
click at [453, 508] on div "12" at bounding box center [455, 518] width 24 height 21
type input "9/12/2025"
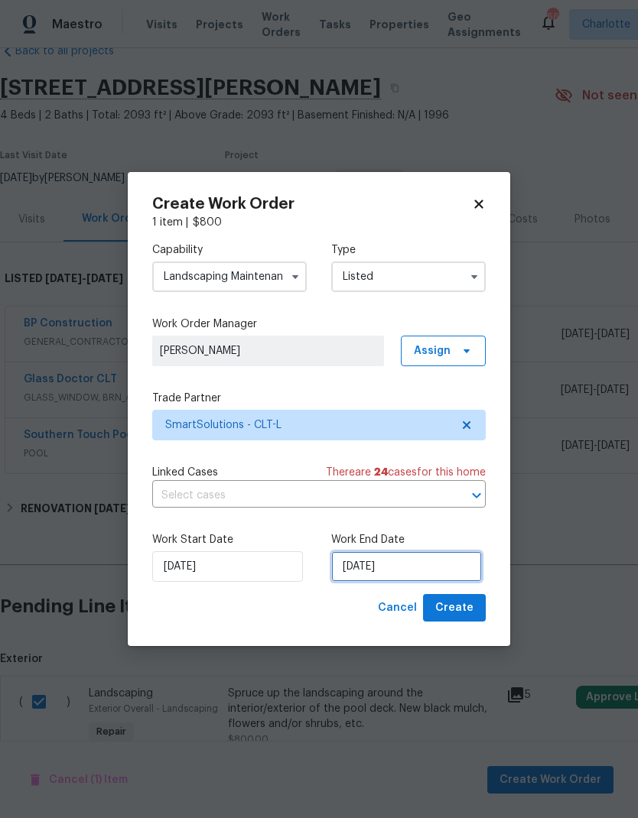
click at [404, 571] on input "9/12/2025" at bounding box center [406, 566] width 151 height 31
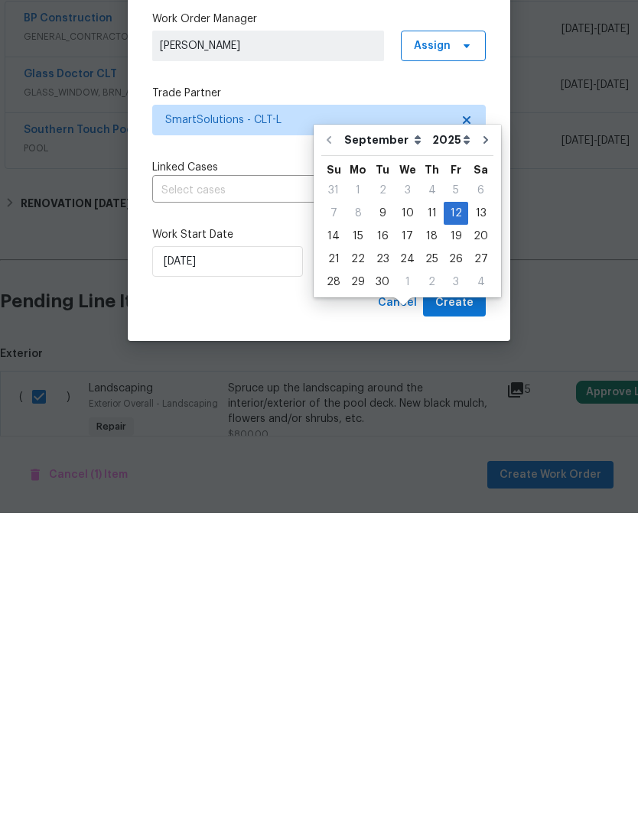
click at [310, 594] on div "Cancel Create" at bounding box center [318, 608] width 333 height 28
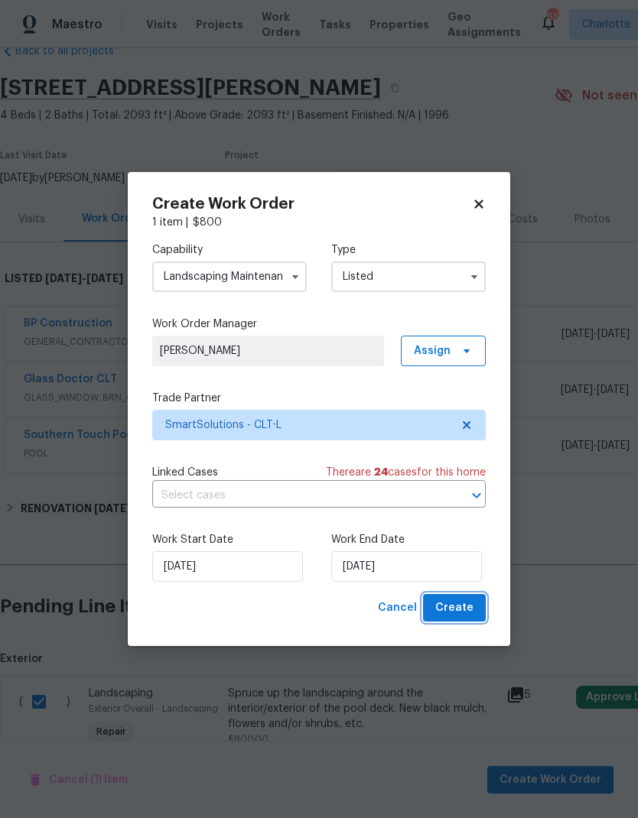
click at [474, 617] on button "Create" at bounding box center [454, 608] width 63 height 28
checkbox input "false"
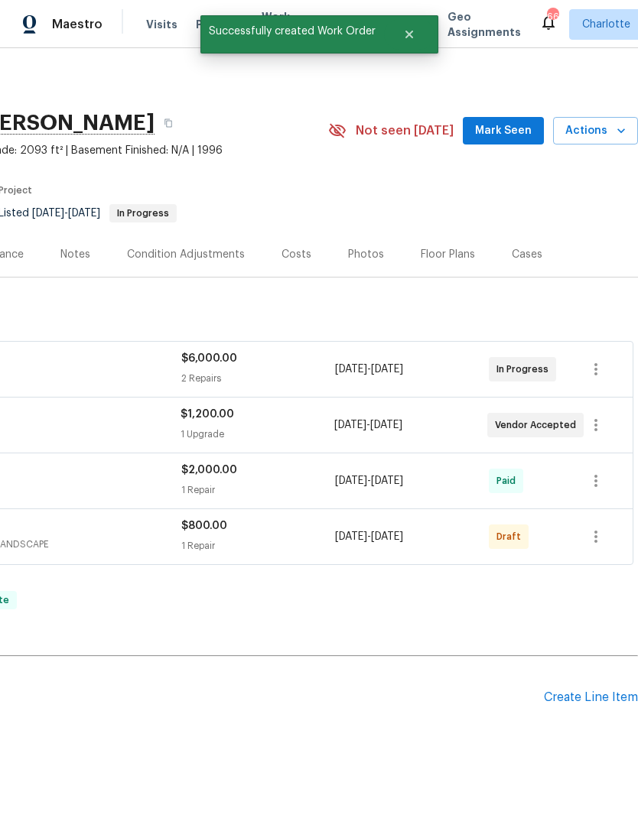
scroll to position [0, 226]
click at [594, 528] on icon "button" at bounding box center [595, 537] width 18 height 18
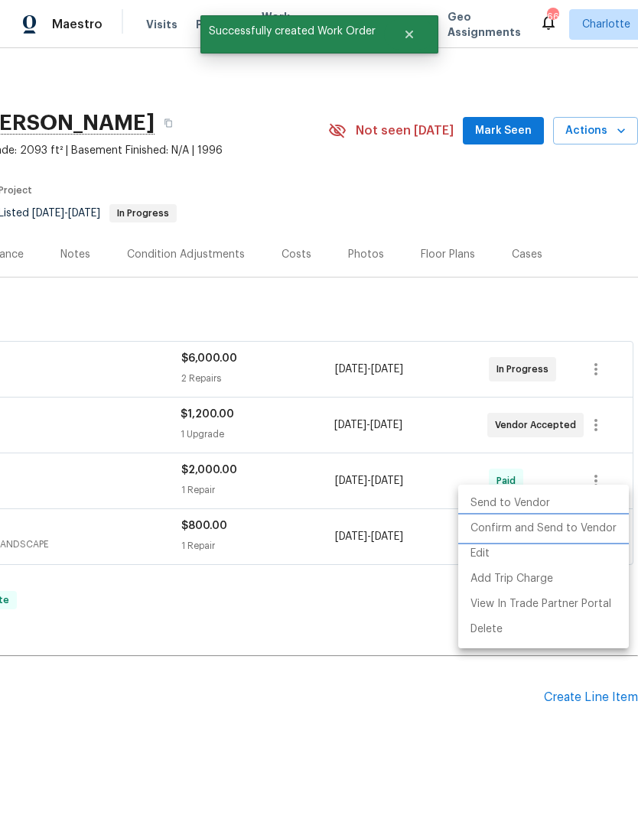
click at [580, 531] on li "Confirm and Send to Vendor" at bounding box center [543, 528] width 170 height 25
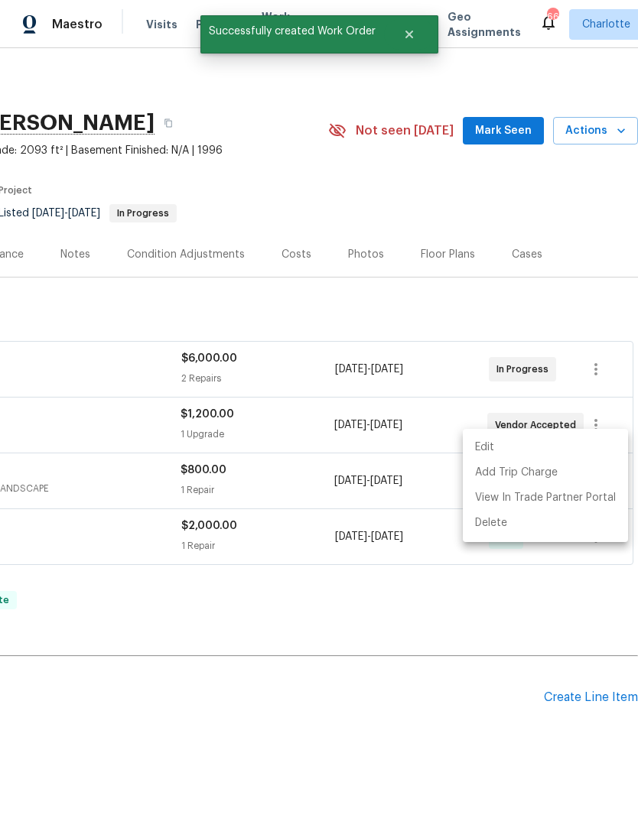
click at [411, 722] on div at bounding box center [319, 409] width 638 height 818
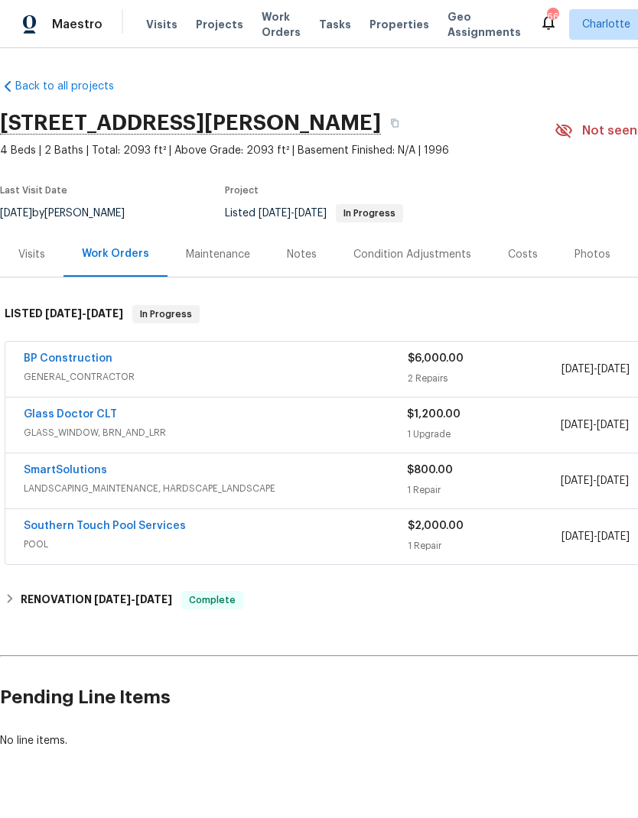
scroll to position [0, 0]
click at [55, 465] on link "SmartSolutions" at bounding box center [65, 470] width 83 height 11
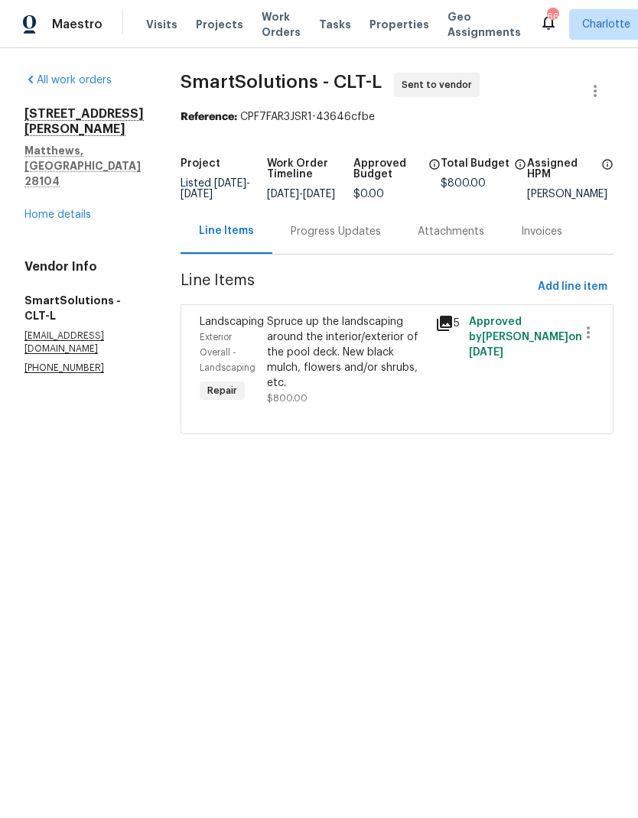
click at [376, 239] on div "Progress Updates" at bounding box center [336, 231] width 90 height 15
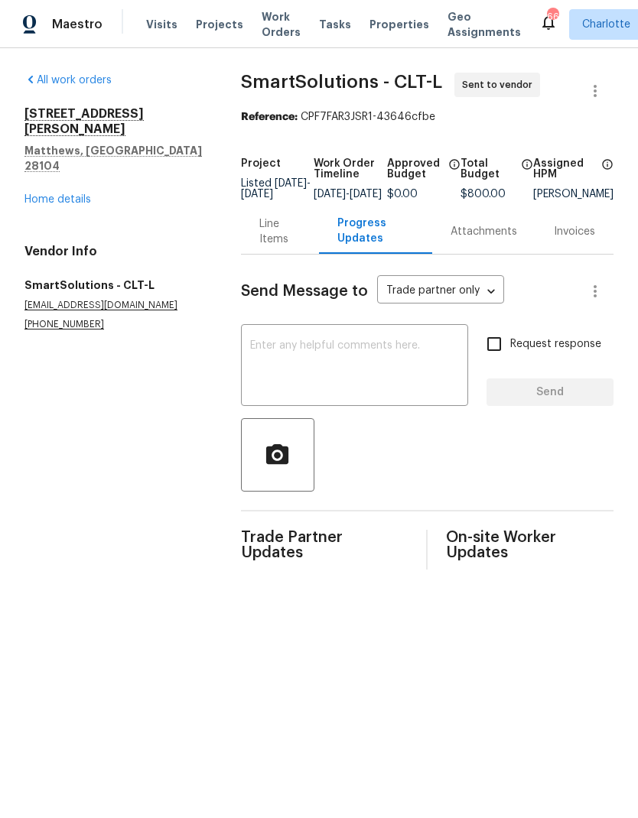
click at [385, 370] on textarea at bounding box center [354, 367] width 209 height 54
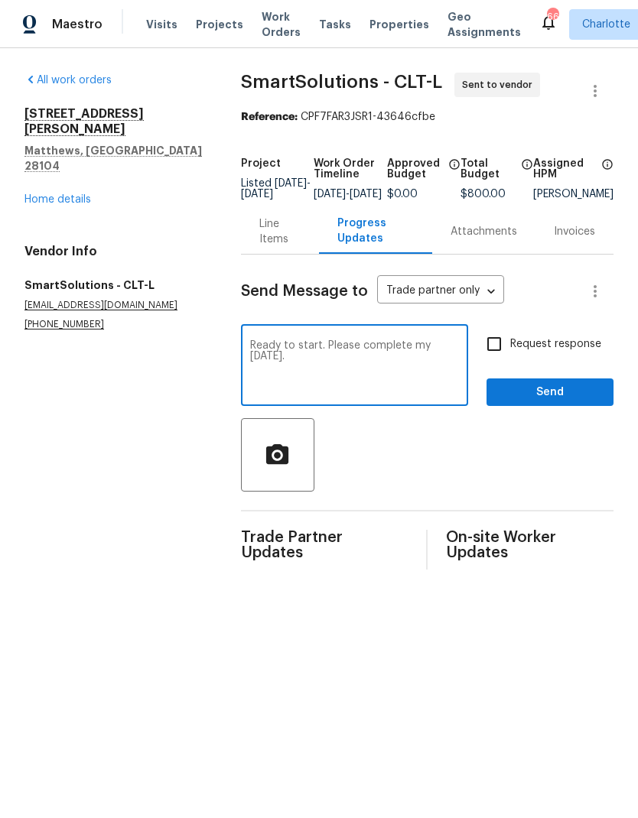
click at [404, 352] on textarea "Ready to start. Please complete my Friday." at bounding box center [354, 367] width 209 height 54
click at [407, 356] on textarea "Ready to start. Please complete my Friday." at bounding box center [354, 367] width 209 height 54
type textarea "Ready to start. Please complete by Friday."
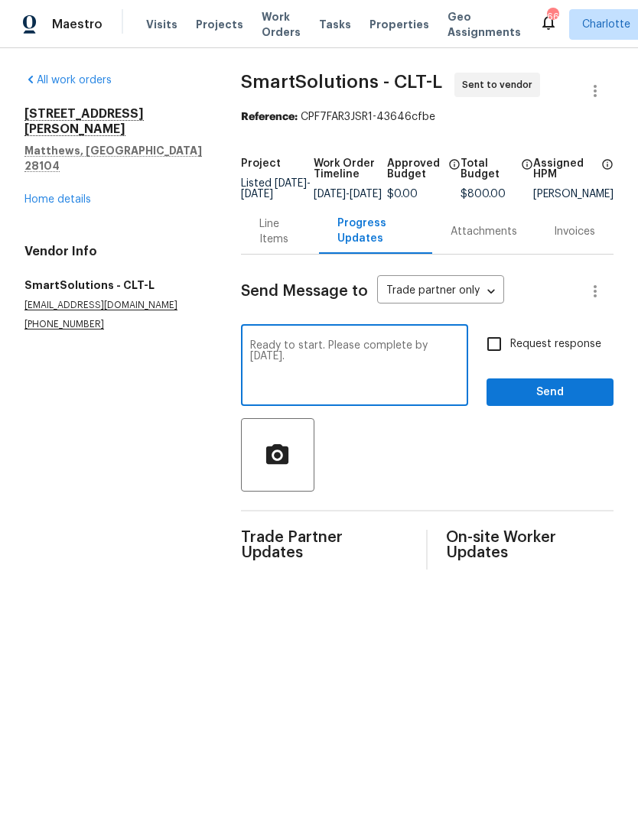
click at [496, 356] on input "Request response" at bounding box center [494, 344] width 32 height 32
checkbox input "true"
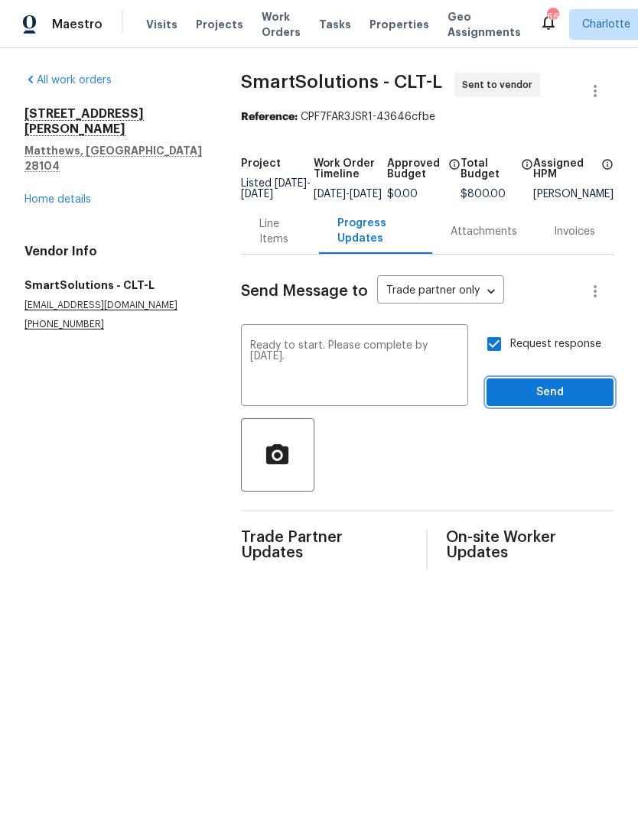
click at [542, 402] on span "Send" at bounding box center [549, 392] width 102 height 19
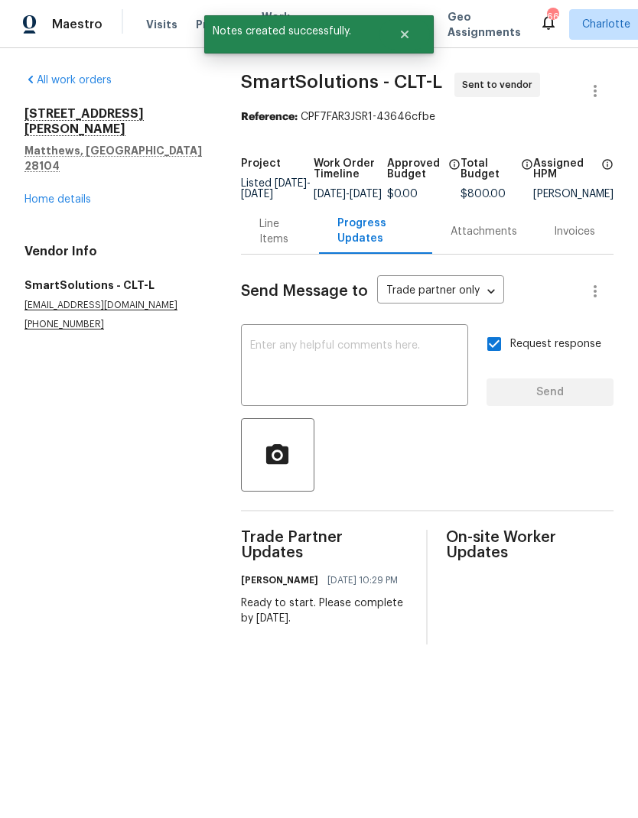
click at [78, 20] on span "Maestro" at bounding box center [77, 24] width 50 height 15
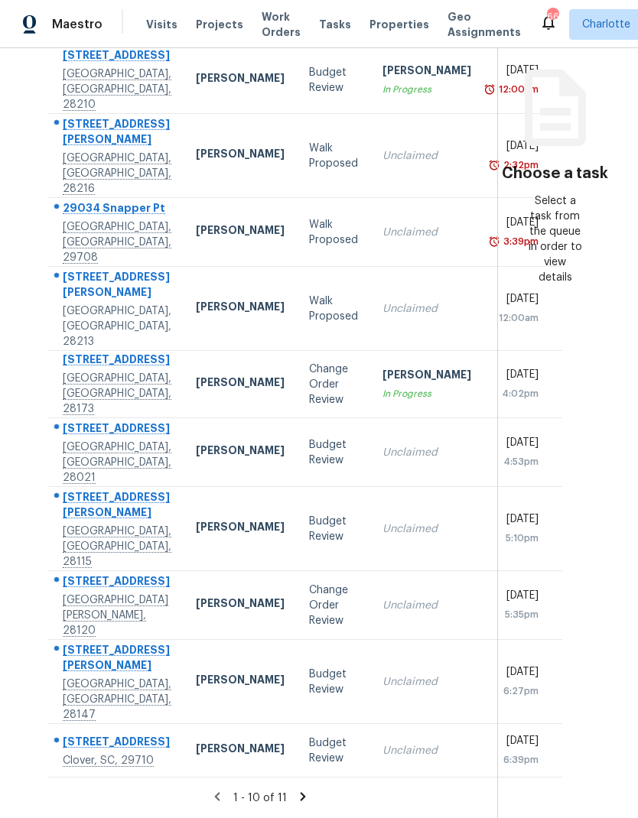
scroll to position [191, 1]
click at [19, 505] on div "Tasks 11 Results Date Range Open Budget Review + 7 Assignee ​ Create a Task Add…" at bounding box center [318, 343] width 638 height 949
click at [297, 792] on icon at bounding box center [303, 797] width 14 height 14
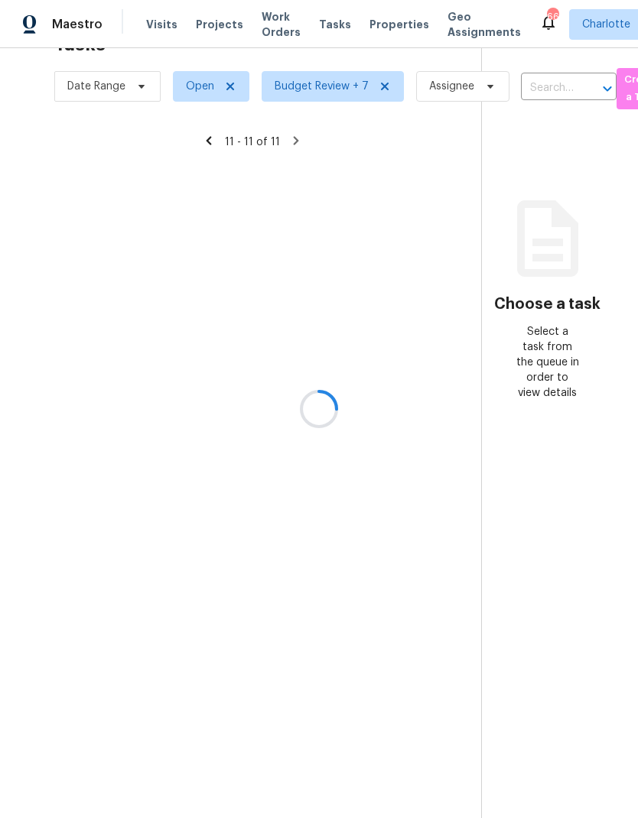
scroll to position [48, 1]
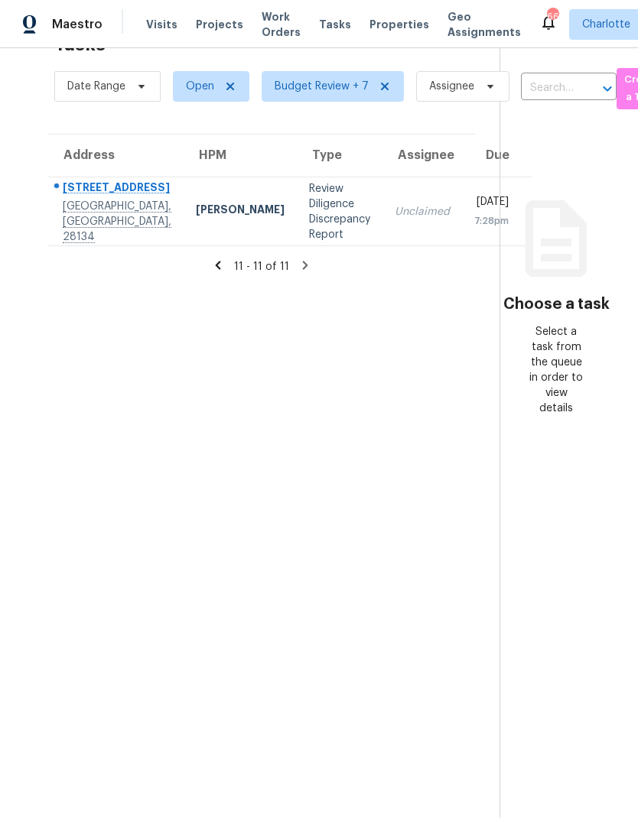
click at [201, 258] on div "11 - 11 of 11" at bounding box center [262, 266] width 476 height 16
click at [215, 261] on icon at bounding box center [217, 265] width 5 height 8
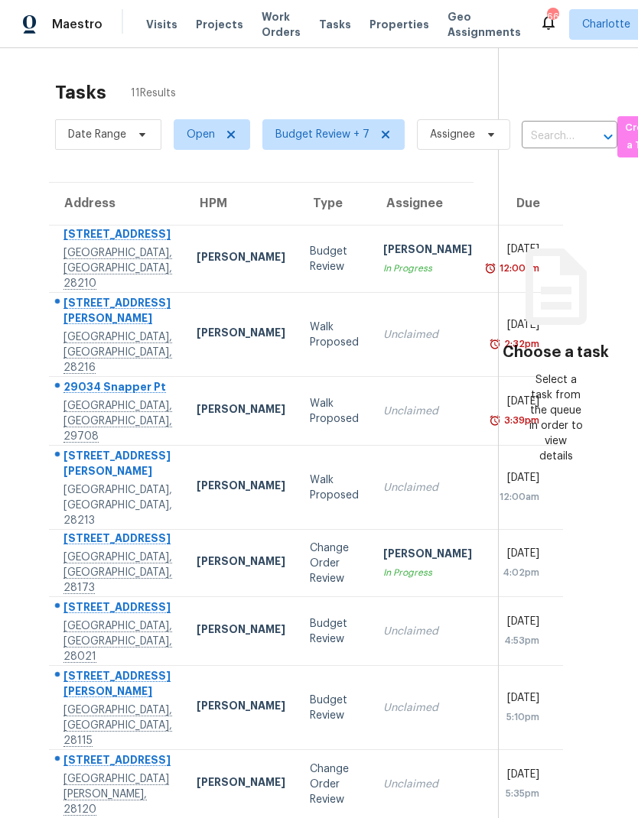
scroll to position [0, 0]
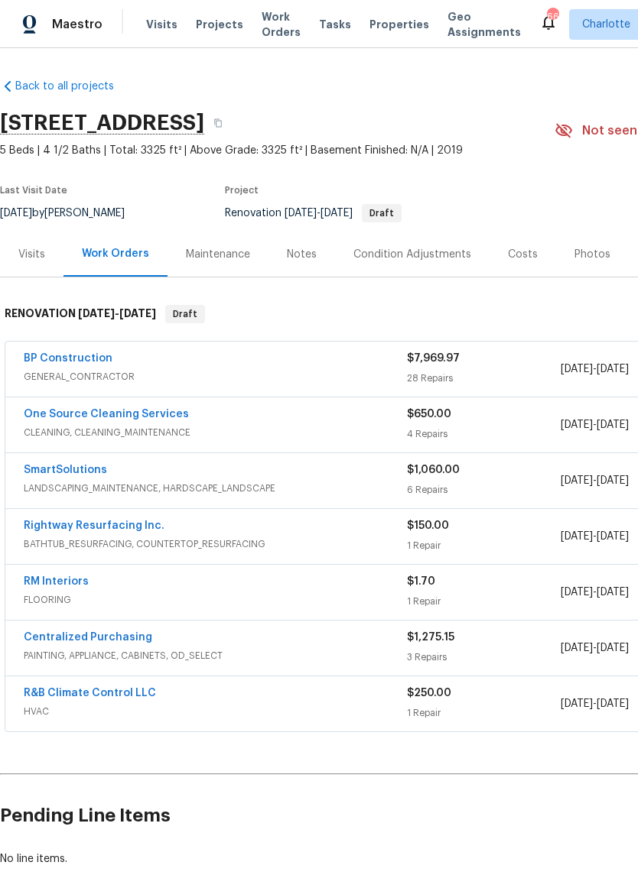
click at [46, 362] on link "BP Construction" at bounding box center [68, 358] width 89 height 11
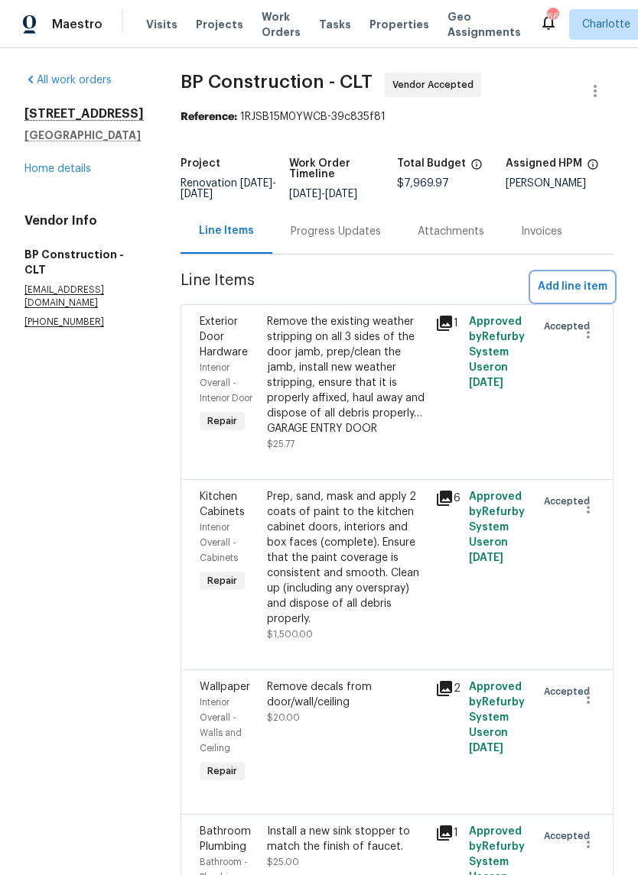
click at [573, 294] on span "Add line item" at bounding box center [572, 287] width 70 height 19
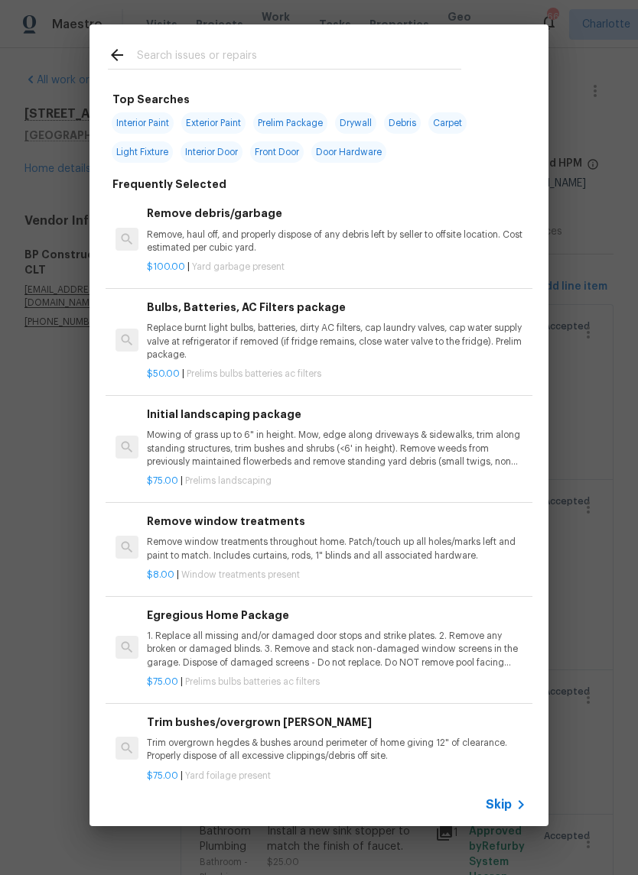
click at [323, 60] on input "text" at bounding box center [299, 57] width 324 height 23
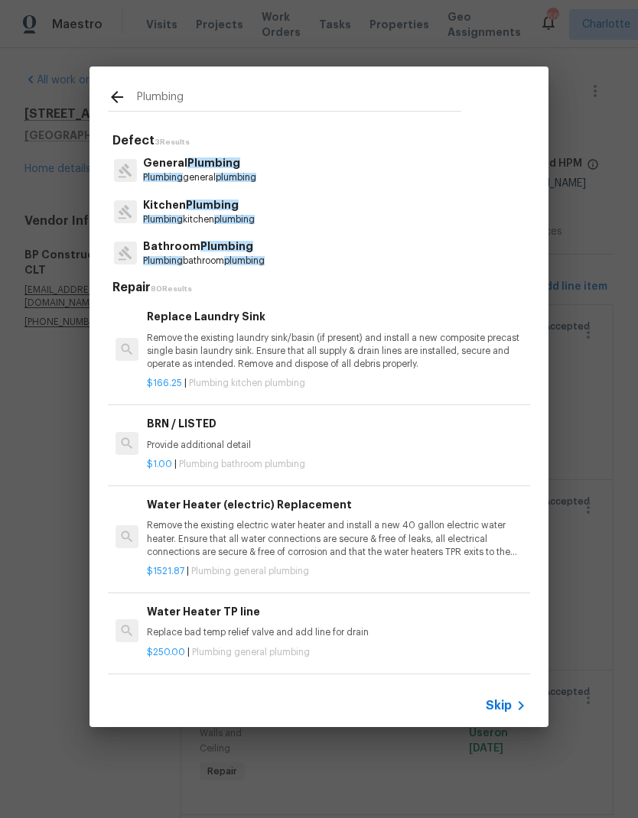
type input "Plumbing"
click at [280, 171] on div "General Plumbing Plumbing general plumbing" at bounding box center [319, 169] width 422 height 41
click at [213, 166] on span "Plumbing" at bounding box center [213, 162] width 53 height 11
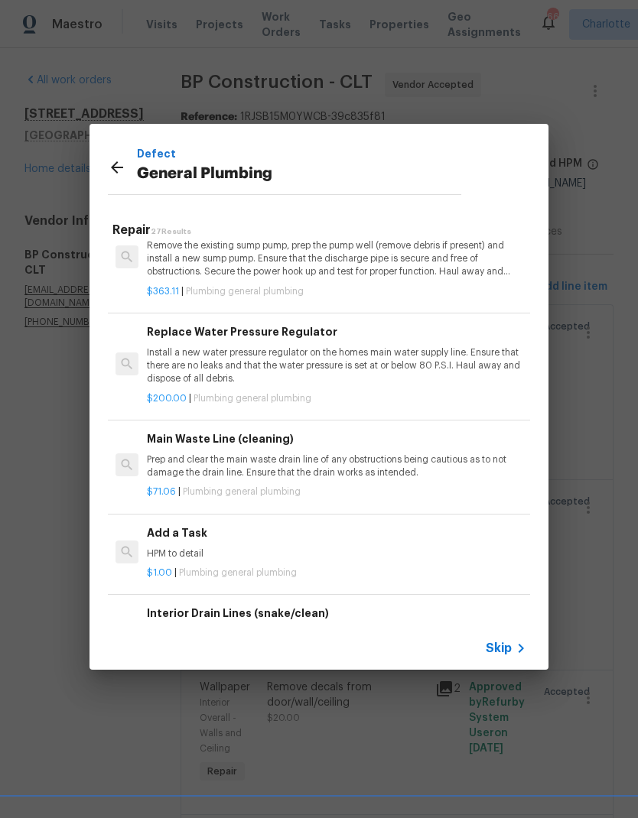
scroll to position [1454, 0]
click at [202, 548] on p "HPM to detail" at bounding box center [336, 554] width 379 height 13
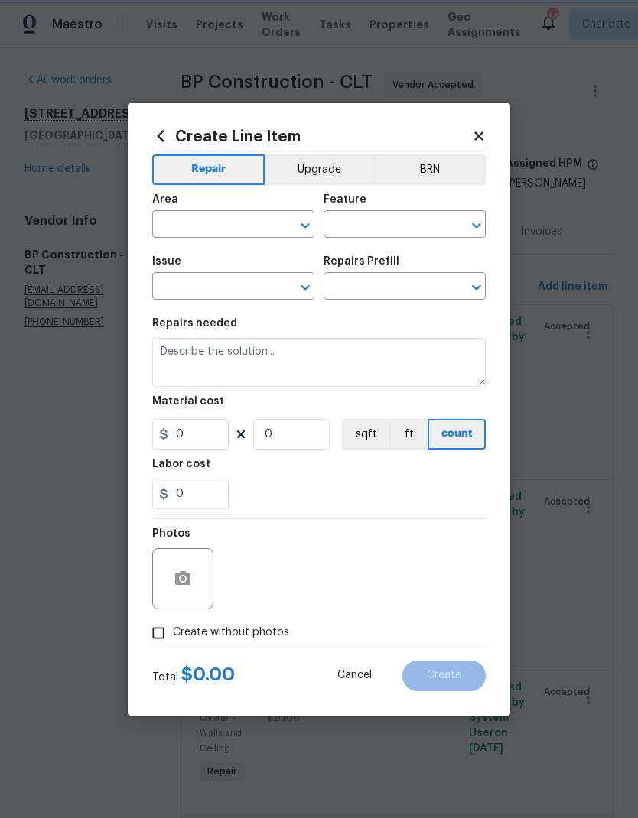
type input "Plumbing"
type input "General Plumbing"
type input "Add a Task $1.00"
type textarea "HPM to detail"
type input "1"
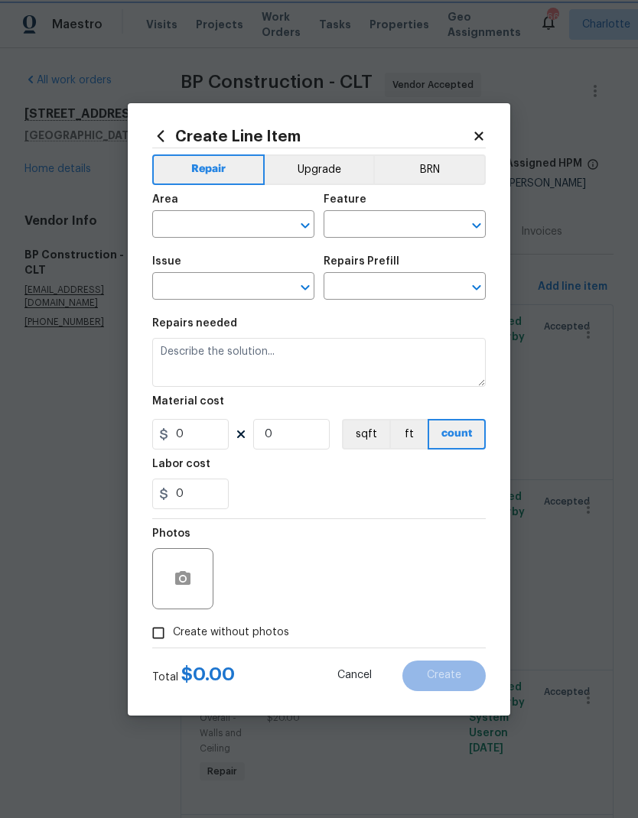
type input "1"
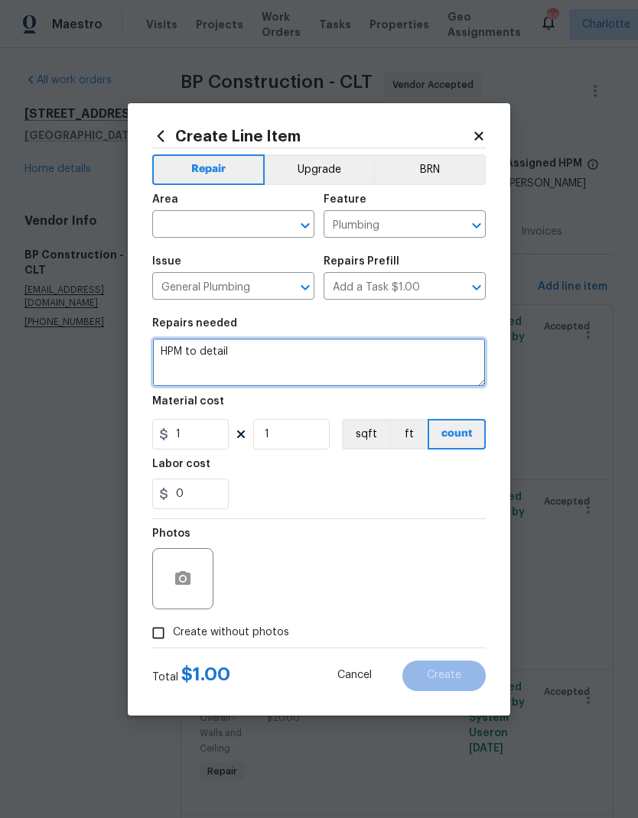
click at [170, 352] on textarea "HPM to detail" at bounding box center [318, 362] width 333 height 49
click at [170, 348] on textarea "HPM to detail" at bounding box center [318, 362] width 333 height 49
type textarea "Inspect "
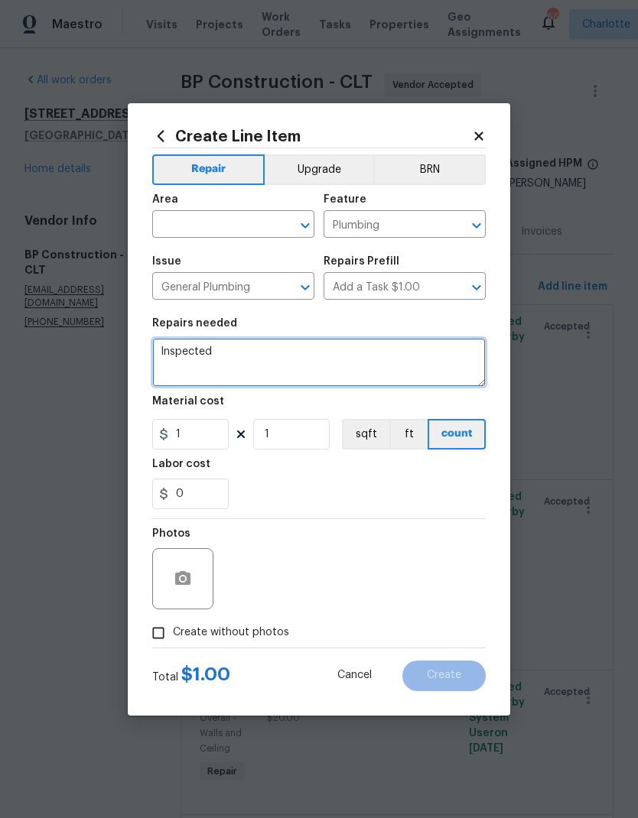
type textarea "Inspecte"
type textarea "Inspect interior plumbing for an active leak. Notify the HPM if any leaks are i…"
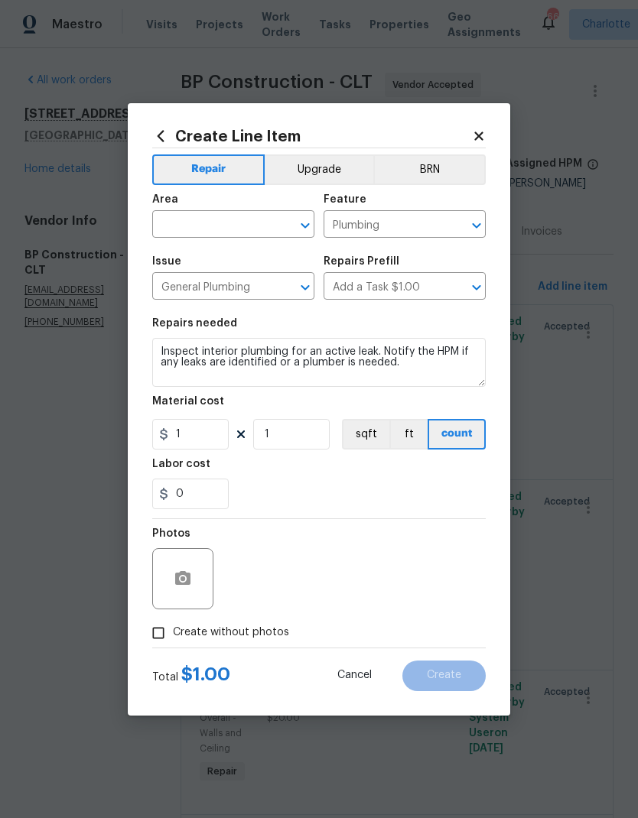
click at [221, 224] on input "text" at bounding box center [211, 226] width 119 height 24
click at [227, 293] on li "Interior Overall" at bounding box center [233, 284] width 162 height 25
type input "Interior Overall"
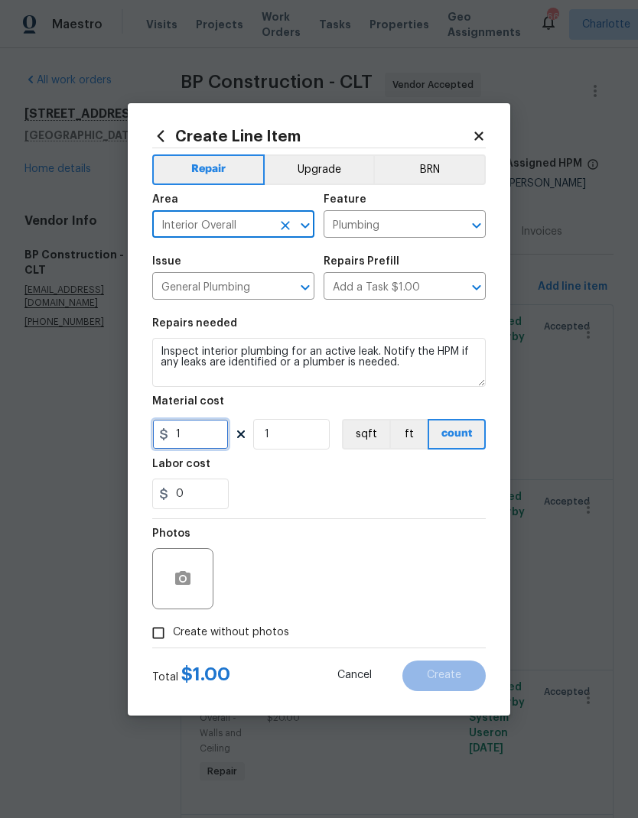
click at [204, 434] on input "1" at bounding box center [190, 434] width 76 height 31
type input "25"
click at [315, 356] on textarea "Inspect interior plumbing for an active leak. Notify the HPM if any leaks are i…" at bounding box center [318, 362] width 333 height 49
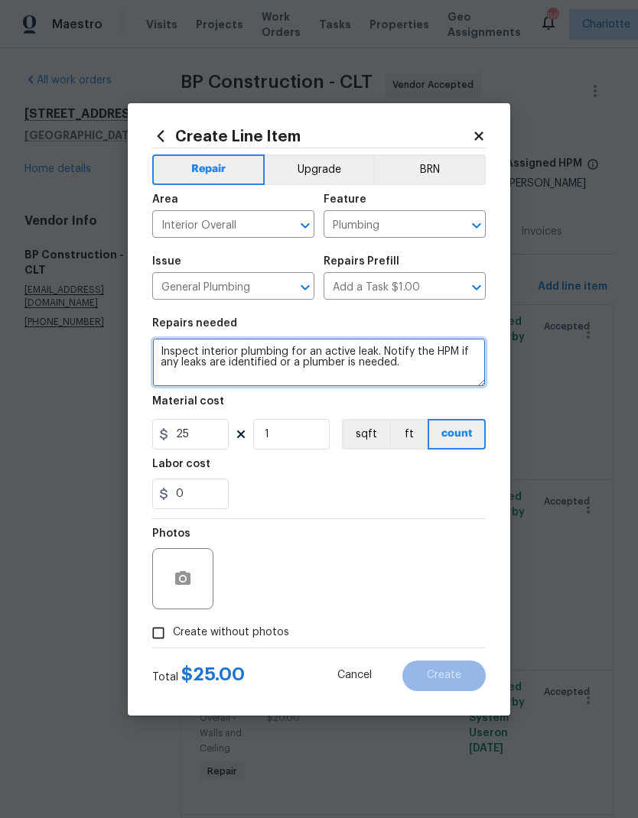
click at [320, 360] on textarea "Inspect interior plumbing for an active leak. Notify the HPM if any leaks are i…" at bounding box center [318, 362] width 333 height 49
click at [323, 347] on textarea "Inspect interior plumbing for an active leak. Notify the HPM if any leaks are i…" at bounding box center [318, 362] width 333 height 49
click at [317, 348] on textarea "Inspect interior plumbing for an active leak. Notify the HPM if any leaks are i…" at bounding box center [318, 362] width 333 height 49
click at [340, 356] on textarea "Inspect interior plumbing for an active leak. Notify the HPM if any leaks are i…" at bounding box center [318, 362] width 333 height 49
click at [323, 354] on textarea "Inspect interior plumbing for an active leak. Notify the HPM if any leaks are i…" at bounding box center [318, 362] width 333 height 49
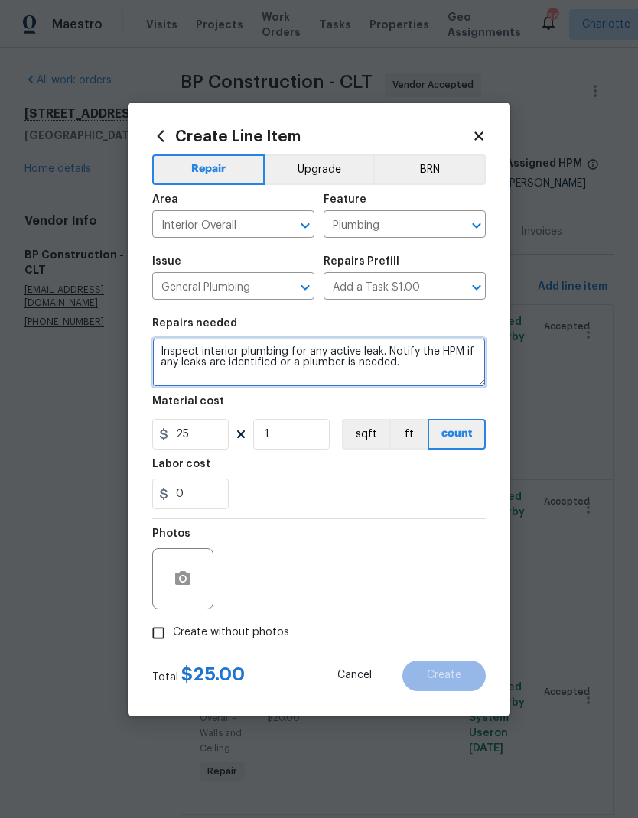
click at [377, 348] on textarea "Inspect interior plumbing for any active leak. Notify the HPM if any leaks are …" at bounding box center [318, 362] width 333 height 49
click at [180, 362] on textarea "Inspect interior plumbing for any active leaks. Notify the HPM if any leaks are…" at bounding box center [318, 362] width 333 height 49
click at [269, 367] on textarea "Inspect interior plumbing for any active leaks. Notify the HPM if leaks are ide…" at bounding box center [318, 362] width 333 height 49
type textarea "Inspect interior plumbing for any active leaks. Notify the HPM if a plumber is …"
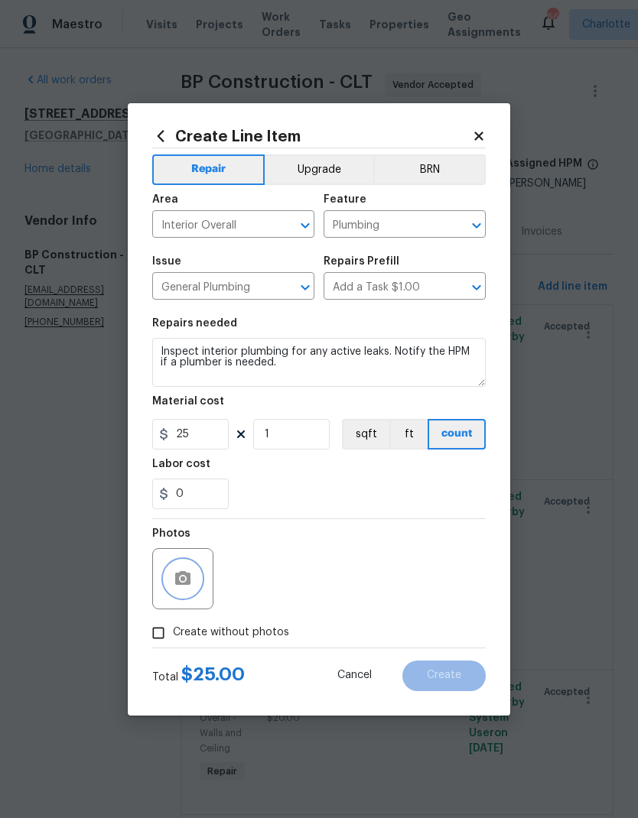
click at [190, 585] on icon "button" at bounding box center [182, 578] width 15 height 14
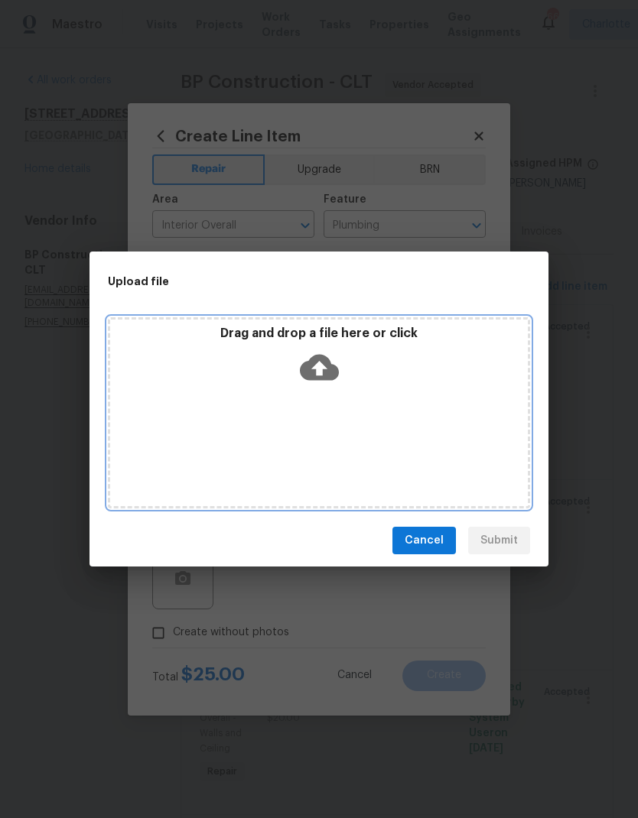
click at [320, 365] on icon at bounding box center [319, 367] width 39 height 39
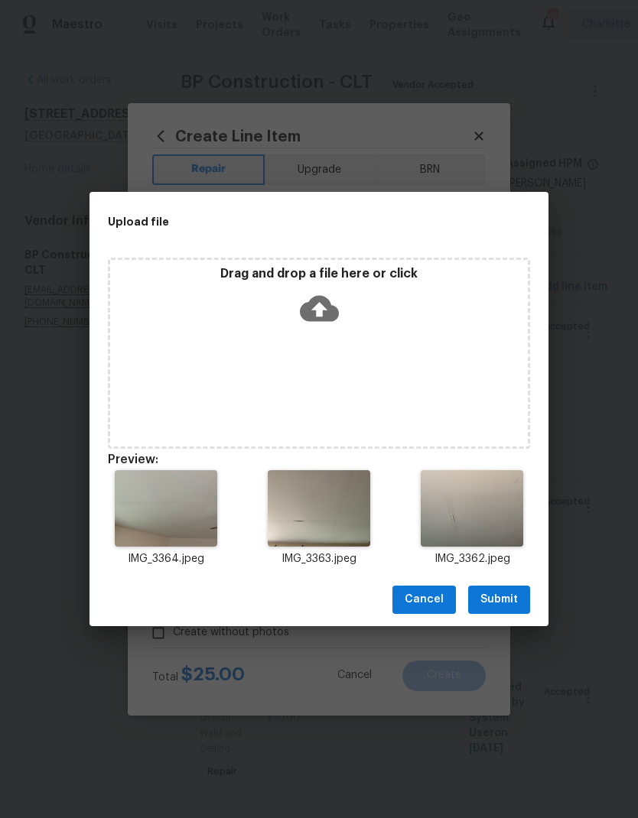
click at [506, 599] on span "Submit" at bounding box center [498, 599] width 37 height 19
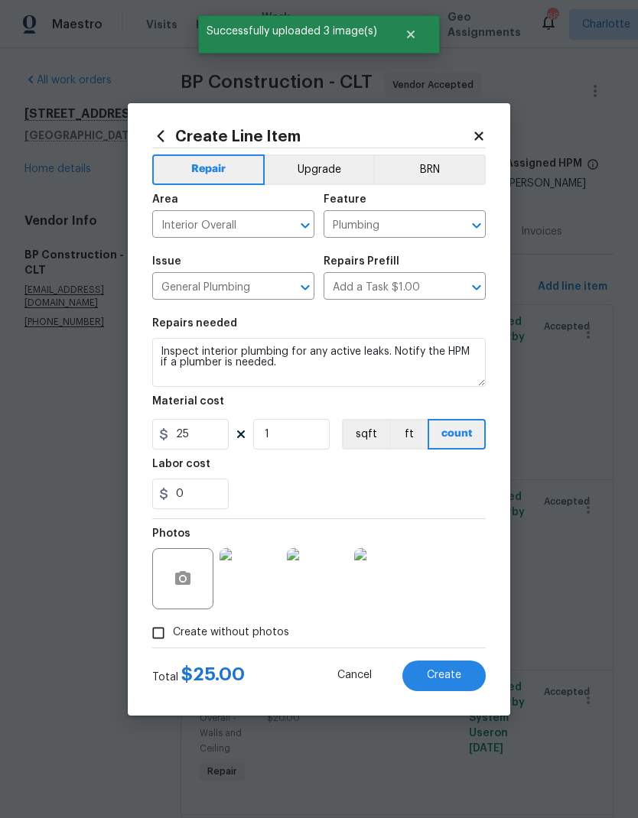
click at [464, 675] on button "Create" at bounding box center [443, 676] width 83 height 31
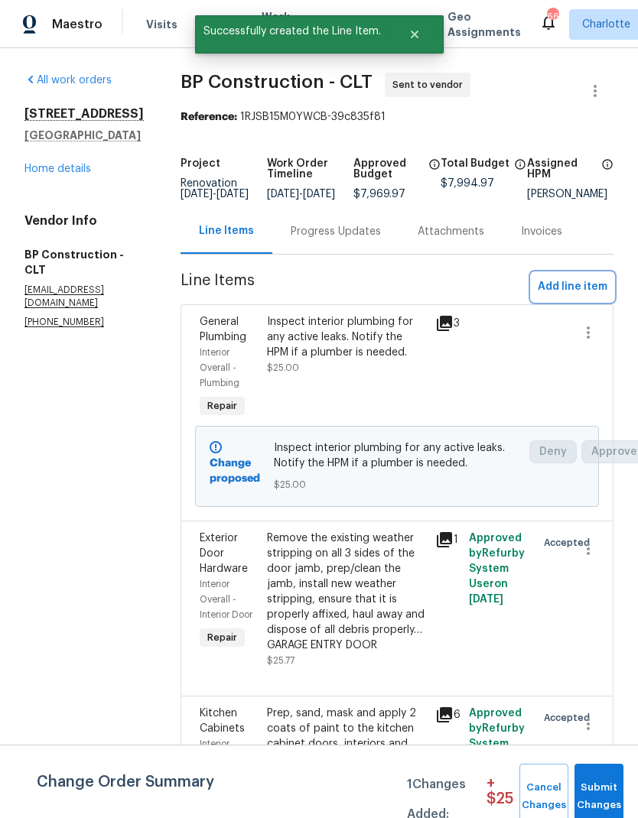
click at [568, 297] on span "Add line item" at bounding box center [572, 287] width 70 height 19
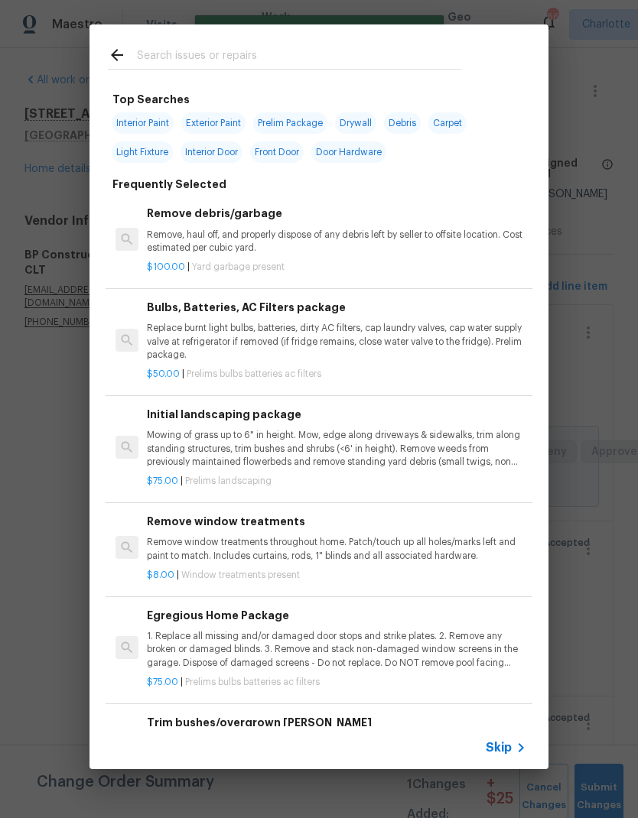
click at [362, 50] on input "text" at bounding box center [299, 57] width 324 height 23
type input "Elec"
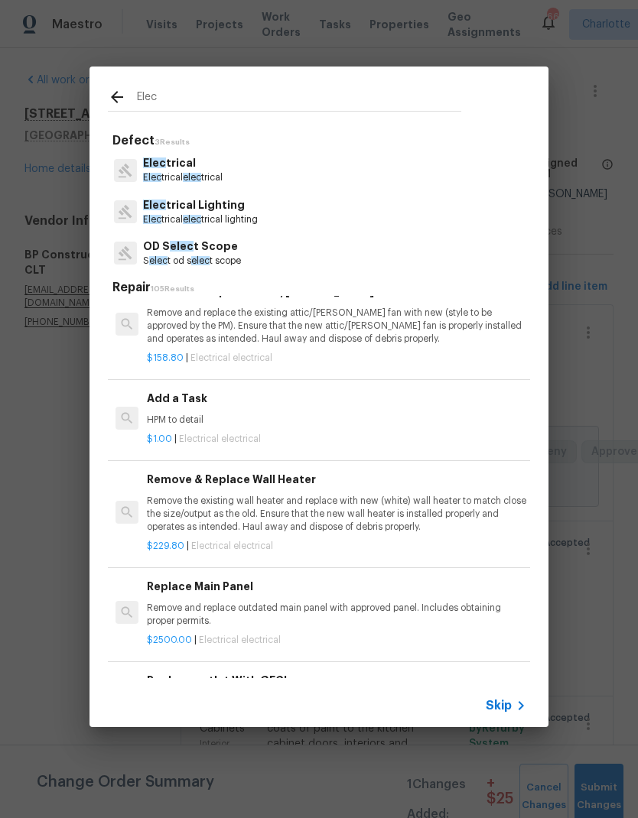
scroll to position [1353, 0]
click at [296, 396] on h6 "Add a Task" at bounding box center [336, 398] width 379 height 17
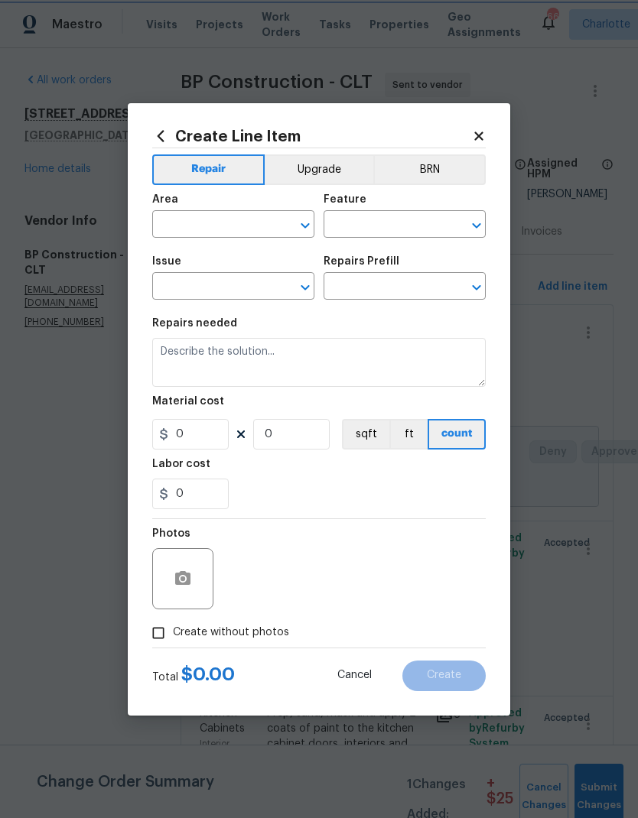
type input "Electrical"
type input "Add a Task $1.00"
type textarea "HPM to detail"
type input "1"
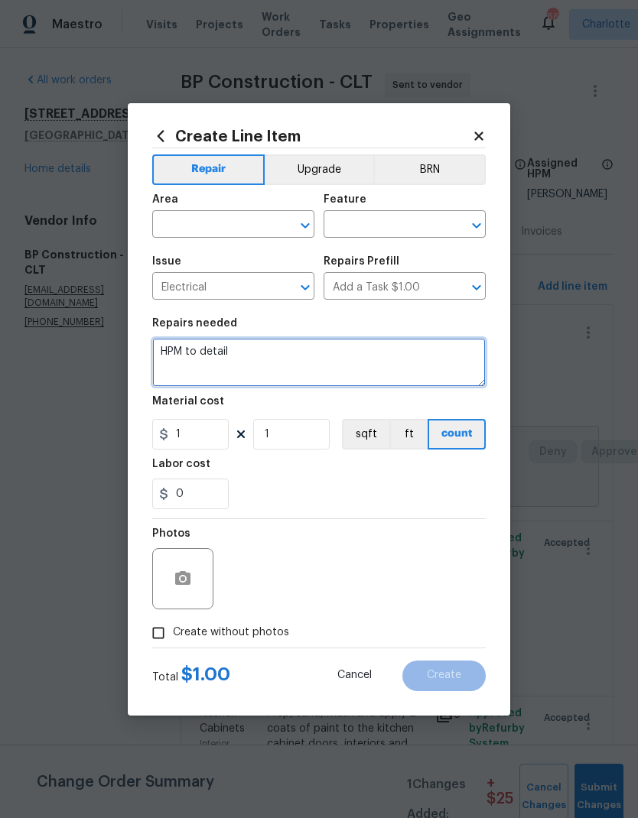
click at [167, 339] on textarea "HPM to detail" at bounding box center [318, 362] width 333 height 49
click at [176, 339] on textarea "HPM to detail" at bounding box center [318, 362] width 333 height 49
click at [175, 339] on textarea "HPM to detail" at bounding box center [318, 362] width 333 height 49
click at [422, 368] on textarea "Remove all exposed wiring.." at bounding box center [318, 362] width 333 height 49
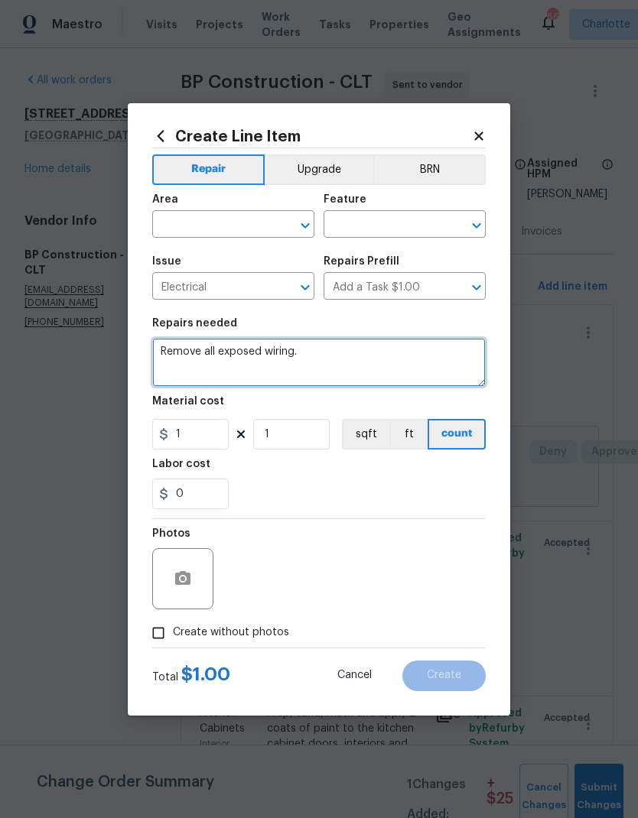
type textarea "Remove all exposed wiring."
click at [228, 230] on input "text" at bounding box center [211, 226] width 119 height 24
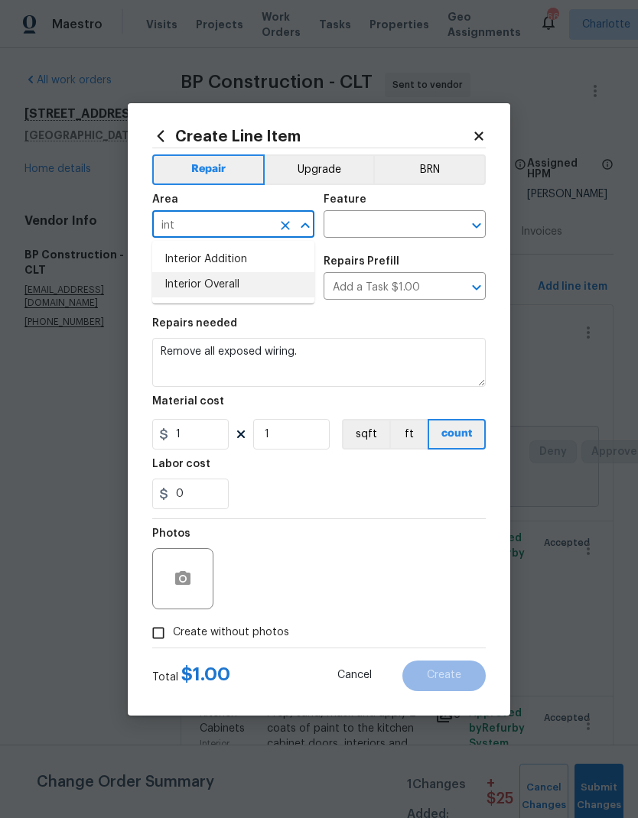
click at [240, 289] on li "Interior Overall" at bounding box center [233, 284] width 162 height 25
type input "Interior Overall"
click at [392, 221] on input "text" at bounding box center [382, 226] width 119 height 24
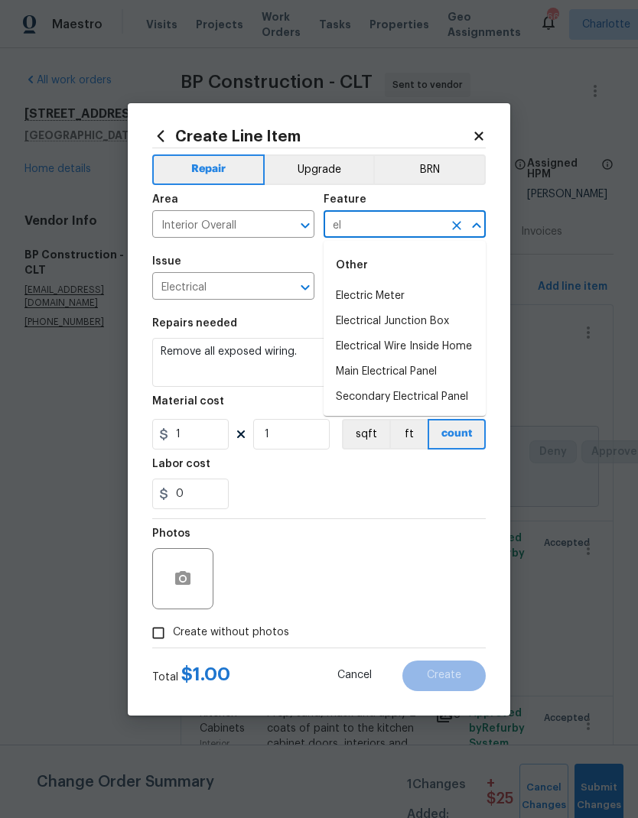
type input "e"
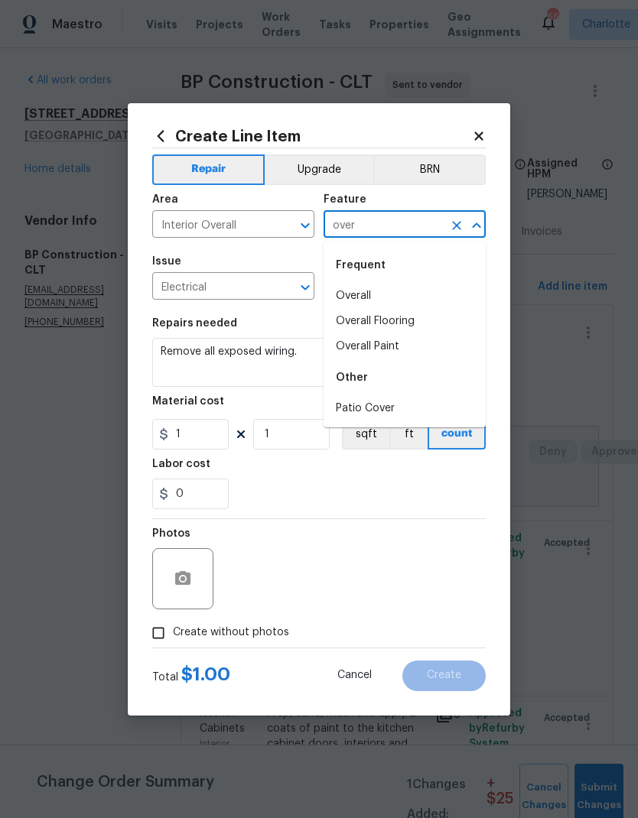
click at [381, 289] on li "Overall" at bounding box center [404, 296] width 162 height 25
type input "Overall"
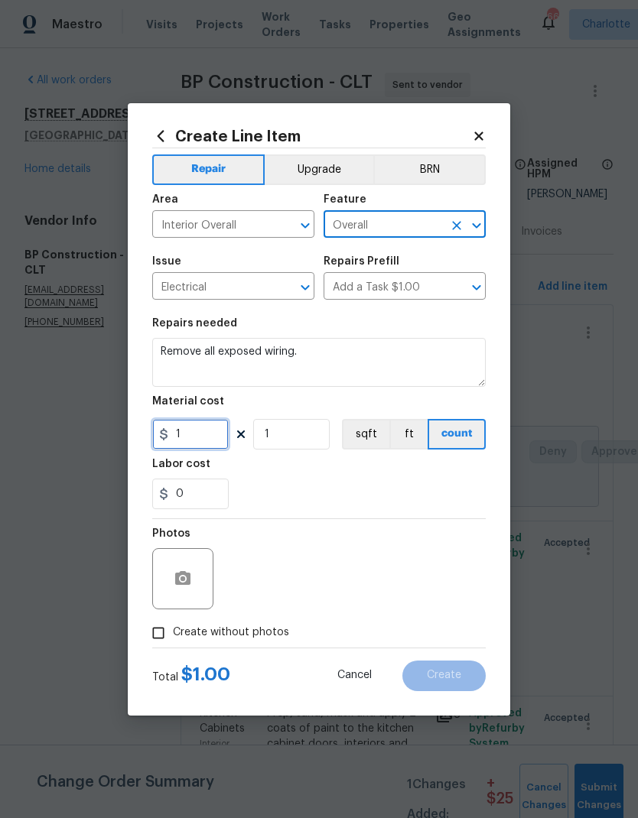
click at [209, 437] on input "1" at bounding box center [190, 434] width 76 height 31
type input "10"
click at [386, 488] on div "0" at bounding box center [318, 494] width 333 height 31
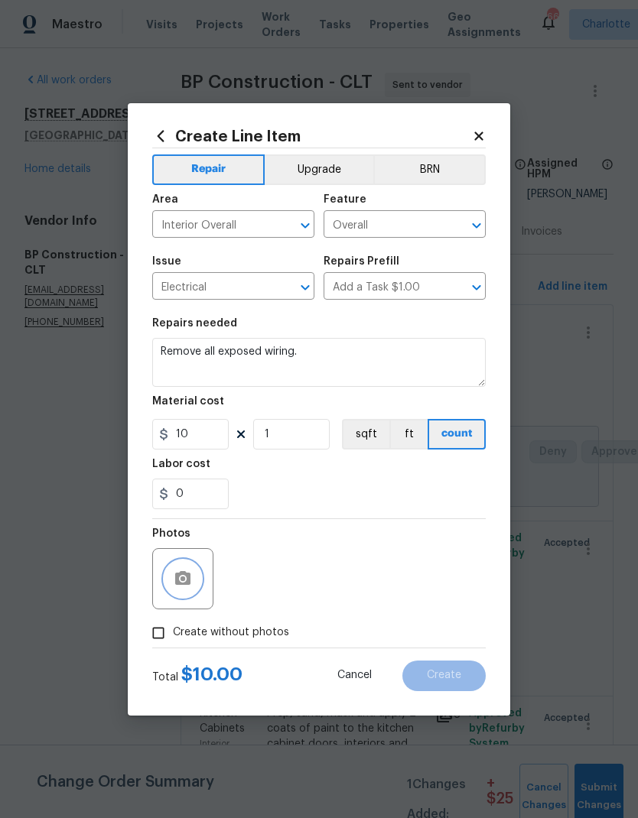
click at [177, 588] on icon "button" at bounding box center [183, 579] width 18 height 18
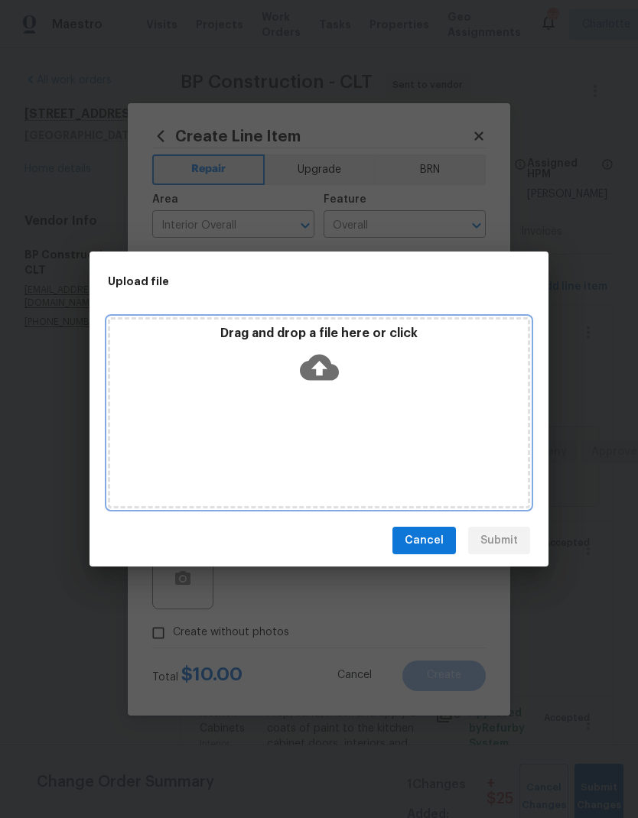
click at [320, 362] on icon at bounding box center [319, 367] width 39 height 39
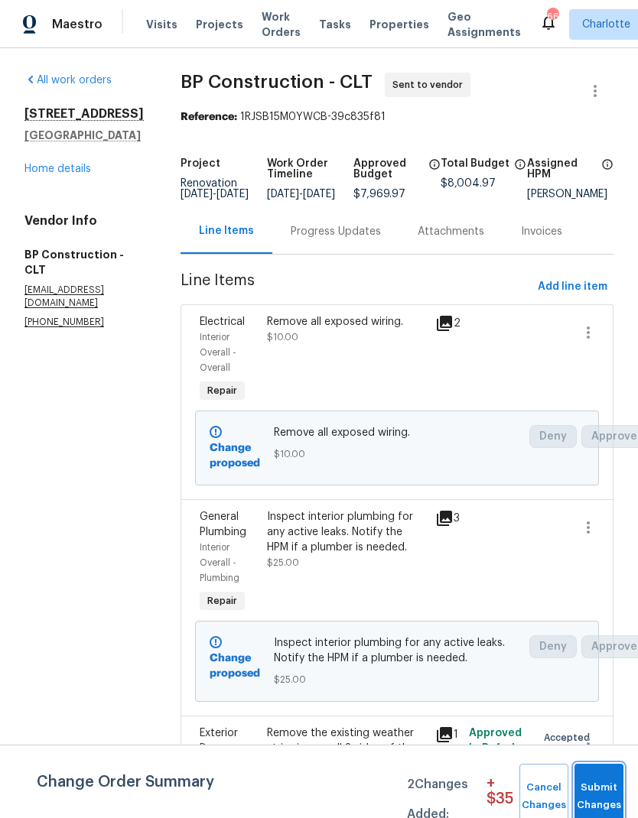
click at [606, 783] on span "Submit Changes" at bounding box center [599, 796] width 34 height 35
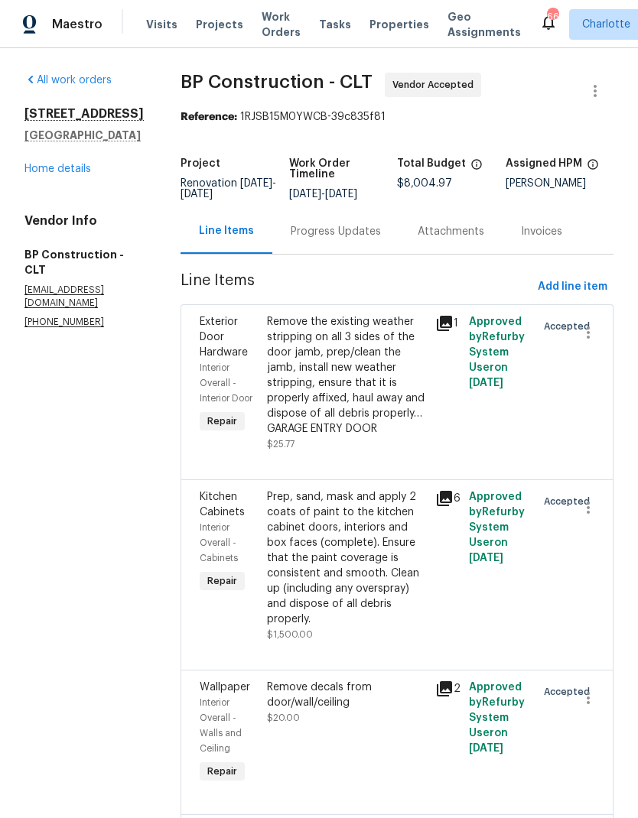
click at [50, 174] on link "Home details" at bounding box center [57, 169] width 67 height 11
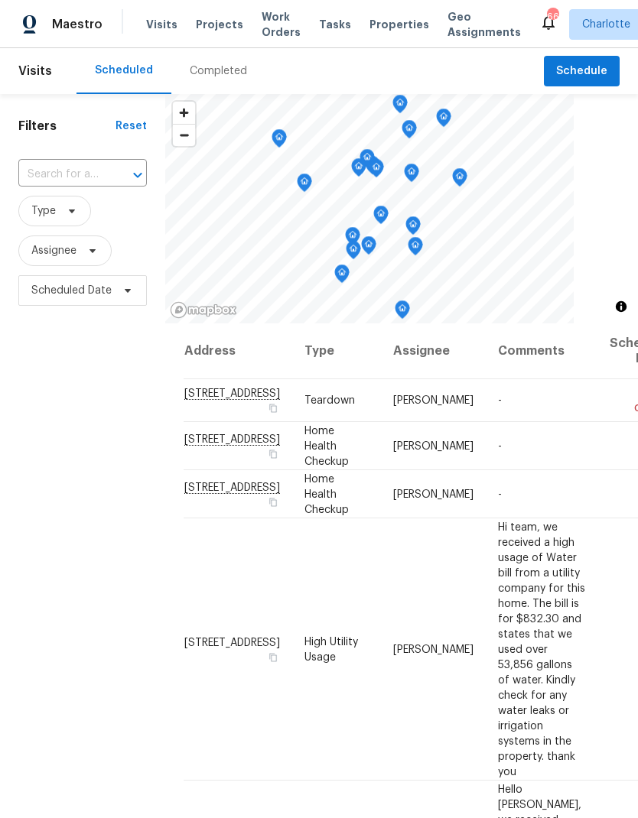
click at [225, 24] on span "Projects" at bounding box center [219, 24] width 47 height 15
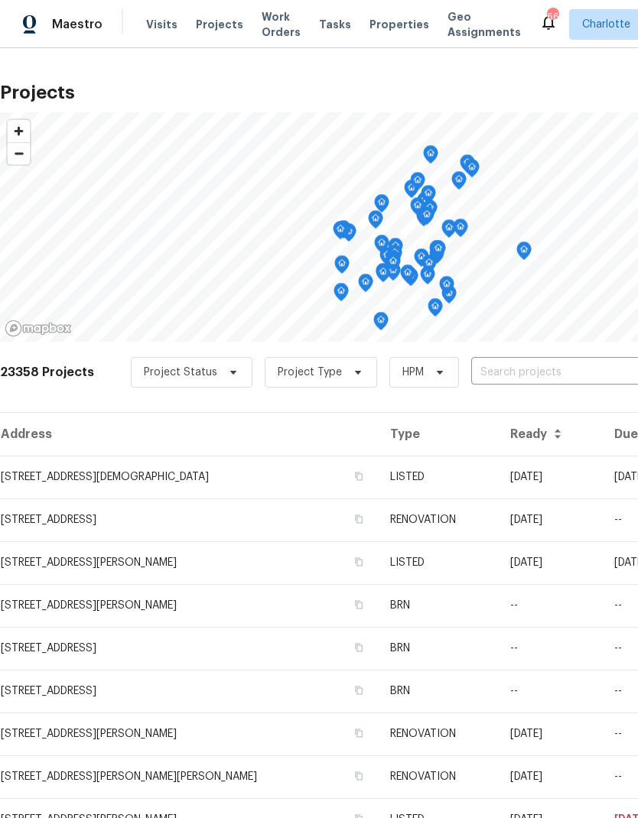
click at [515, 373] on input "text" at bounding box center [558, 373] width 175 height 24
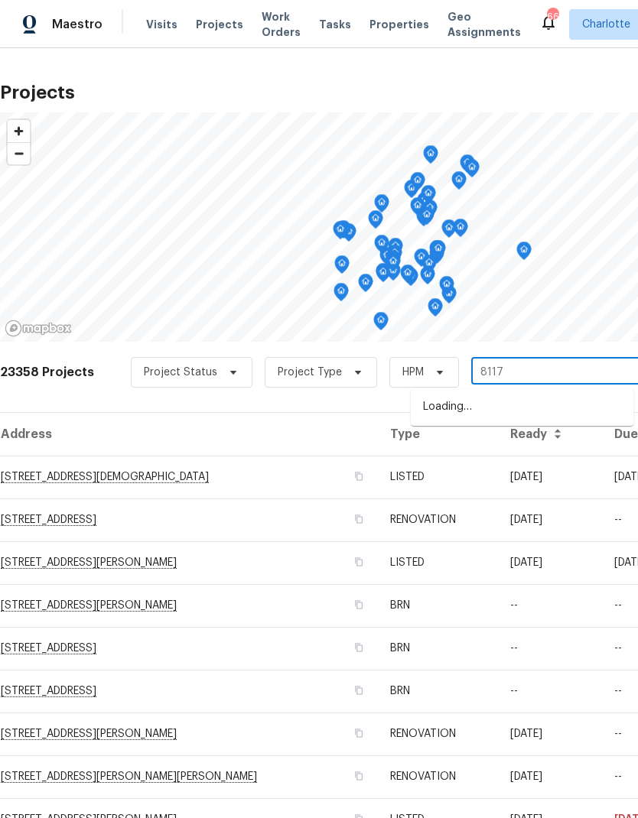
type input "8117 s"
click at [521, 404] on li "[STREET_ADDRESS][PERSON_NAME]" at bounding box center [522, 407] width 222 height 26
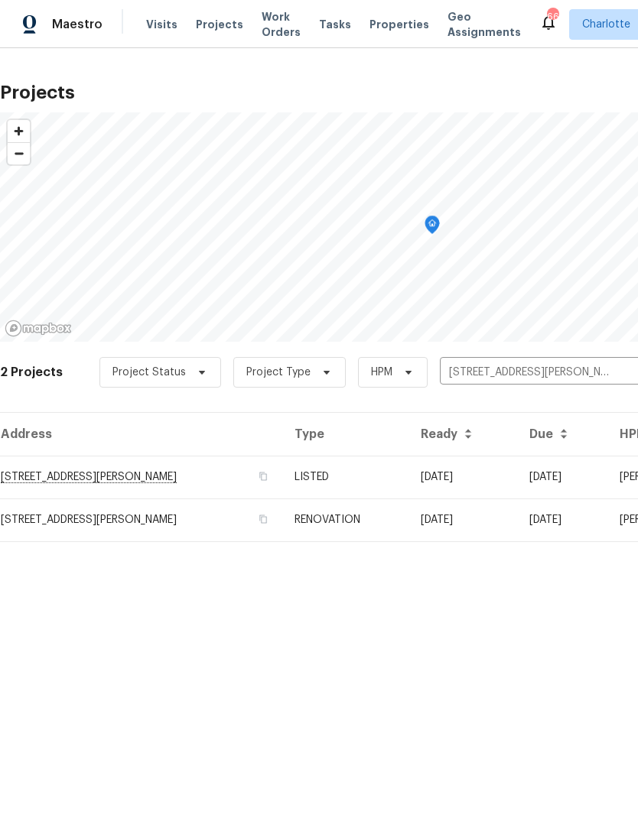
click at [209, 486] on td "[STREET_ADDRESS][PERSON_NAME]" at bounding box center [141, 477] width 282 height 43
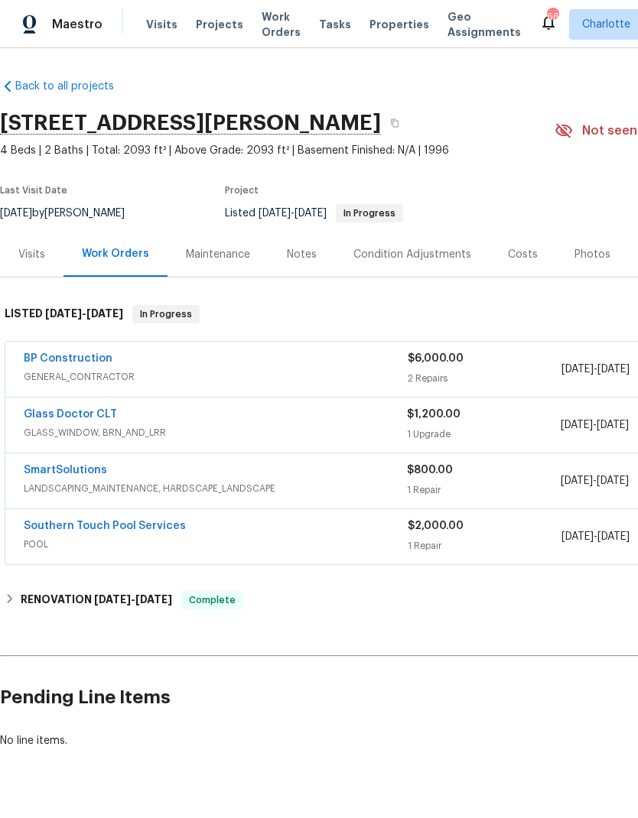
click at [71, 33] on div "Maestro" at bounding box center [51, 24] width 102 height 31
